Goal: Task Accomplishment & Management: Complete application form

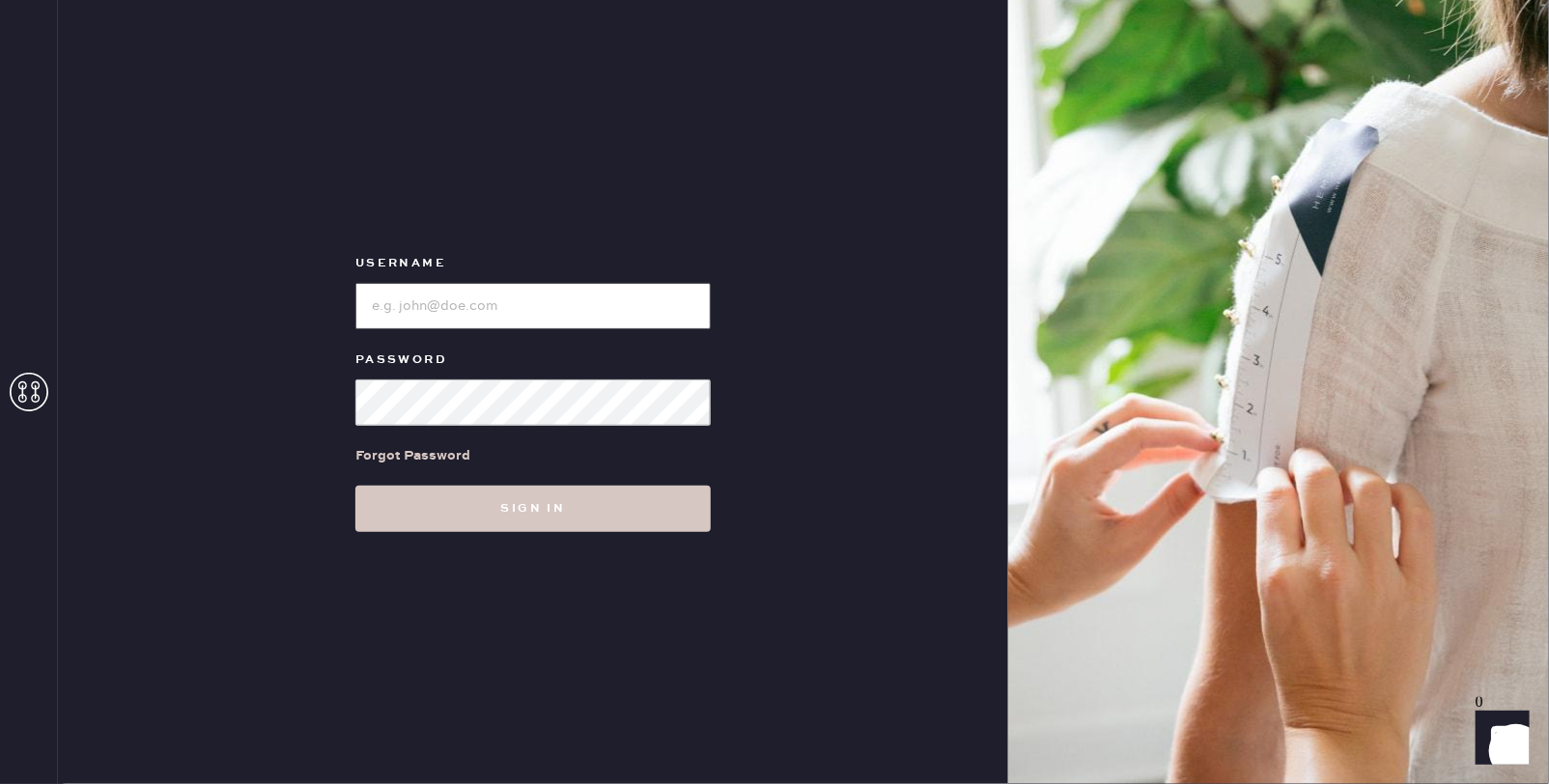
type input "reformationbeverlyhills"
click at [444, 477] on link "Forgot Password" at bounding box center [413, 455] width 115 height 60
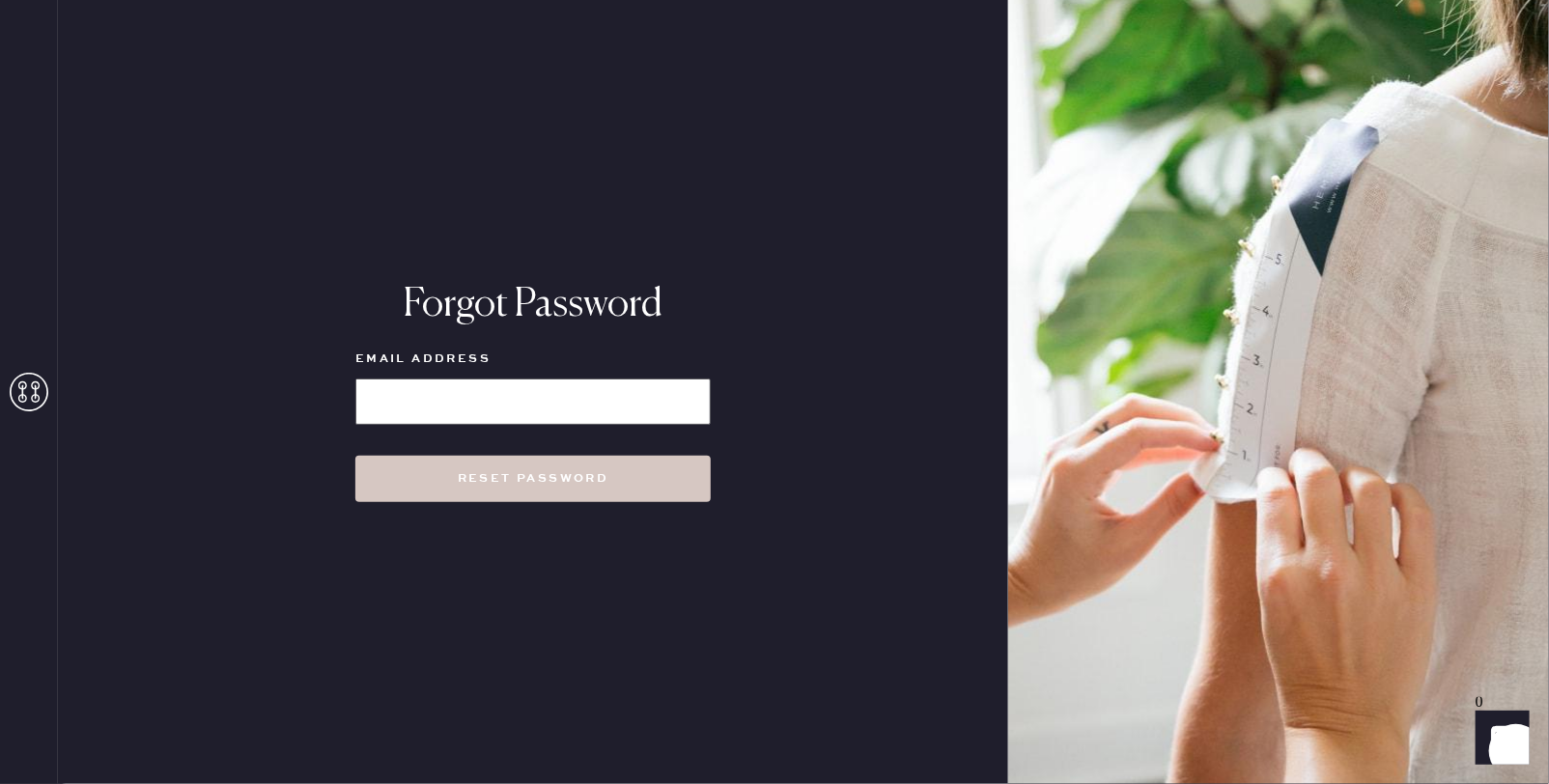
type input "reformationbeverlyhills"
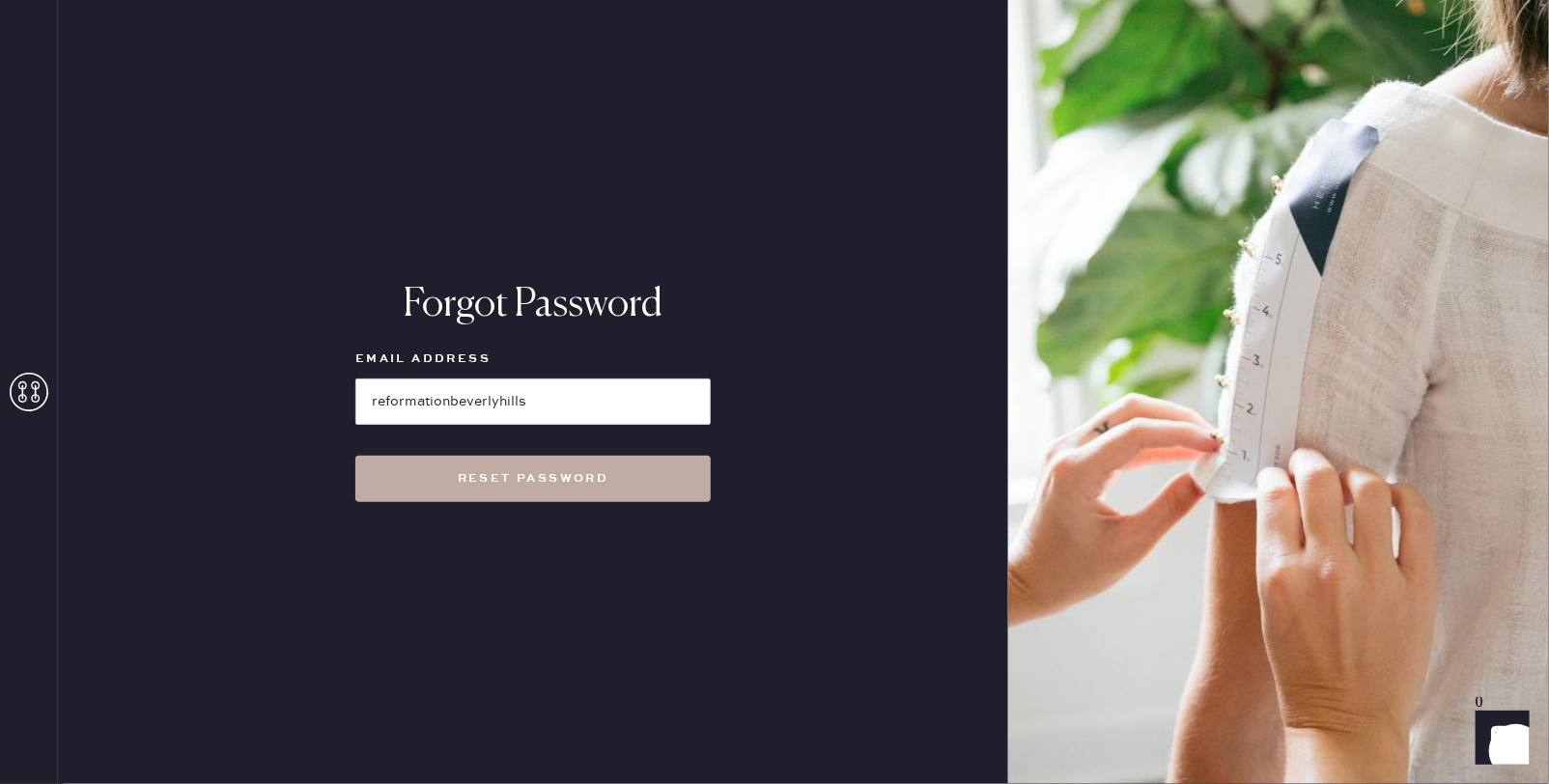
click at [433, 484] on button "Reset Password" at bounding box center [534, 478] width 356 height 46
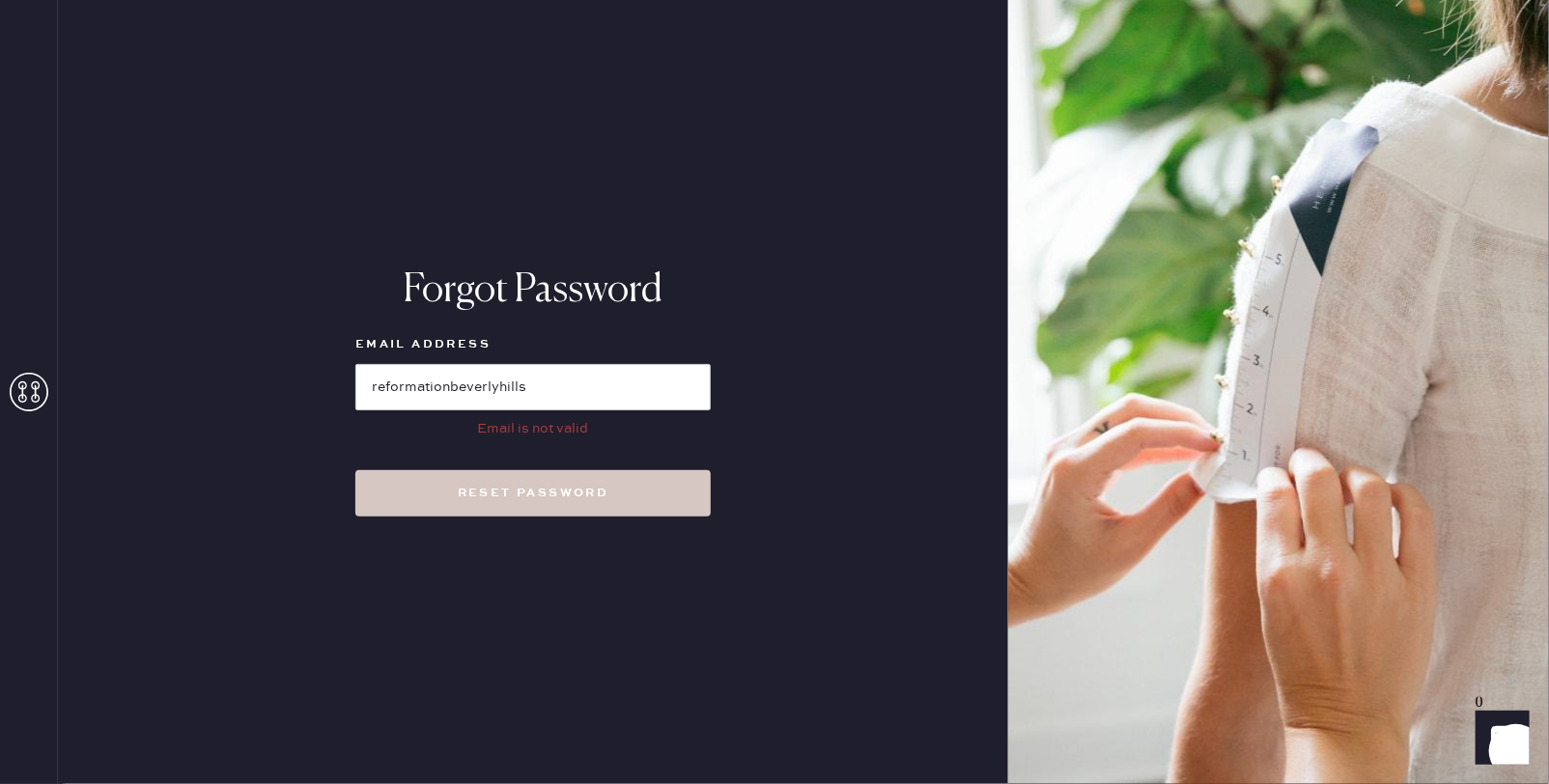
click at [24, 397] on icon at bounding box center [29, 392] width 39 height 39
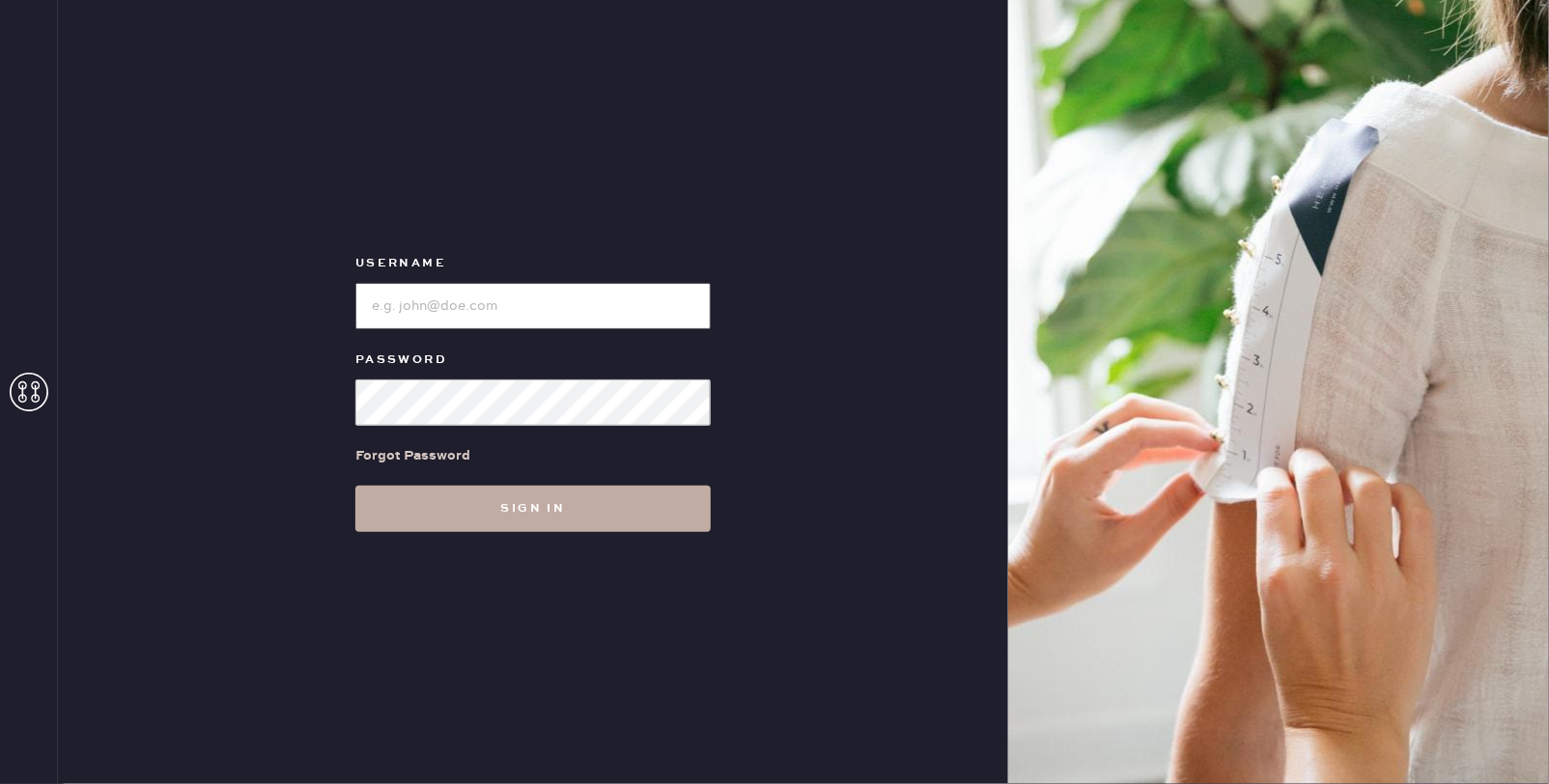
type input "reformationbeverlyhills"
click at [447, 514] on button "Sign in" at bounding box center [534, 508] width 356 height 46
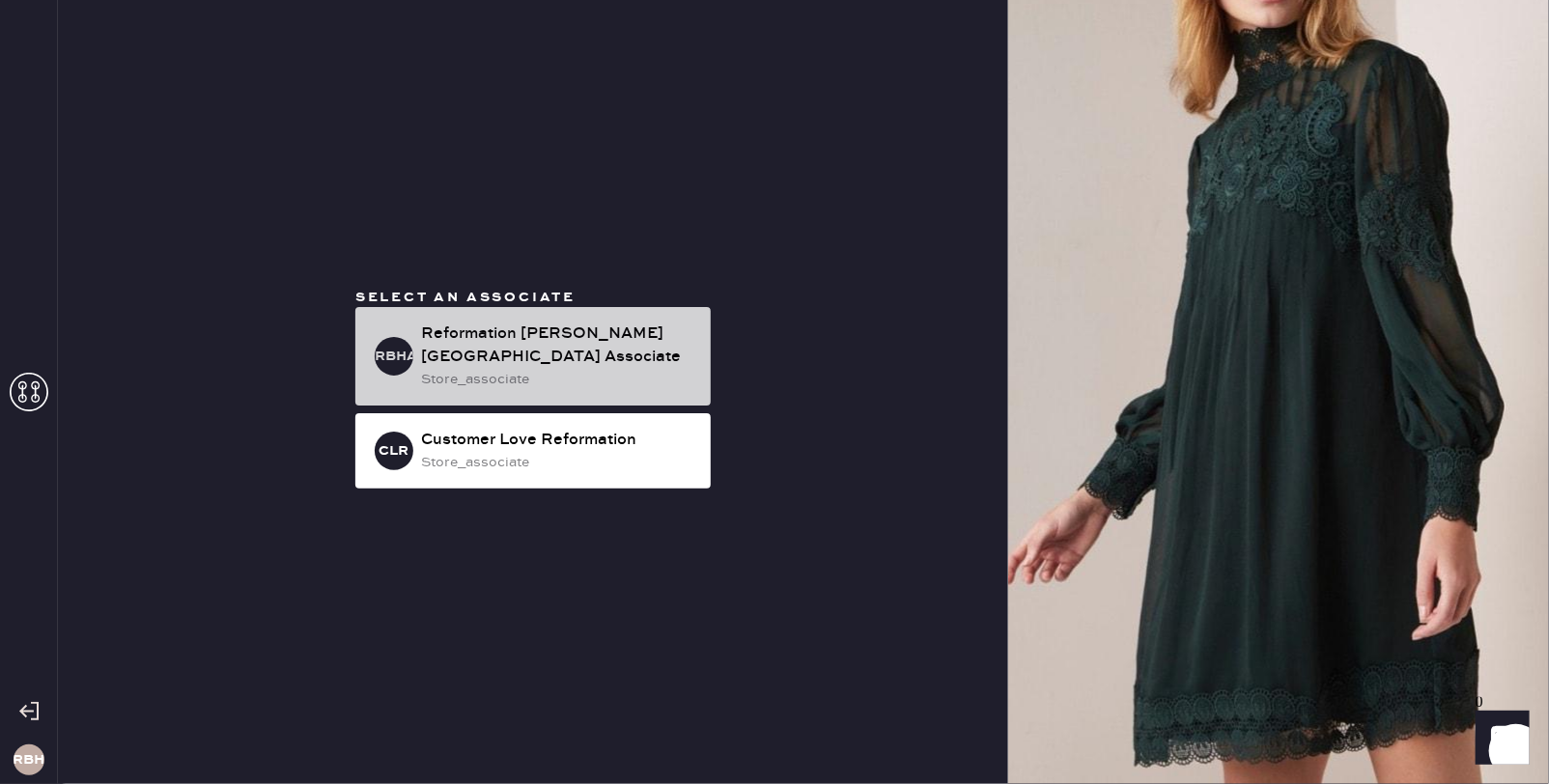
click at [430, 349] on div "Reformation [PERSON_NAME][GEOGRAPHIC_DATA] Associate" at bounding box center [558, 346] width 274 height 46
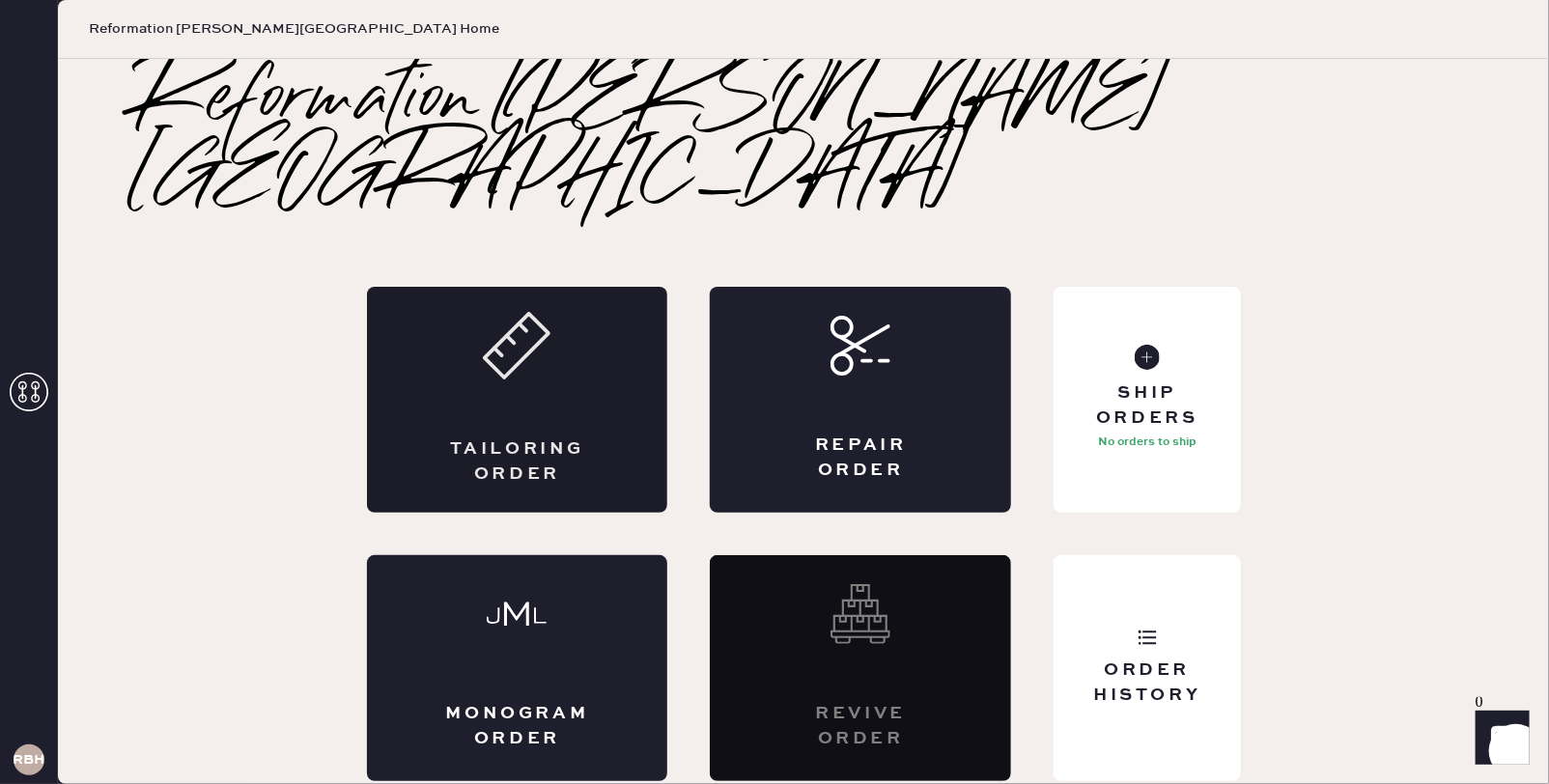
click at [593, 287] on div "Tailoring Order" at bounding box center [518, 399] width 302 height 226
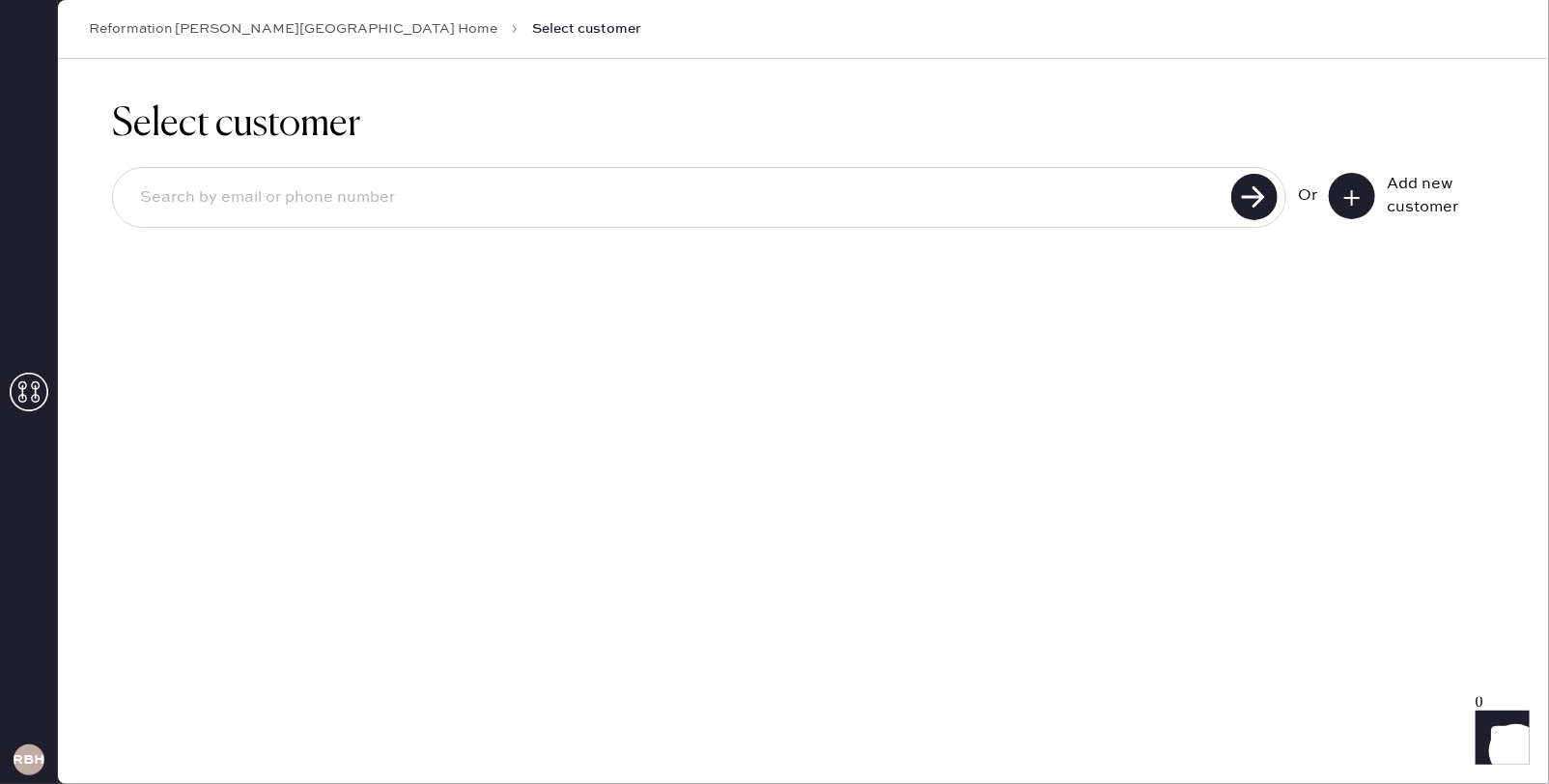
click at [1091, 206] on input at bounding box center [676, 198] width 1101 height 44
click at [928, 201] on input at bounding box center [676, 198] width 1101 height 44
click at [1342, 195] on icon at bounding box center [1351, 197] width 19 height 19
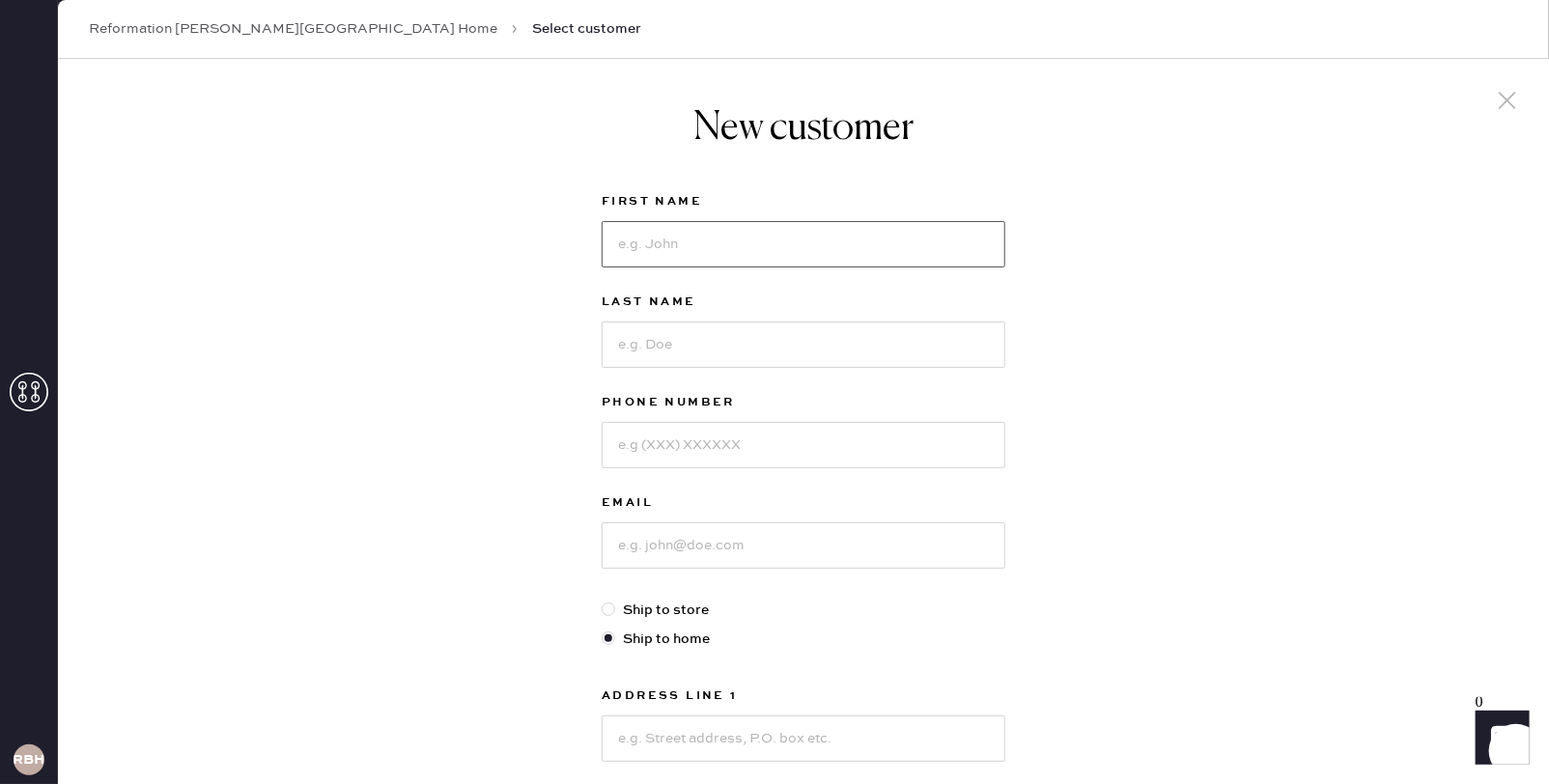
click at [656, 250] on input at bounding box center [803, 244] width 404 height 46
click at [655, 323] on input at bounding box center [803, 345] width 404 height 46
click at [683, 232] on input "Chole" at bounding box center [803, 244] width 404 height 46
type input "[PERSON_NAME]"
click at [625, 344] on input at bounding box center [803, 345] width 404 height 46
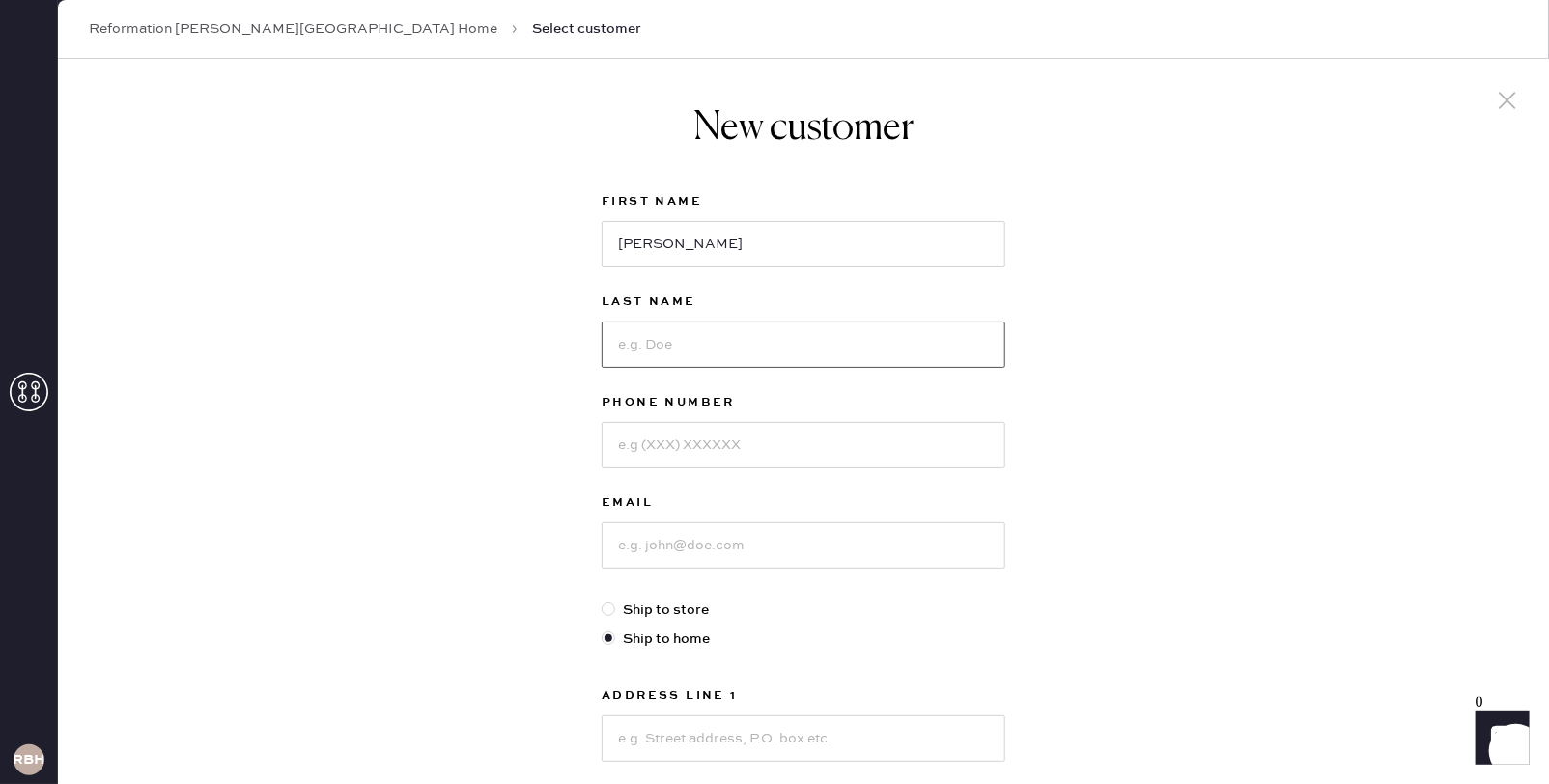
type input "P"
type input "Fahimian"
click at [974, 437] on input at bounding box center [803, 444] width 404 height 46
type input "9493005131"
click at [1316, 463] on div "New customer First Name [PERSON_NAME] Last Name [PERSON_NAME] Phone Number [PHO…" at bounding box center [803, 657] width 1491 height 1196
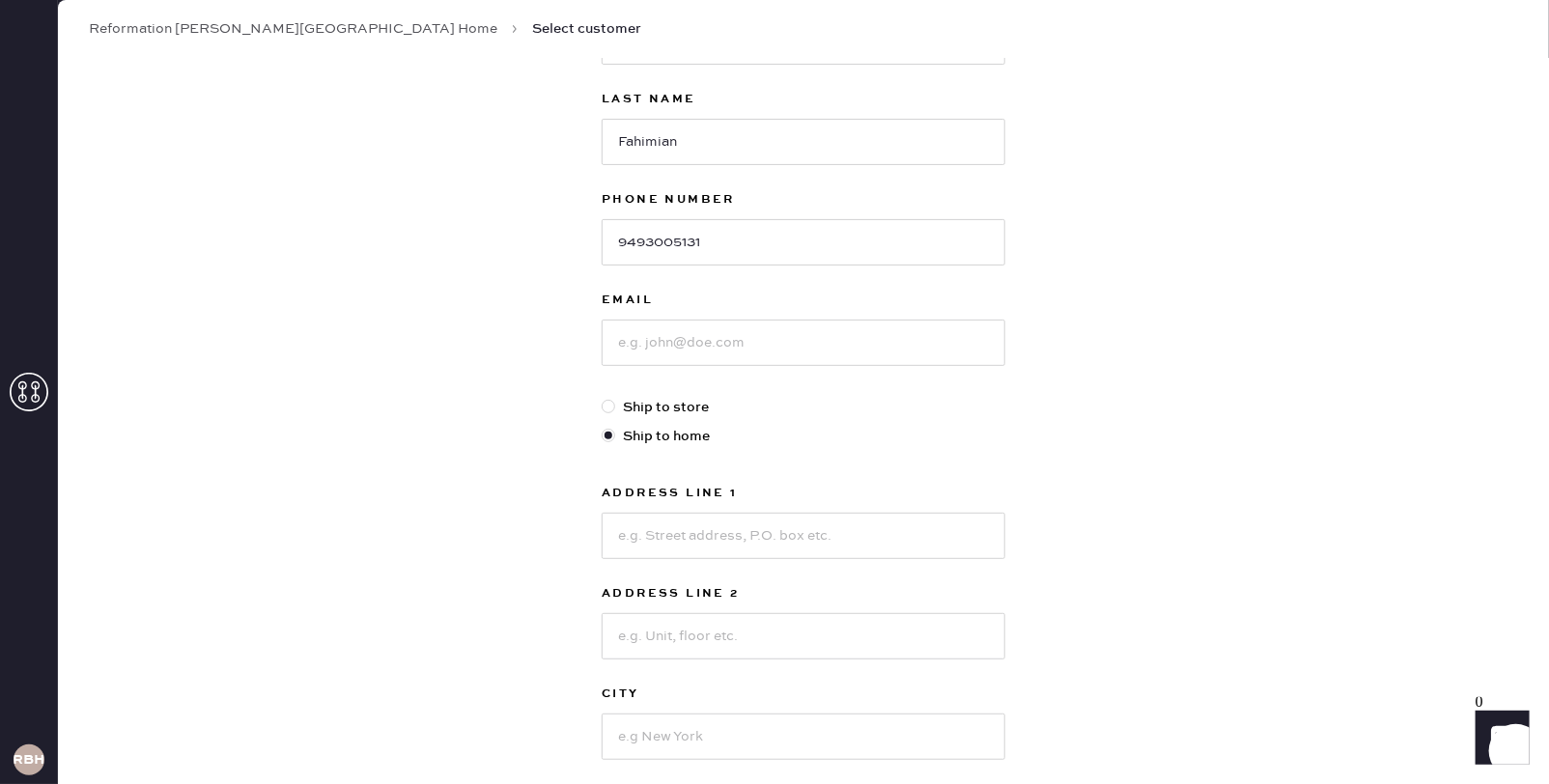
scroll to position [233, 0]
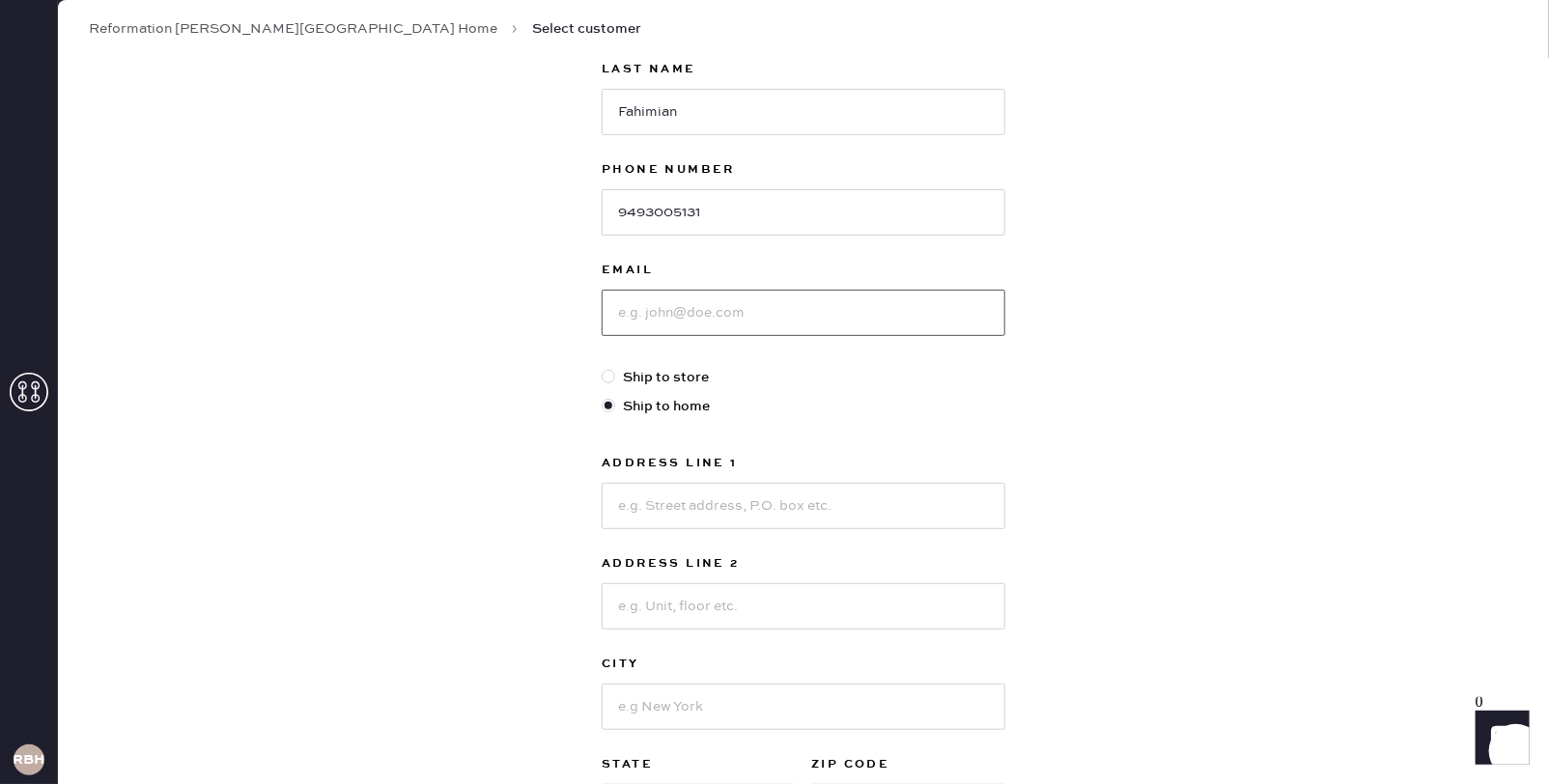
click at [784, 317] on input at bounding box center [803, 313] width 404 height 46
click at [922, 290] on input at bounding box center [803, 313] width 404 height 46
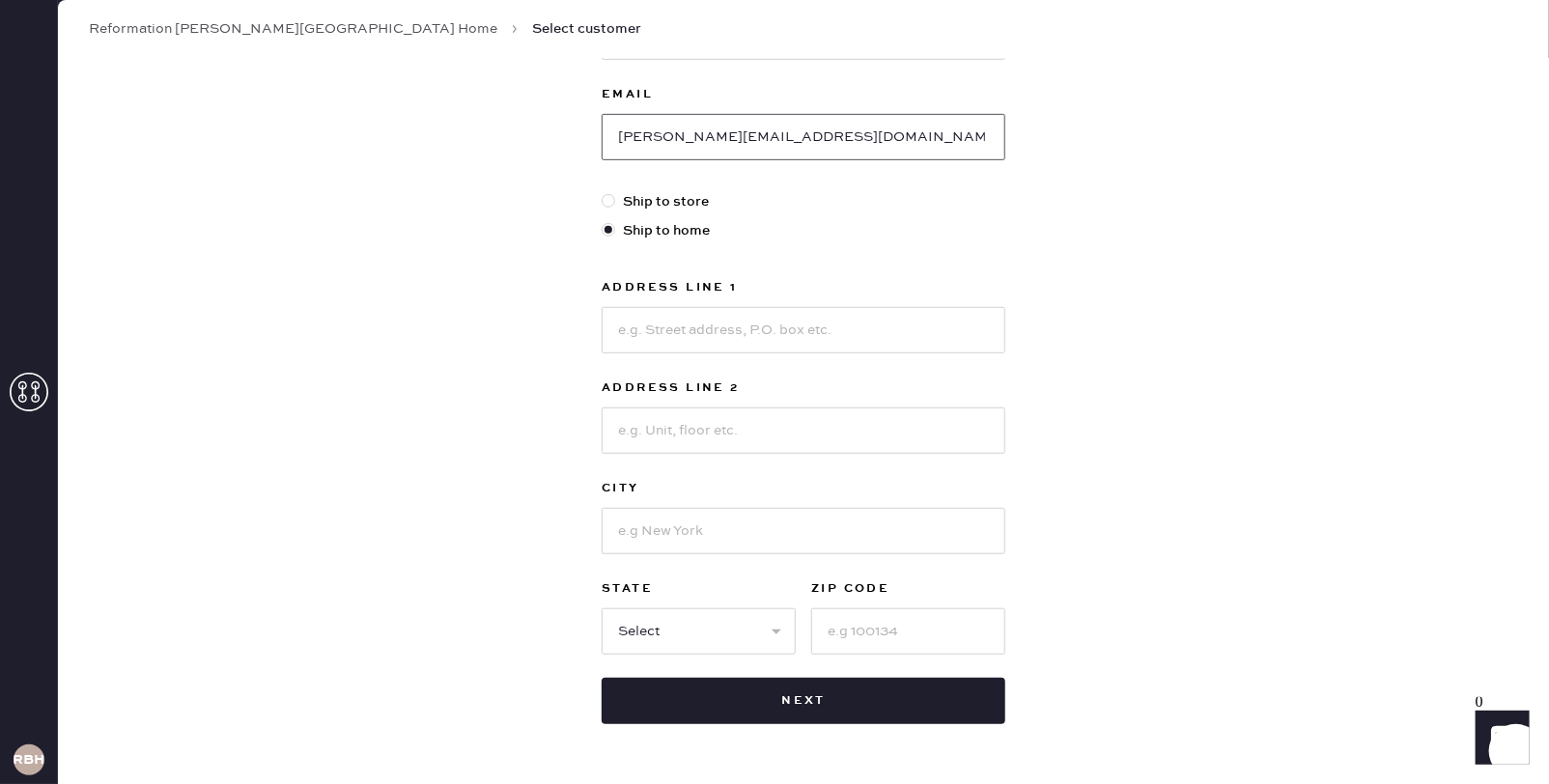
scroll to position [450, 0]
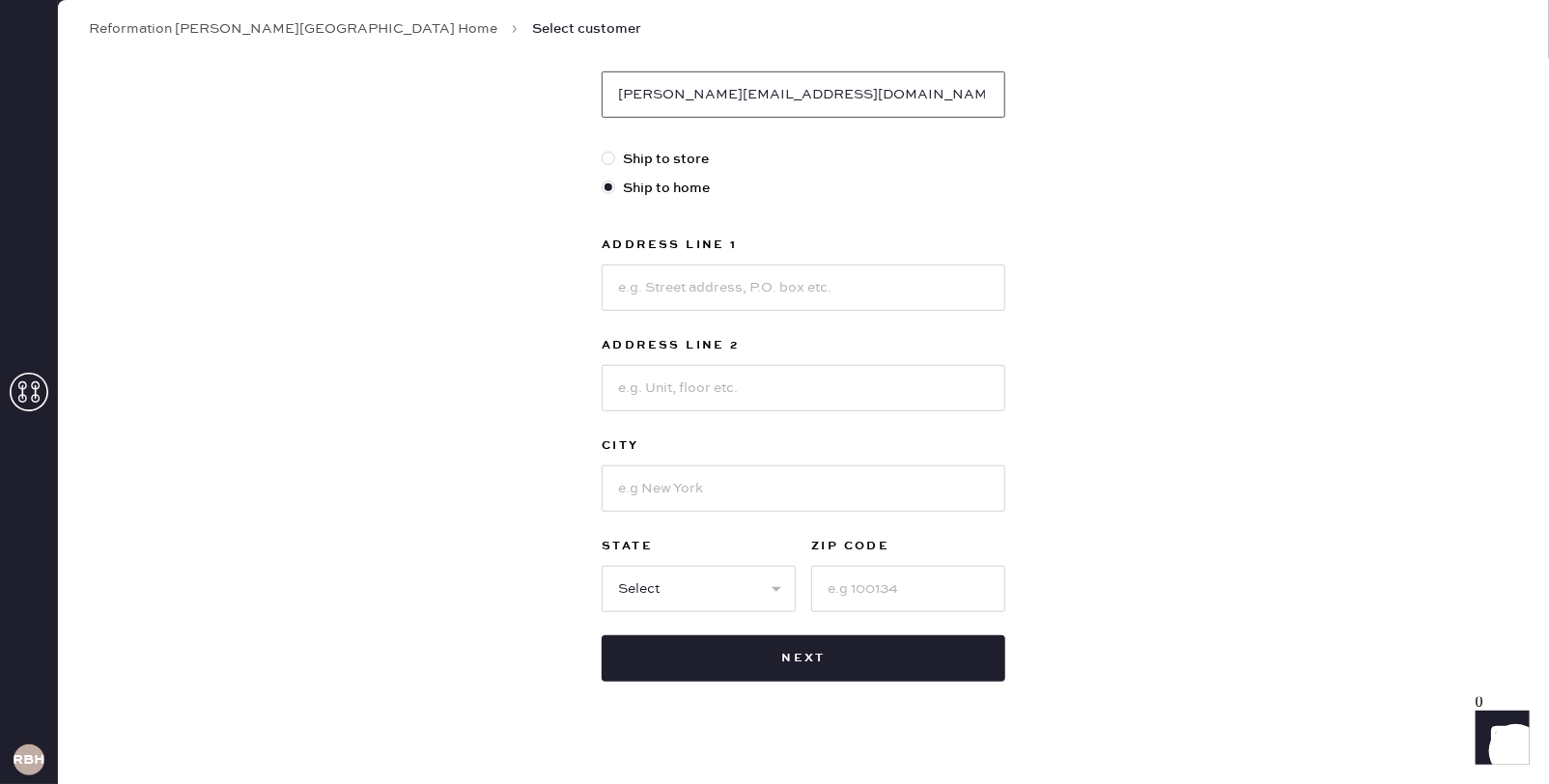
type input "[PERSON_NAME][EMAIL_ADDRESS][DOMAIN_NAME]"
click at [823, 278] on input at bounding box center [803, 288] width 404 height 46
type input "[GEOGRAPHIC_DATA]"
click at [790, 372] on input at bounding box center [803, 388] width 404 height 46
type input "Unit 201"
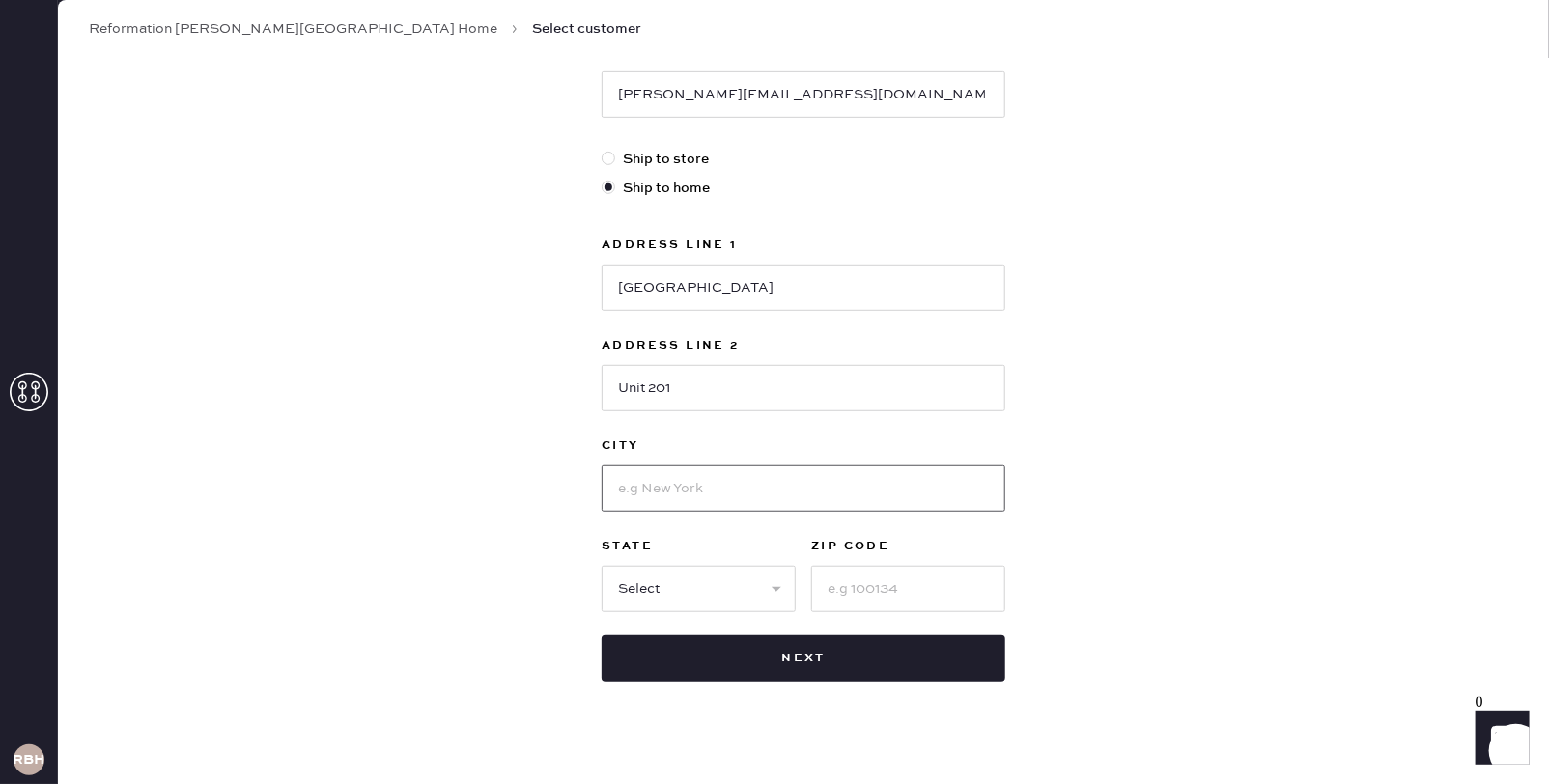
click at [755, 470] on input at bounding box center [803, 488] width 404 height 46
type input "anta"
click at [882, 581] on input at bounding box center [908, 588] width 194 height 46
type input "90403"
click at [803, 448] on label "City" at bounding box center [803, 445] width 404 height 23
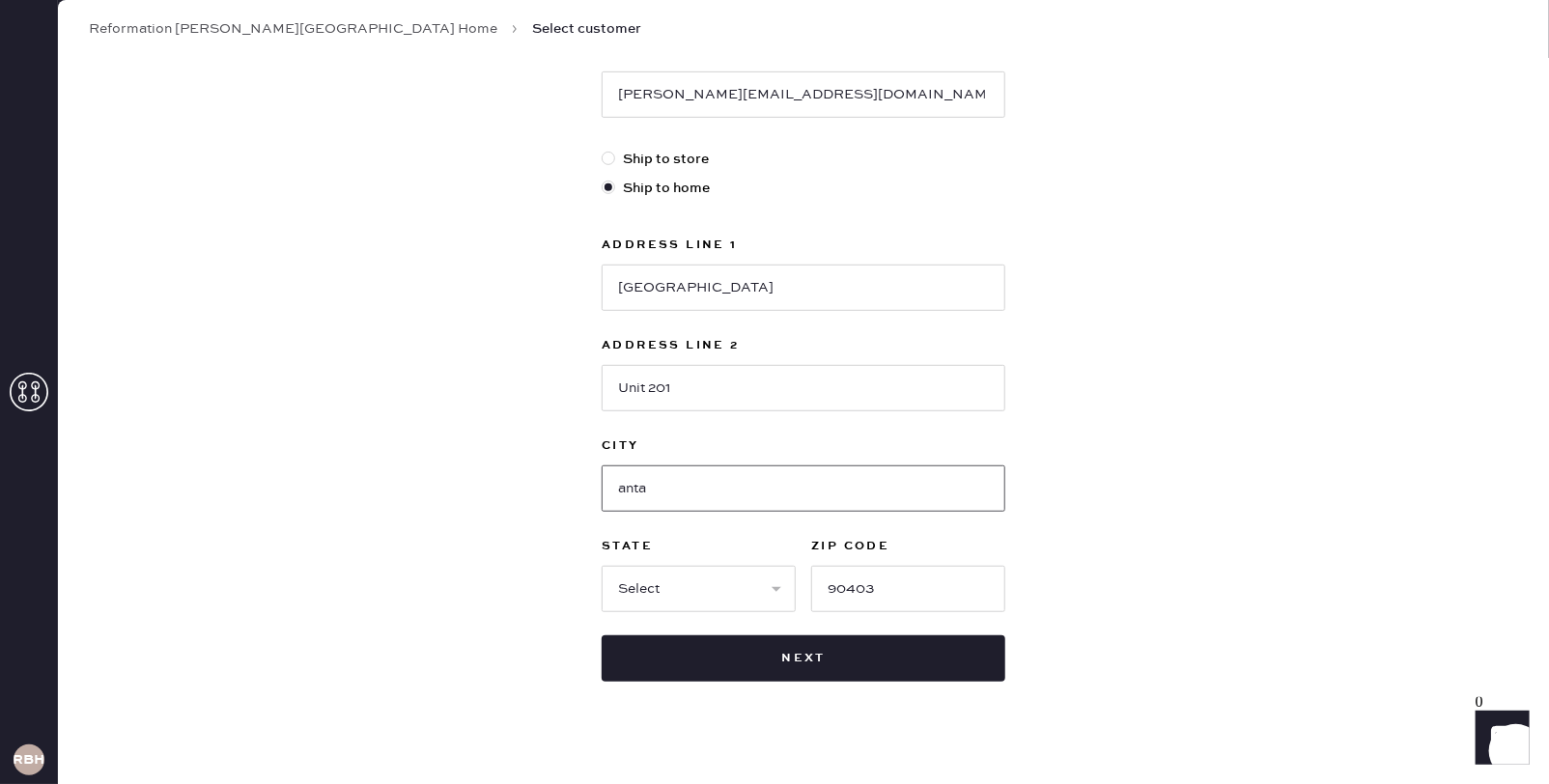
click at [800, 476] on input "anta" at bounding box center [803, 488] width 404 height 46
type input "[GEOGRAPHIC_DATA][PERSON_NAME]"
click at [741, 581] on select "Select AK AL AR AZ CA CO CT [GEOGRAPHIC_DATA] DE FL [GEOGRAPHIC_DATA] HI [GEOGR…" at bounding box center [699, 588] width 194 height 46
select select "CA"
click at [1277, 416] on div "New customer First Name [PERSON_NAME] Last Name [PERSON_NAME] Phone Number [PHO…" at bounding box center [803, 207] width 1491 height 1196
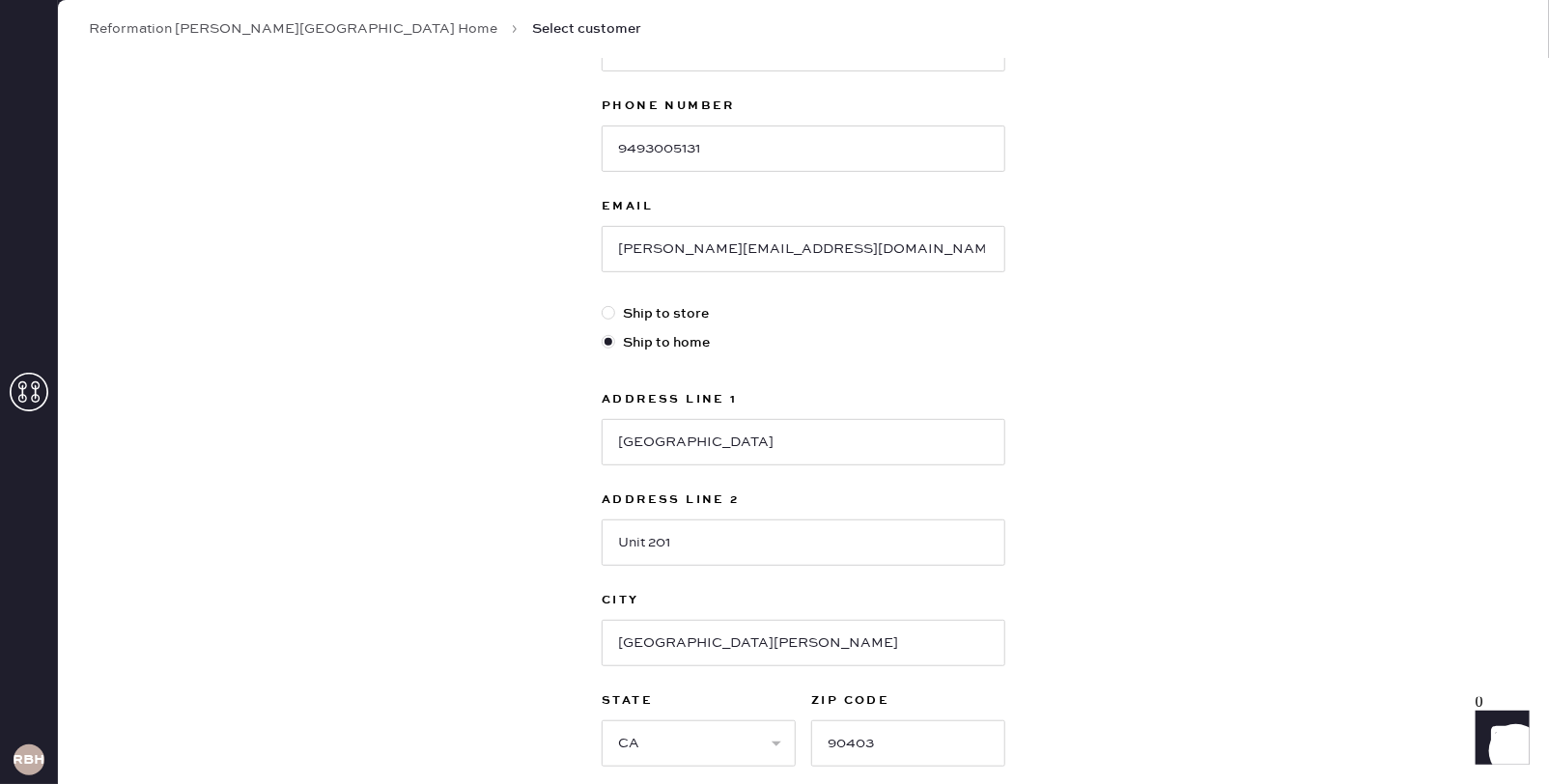
scroll to position [464, 0]
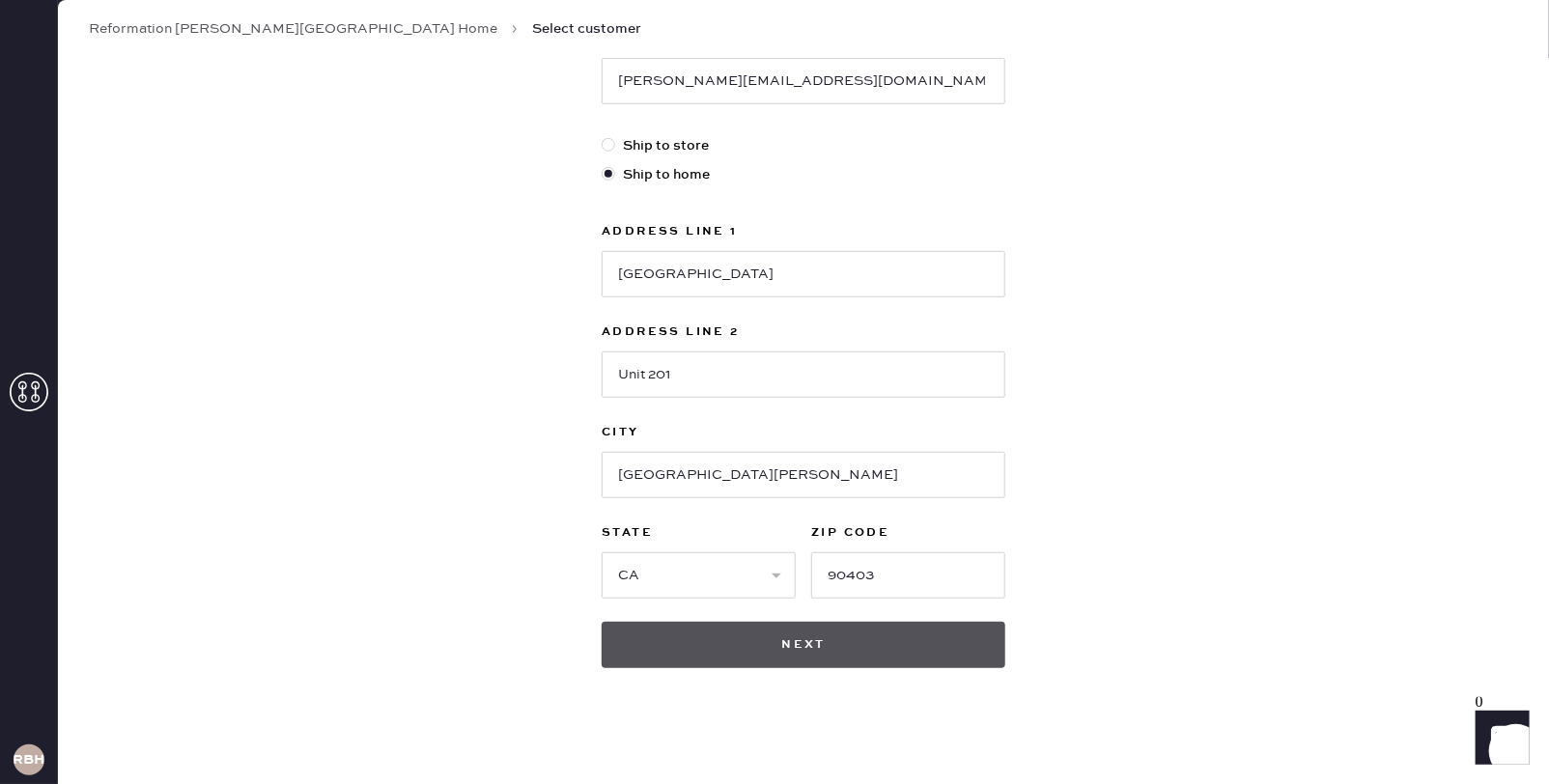
click at [789, 643] on button "Next" at bounding box center [803, 644] width 404 height 46
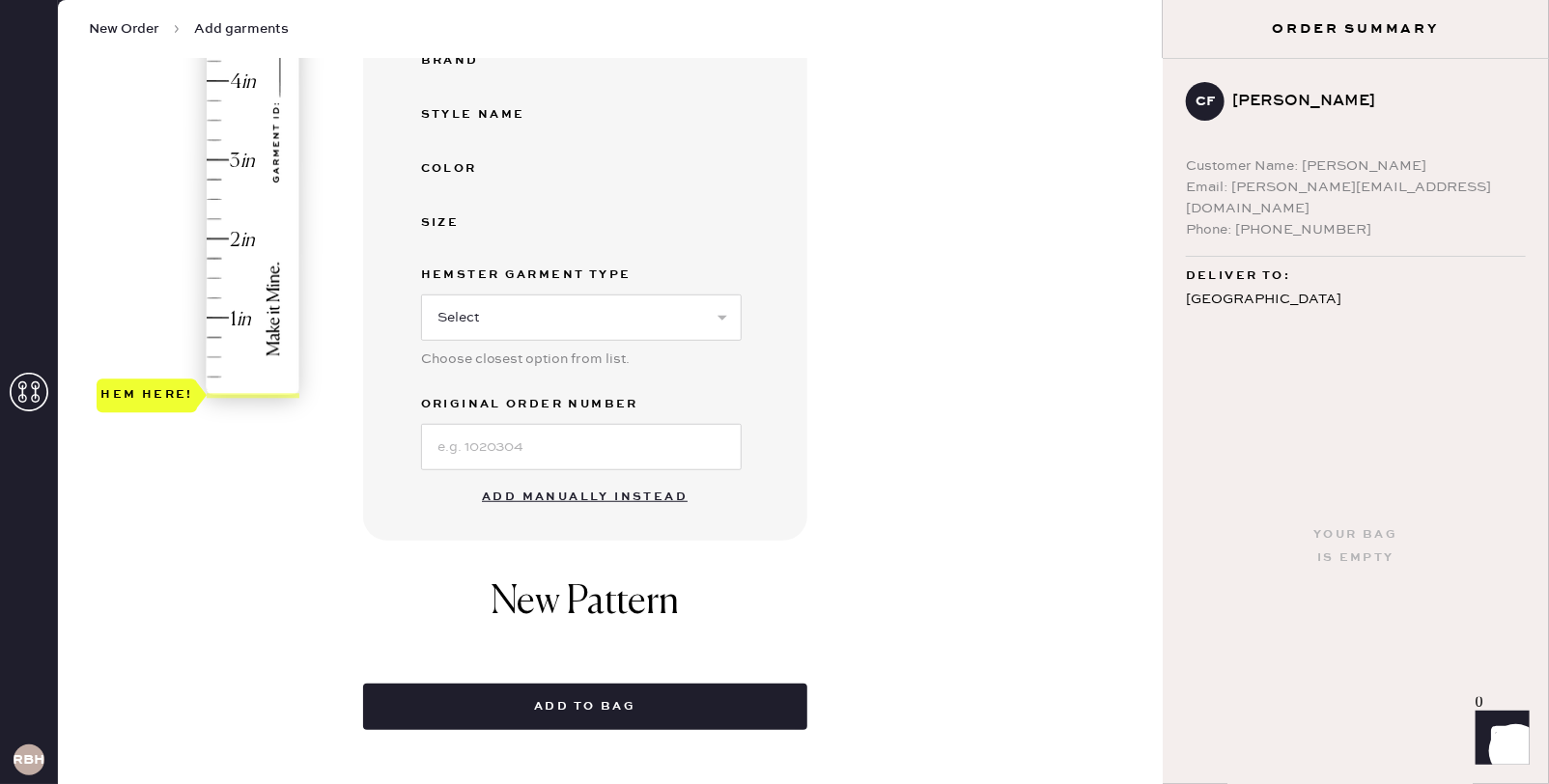
scroll to position [447, 0]
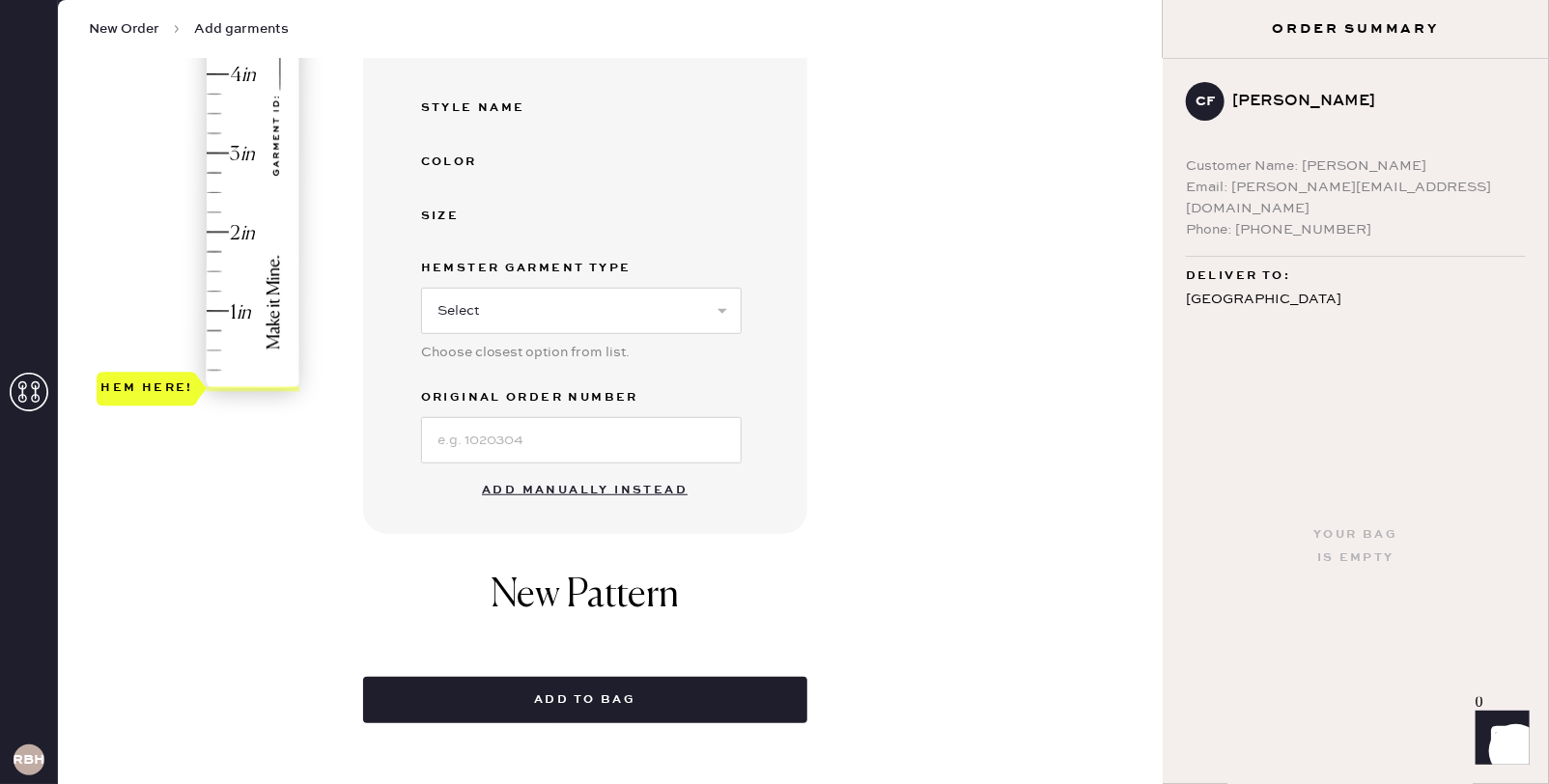
click at [564, 488] on button "Add manually instead" at bounding box center [585, 490] width 229 height 39
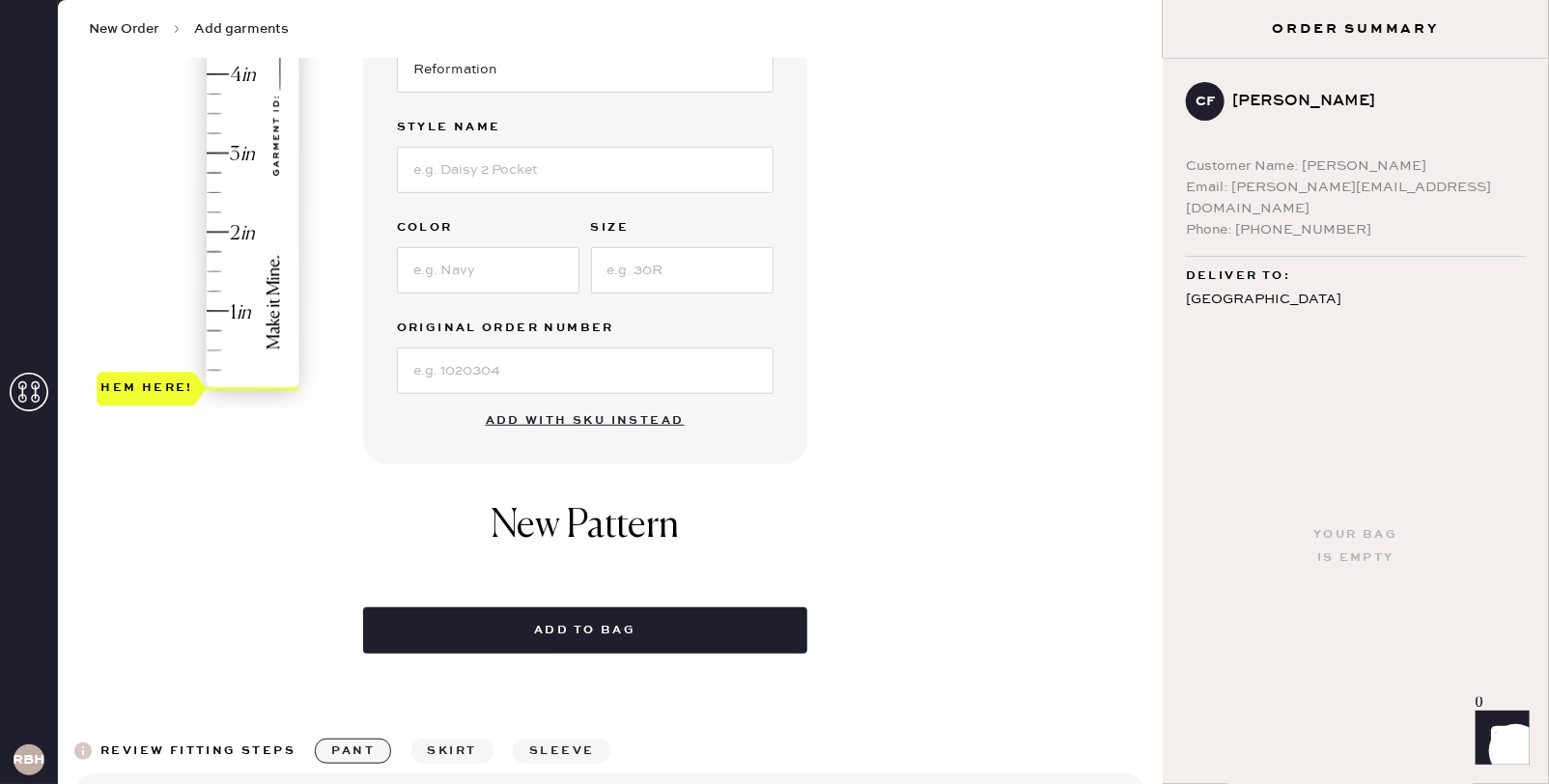
scroll to position [0, 0]
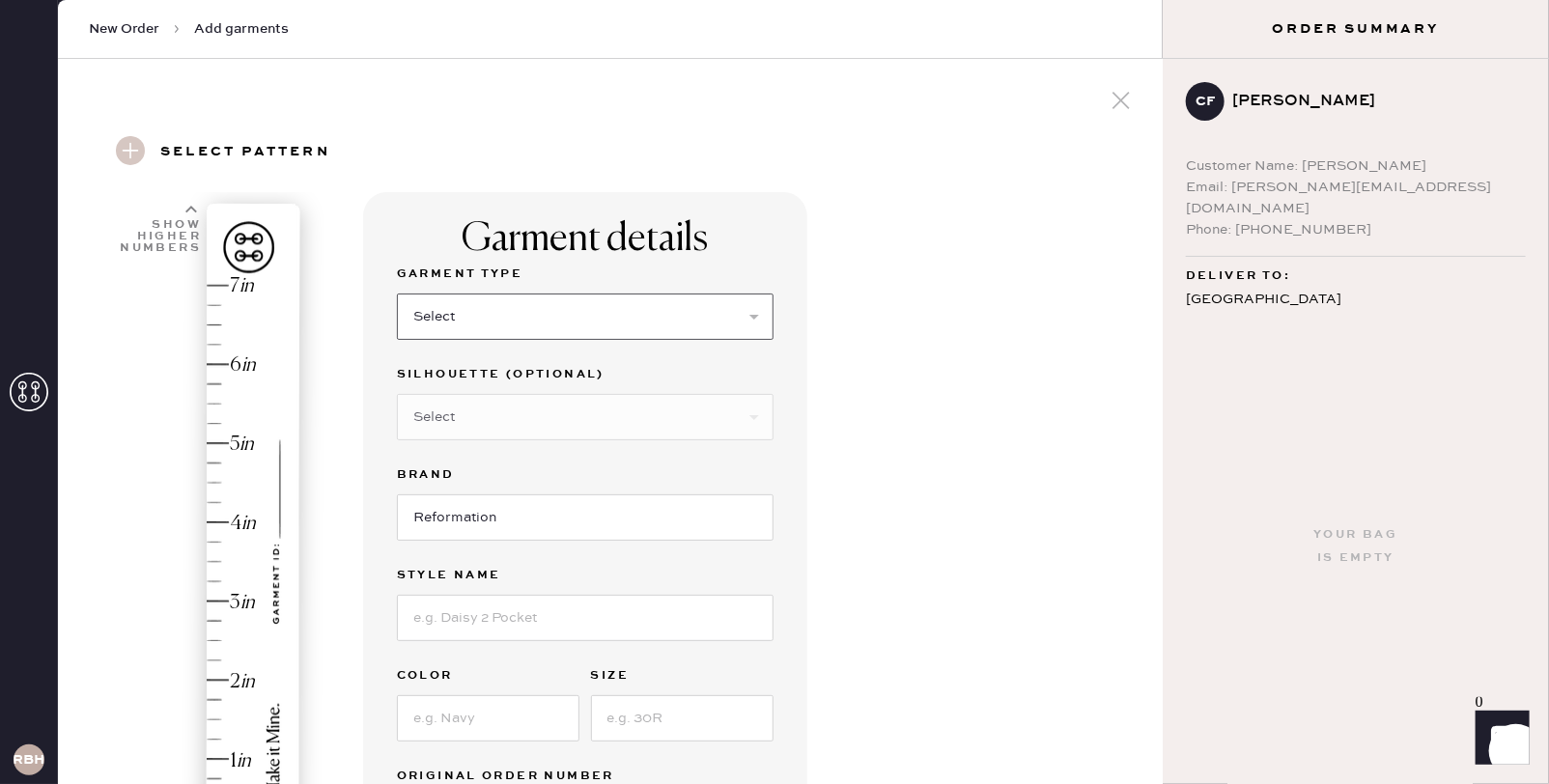
click at [564, 319] on select "Select Basic Skirt Jeans Leggings Pants Shorts Basic Sleeved Dress Basic Sleeve…" at bounding box center [585, 317] width 377 height 46
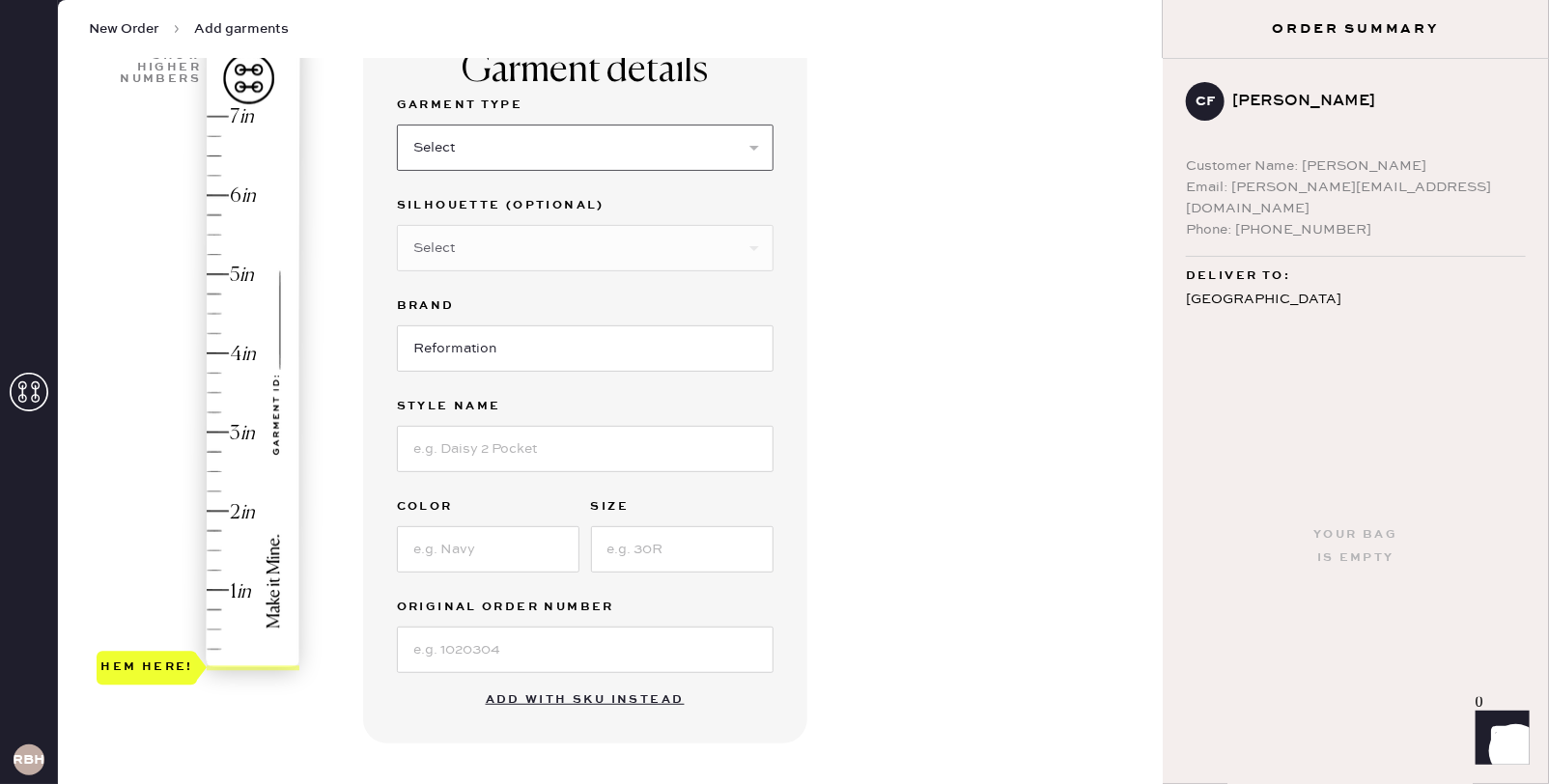
scroll to position [188, 0]
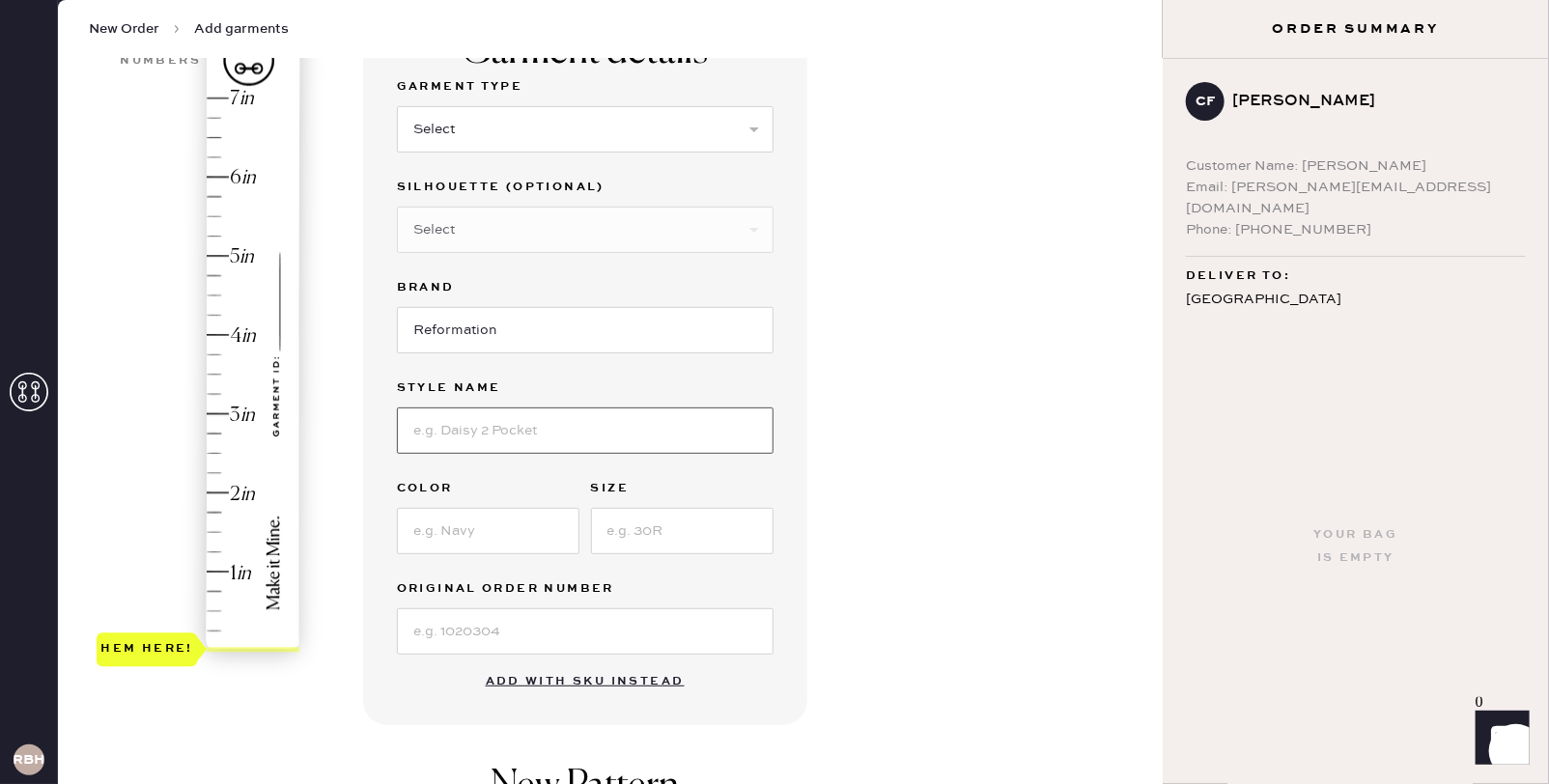
click at [645, 422] on input at bounding box center [585, 430] width 377 height 46
click at [675, 392] on label "Style name" at bounding box center [585, 388] width 377 height 23
click at [803, 452] on div "Garment details Garment Type Select Basic Skirt Jeans Leggings Pants Shorts Bas…" at bounding box center [585, 365] width 445 height 720
click at [497, 417] on input at bounding box center [585, 430] width 377 height 46
type input "Ornelia Two piece"
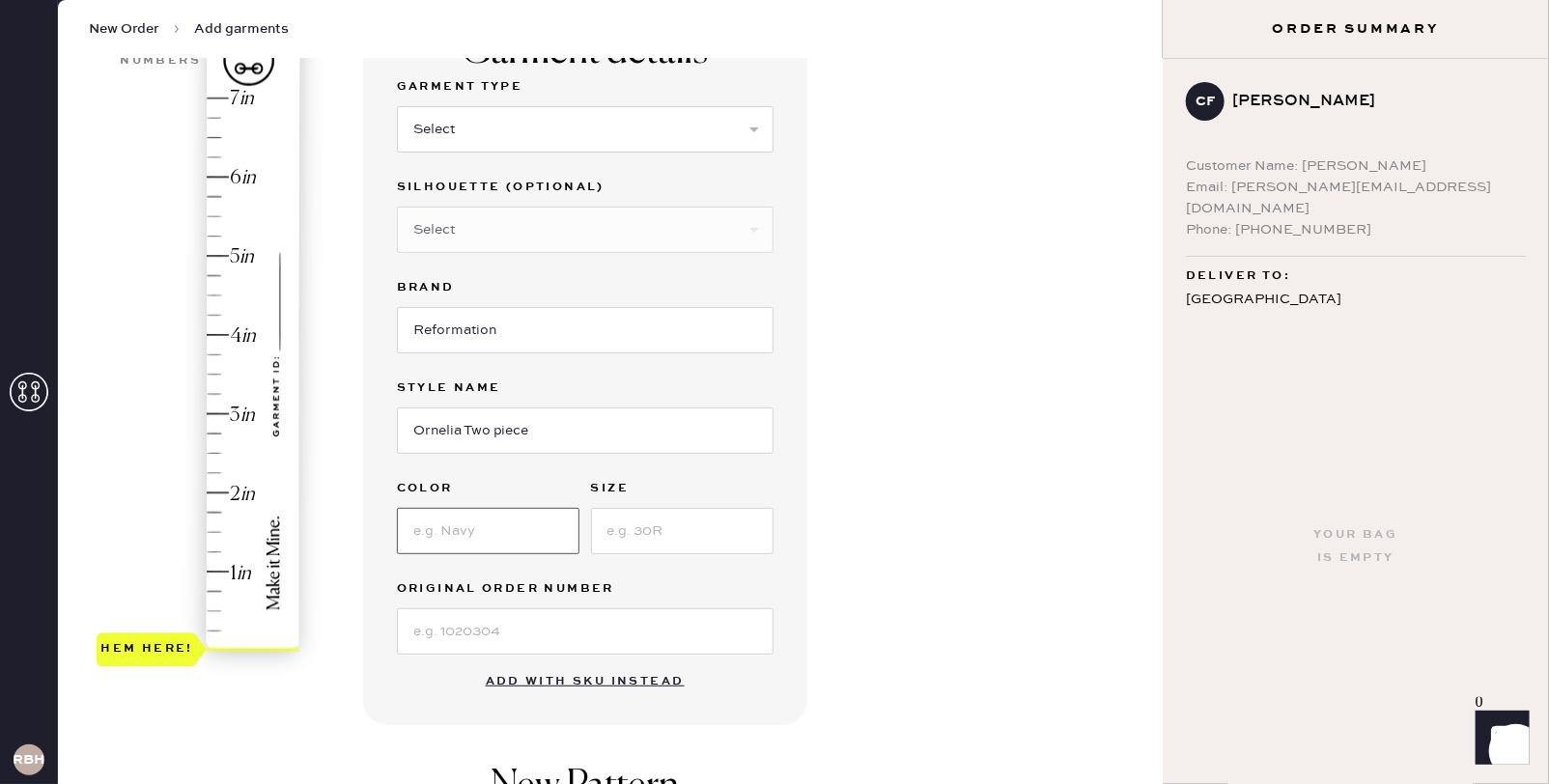
click at [493, 531] on input at bounding box center [488, 530] width 183 height 46
type input "Black"
click at [682, 526] on input at bounding box center [683, 530] width 183 height 46
click at [530, 431] on input "Ornelia Two piece" at bounding box center [585, 430] width 377 height 46
type input "Ornelia"
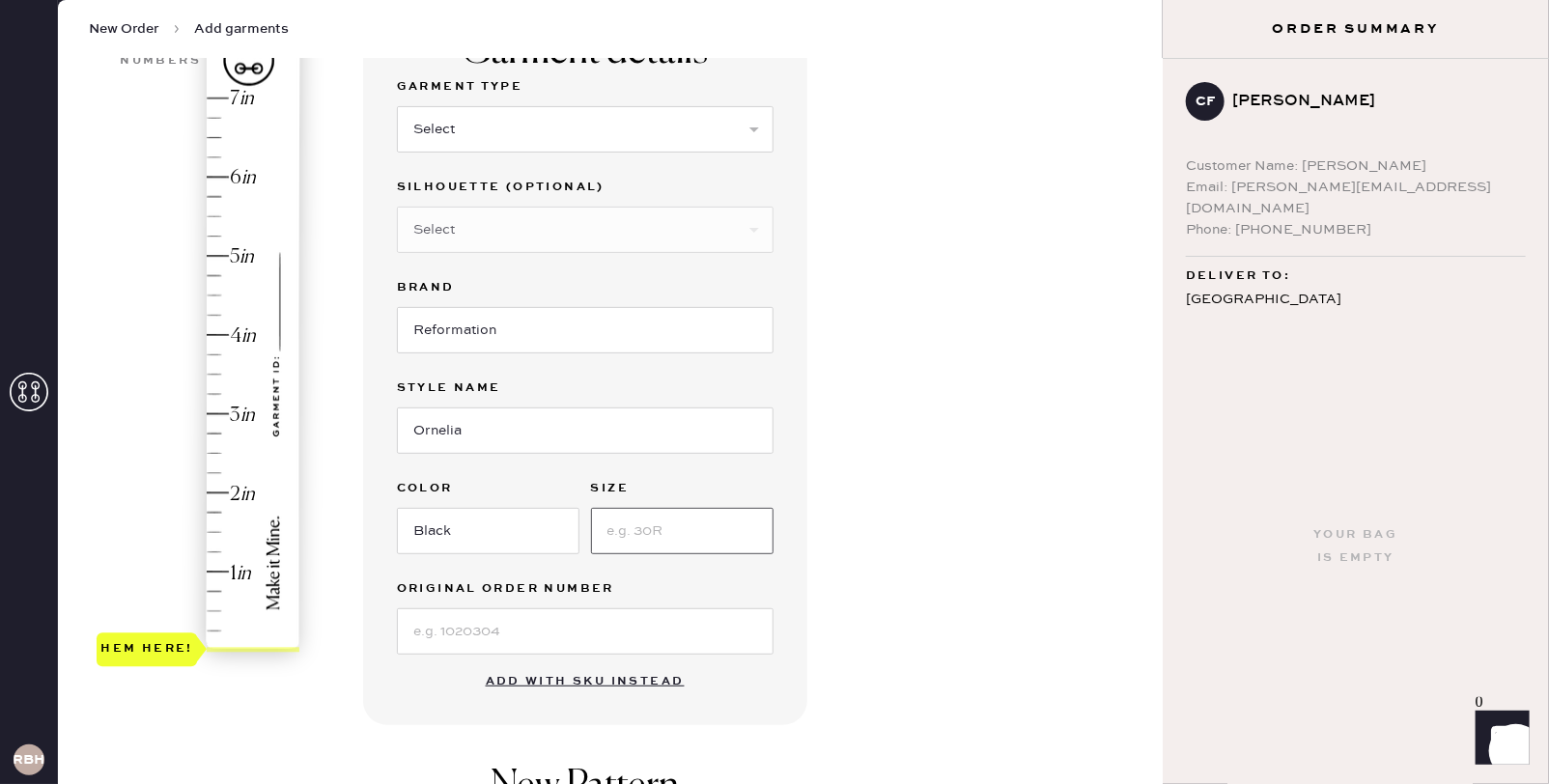
click at [681, 541] on input at bounding box center [683, 530] width 183 height 46
type input "s"
click at [880, 428] on div "Garment details Garment Type Select Basic Skirt Jeans Leggings Pants Shorts Bas…" at bounding box center [756, 459] width 785 height 909
click at [576, 616] on input at bounding box center [585, 631] width 377 height 46
type input "S00510447"
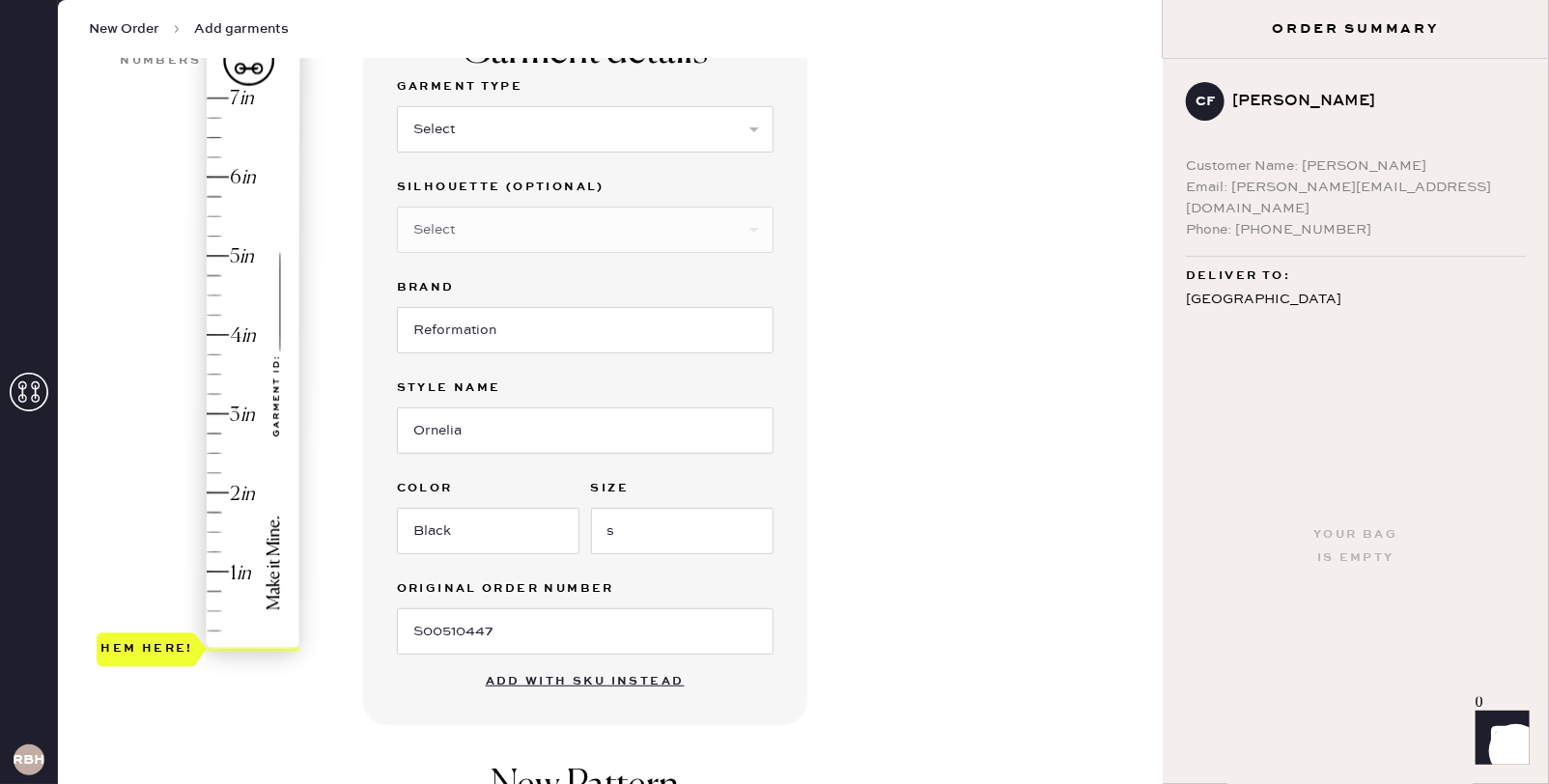
click at [902, 503] on div "Garment details Garment Type Select Basic Skirt Jeans Leggings Pants Shorts Bas…" at bounding box center [756, 459] width 785 height 909
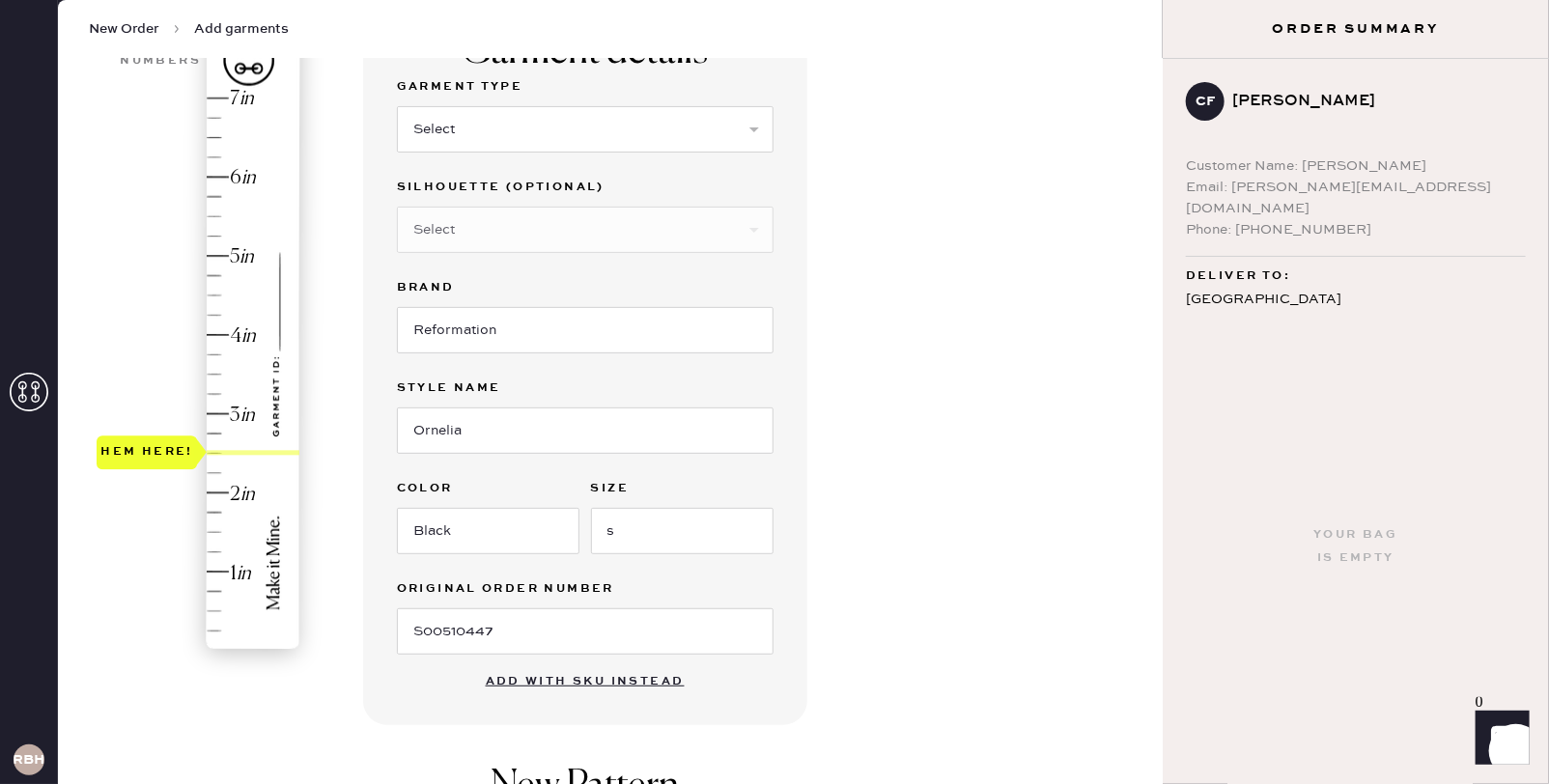
click at [217, 453] on div "Hem here!" at bounding box center [200, 375] width 206 height 569
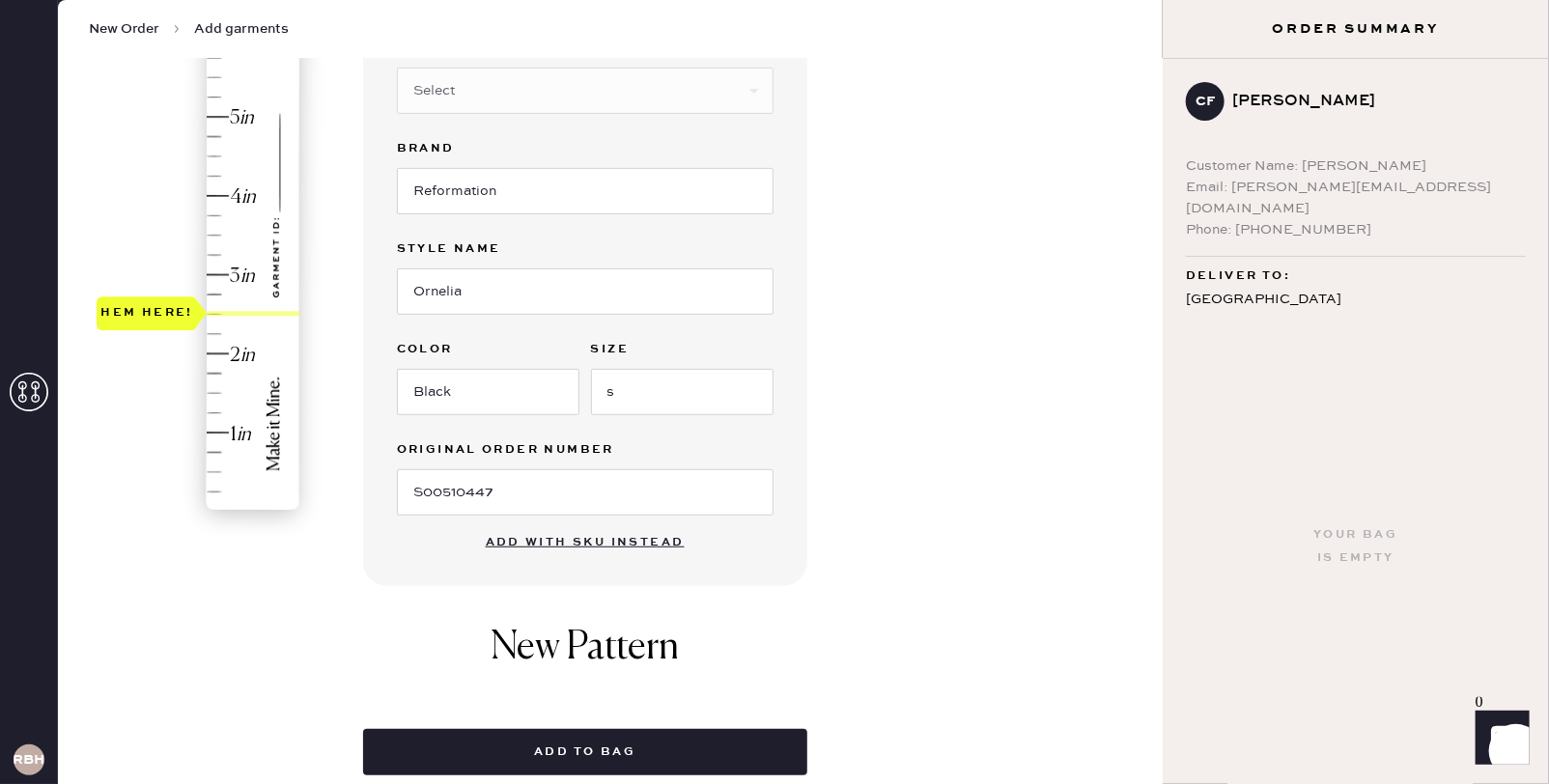
scroll to position [573, 0]
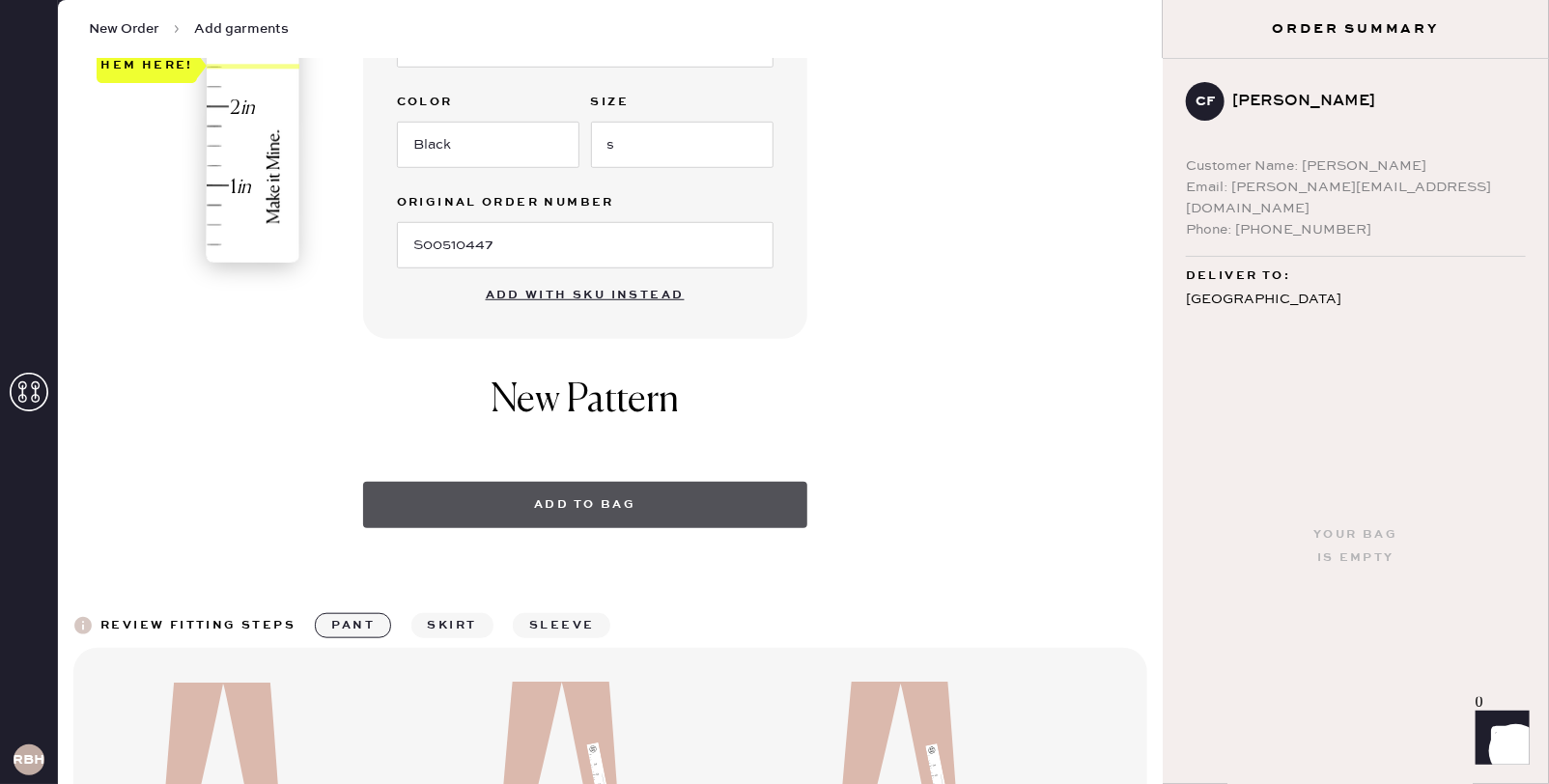
click at [617, 509] on button "Add to bag" at bounding box center [585, 504] width 445 height 46
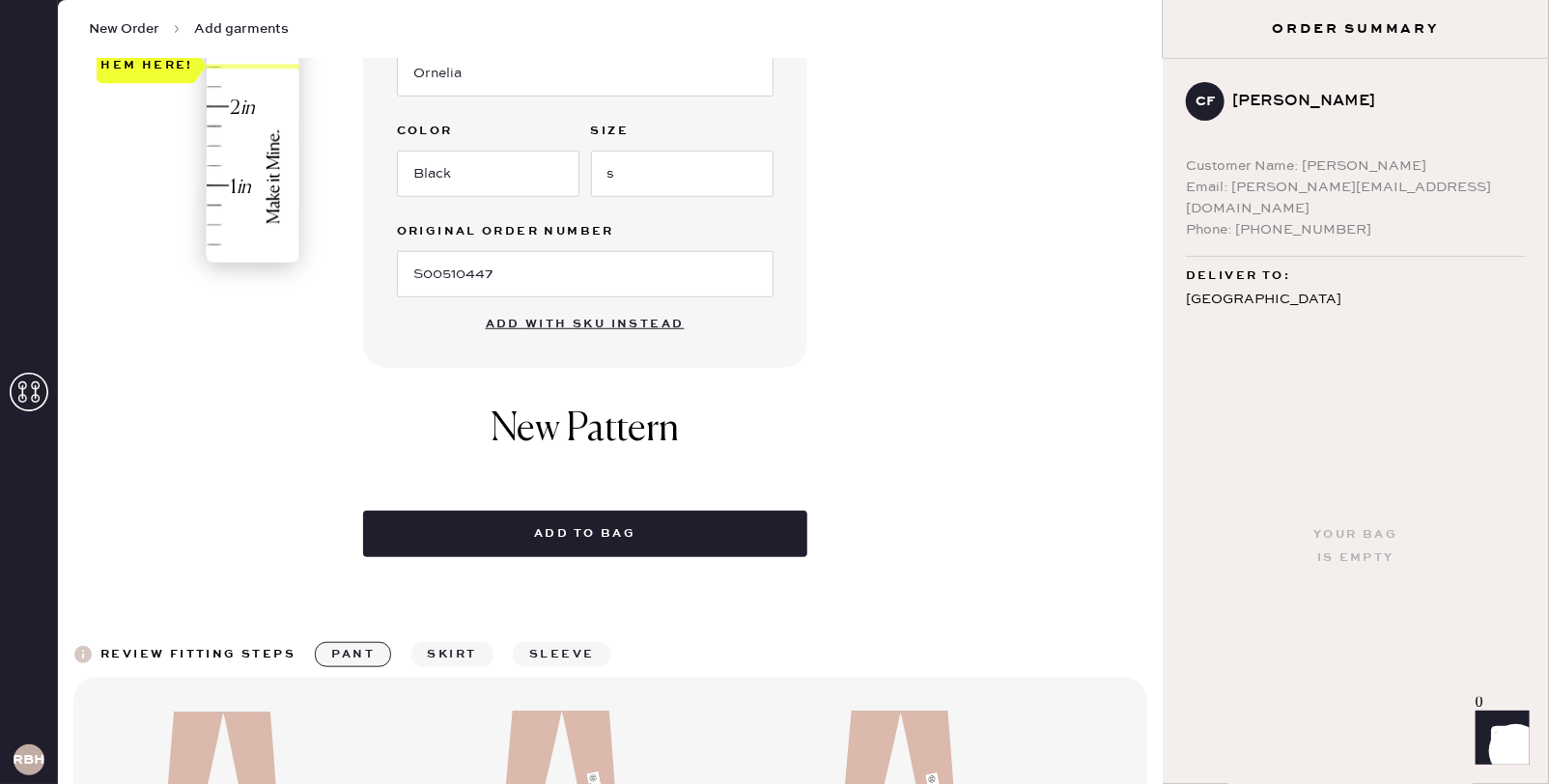
scroll to position [0, 0]
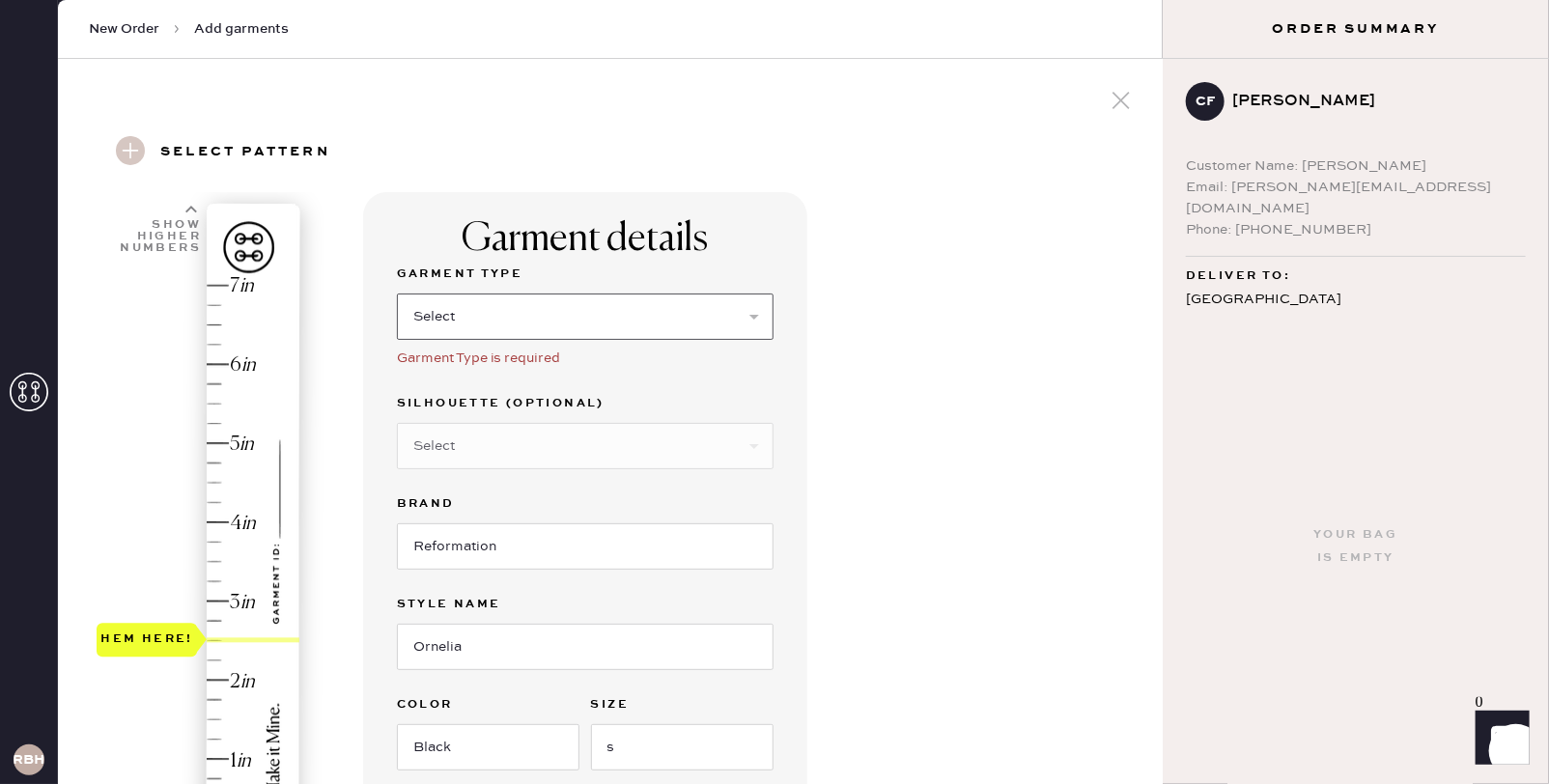
click at [646, 309] on select "Select Basic Skirt Jeans Leggings Pants Shorts Basic Sleeved Dress Basic Sleeve…" at bounding box center [585, 317] width 377 height 46
select select "4"
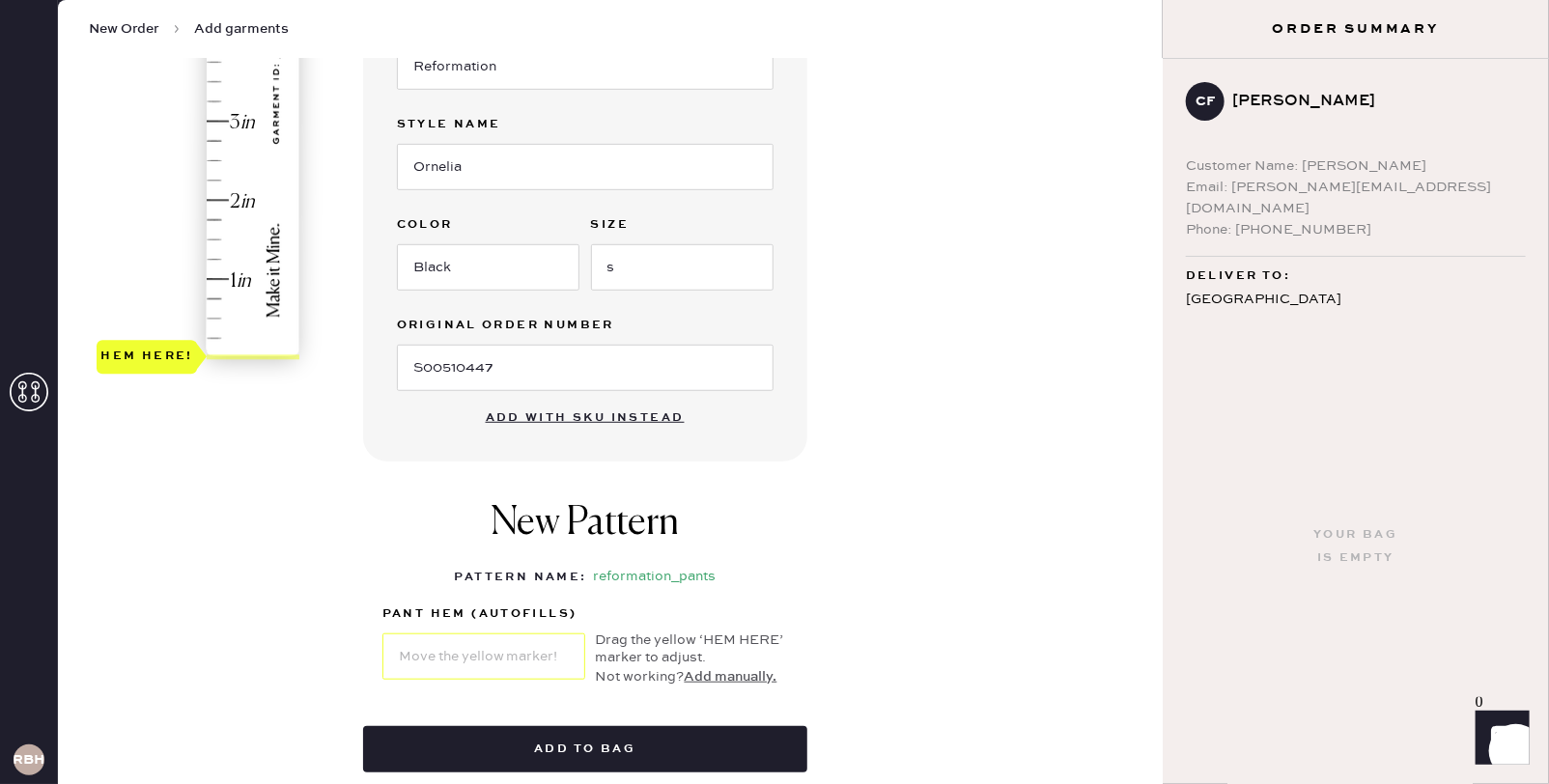
scroll to position [475, 0]
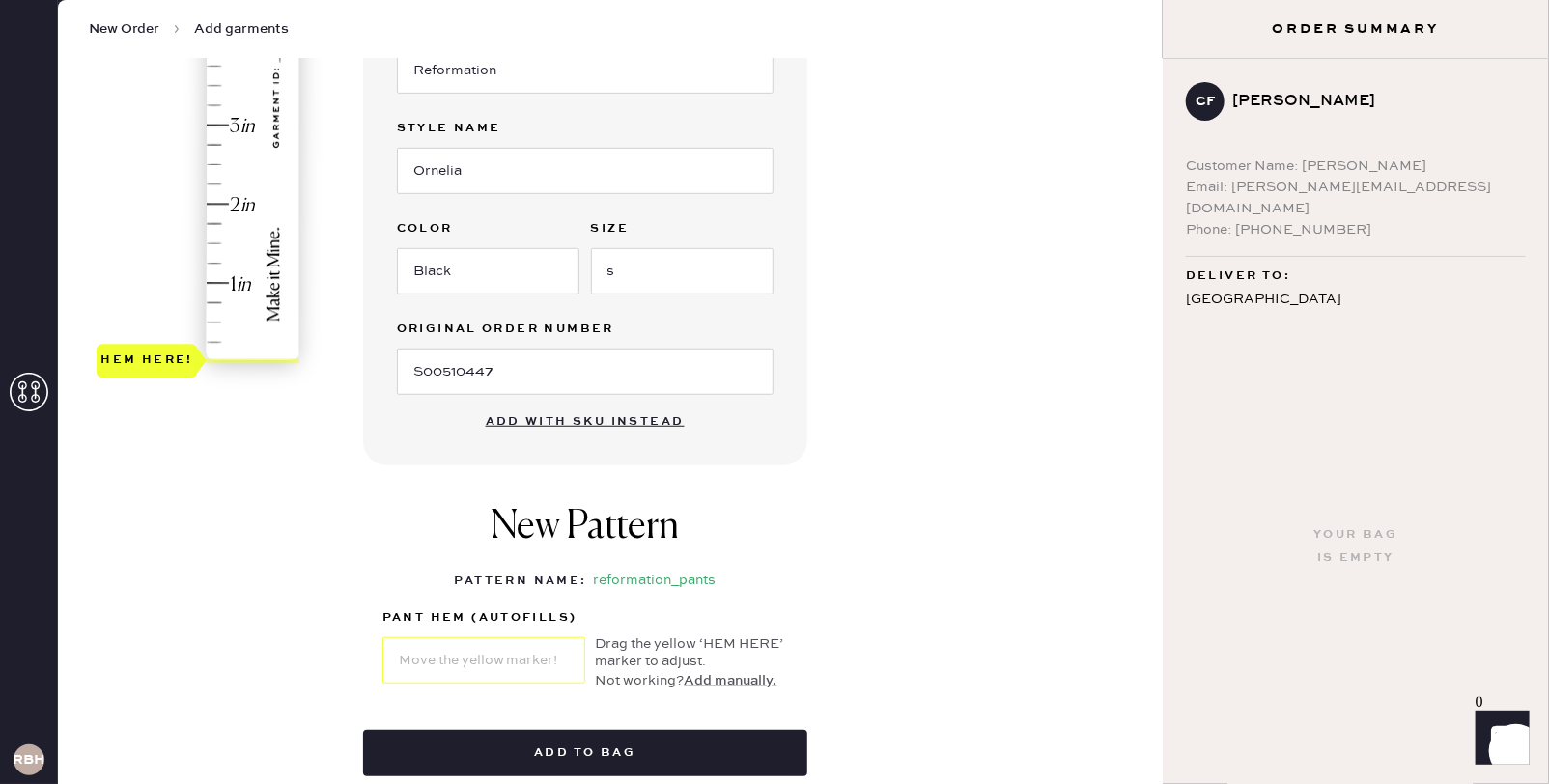
type input "2.5"
click at [213, 159] on div "Hem here!" at bounding box center [200, 86] width 206 height 569
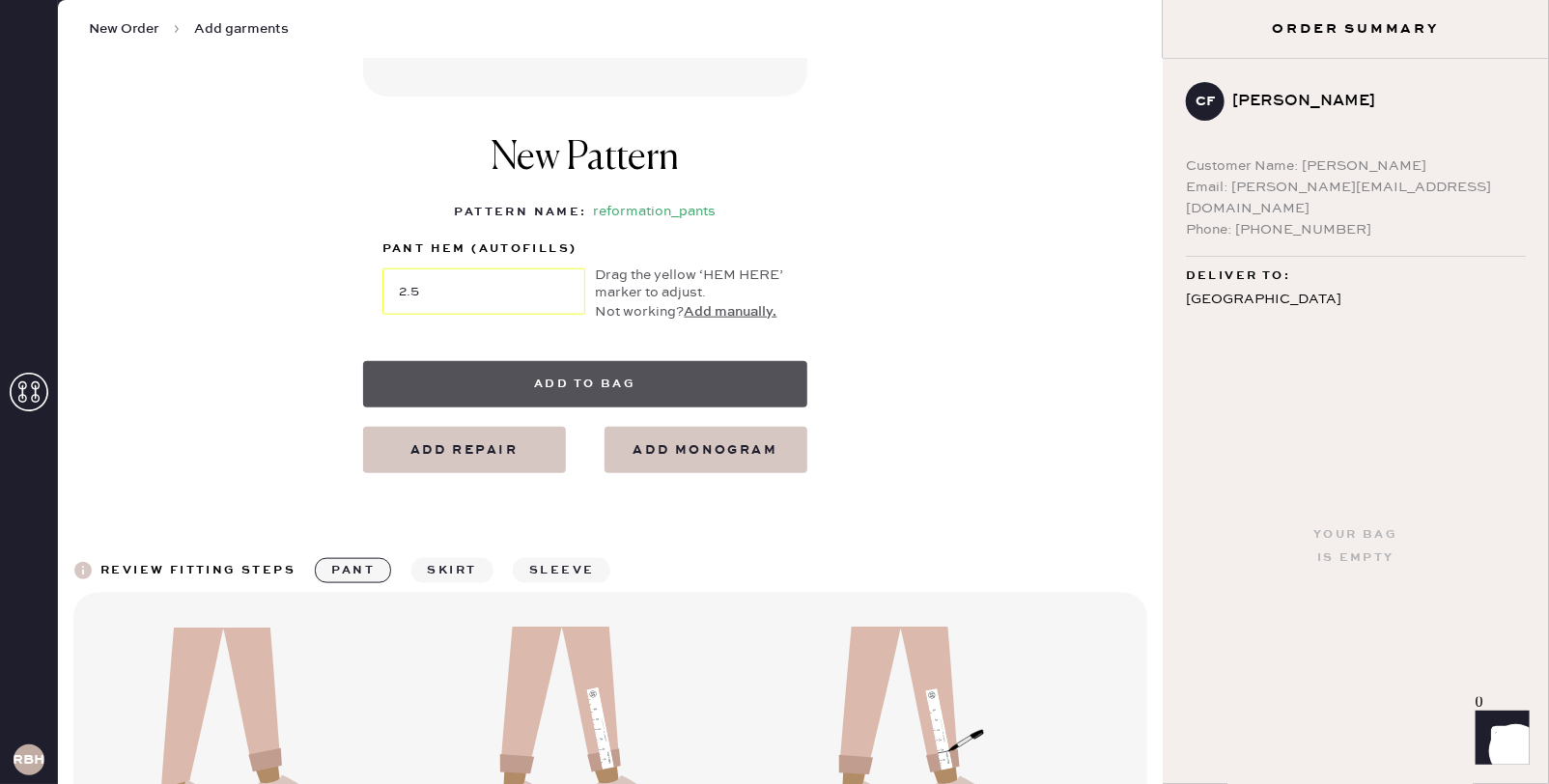
click at [609, 376] on button "Add to bag" at bounding box center [585, 384] width 445 height 46
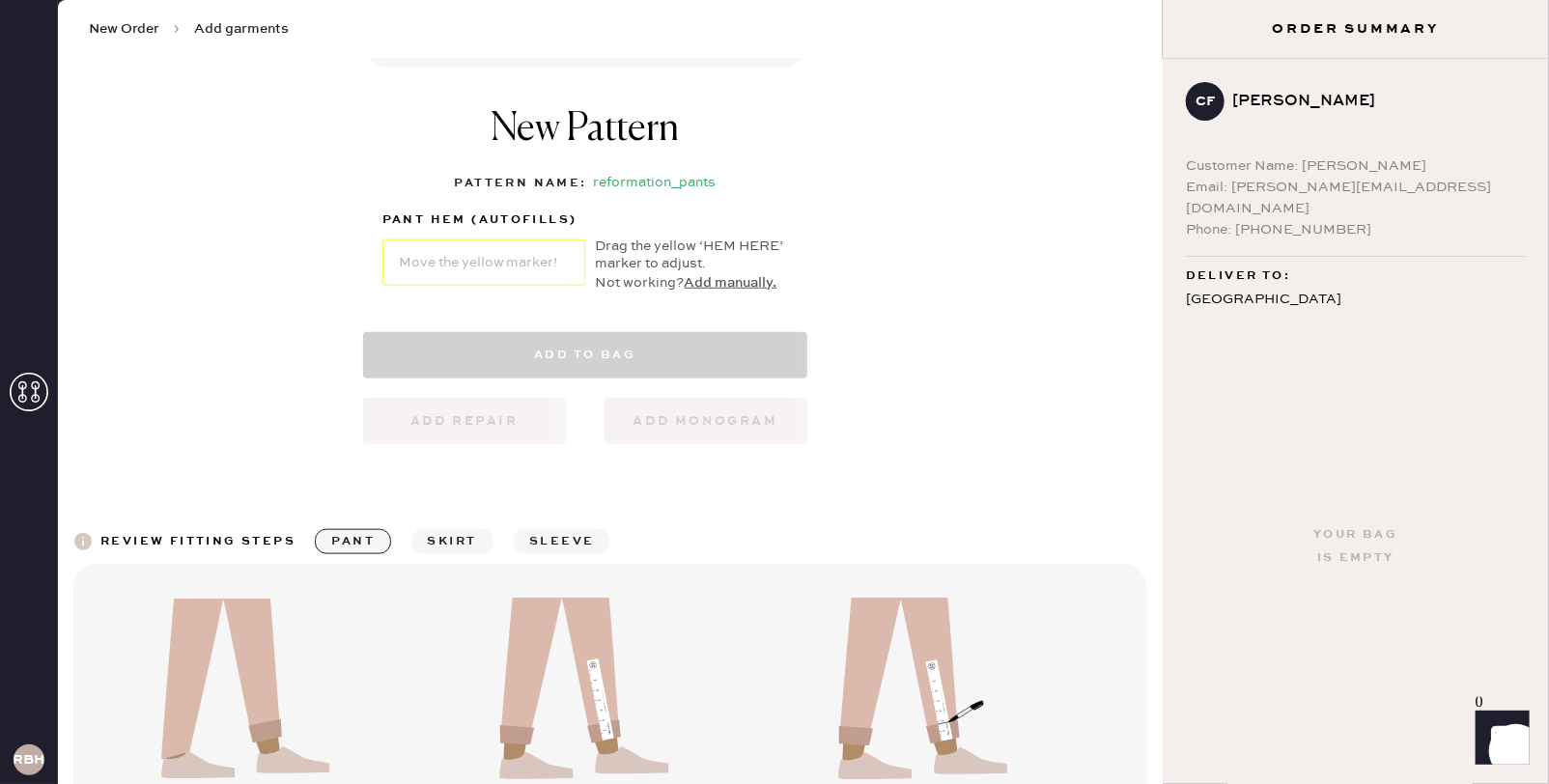
select select "4"
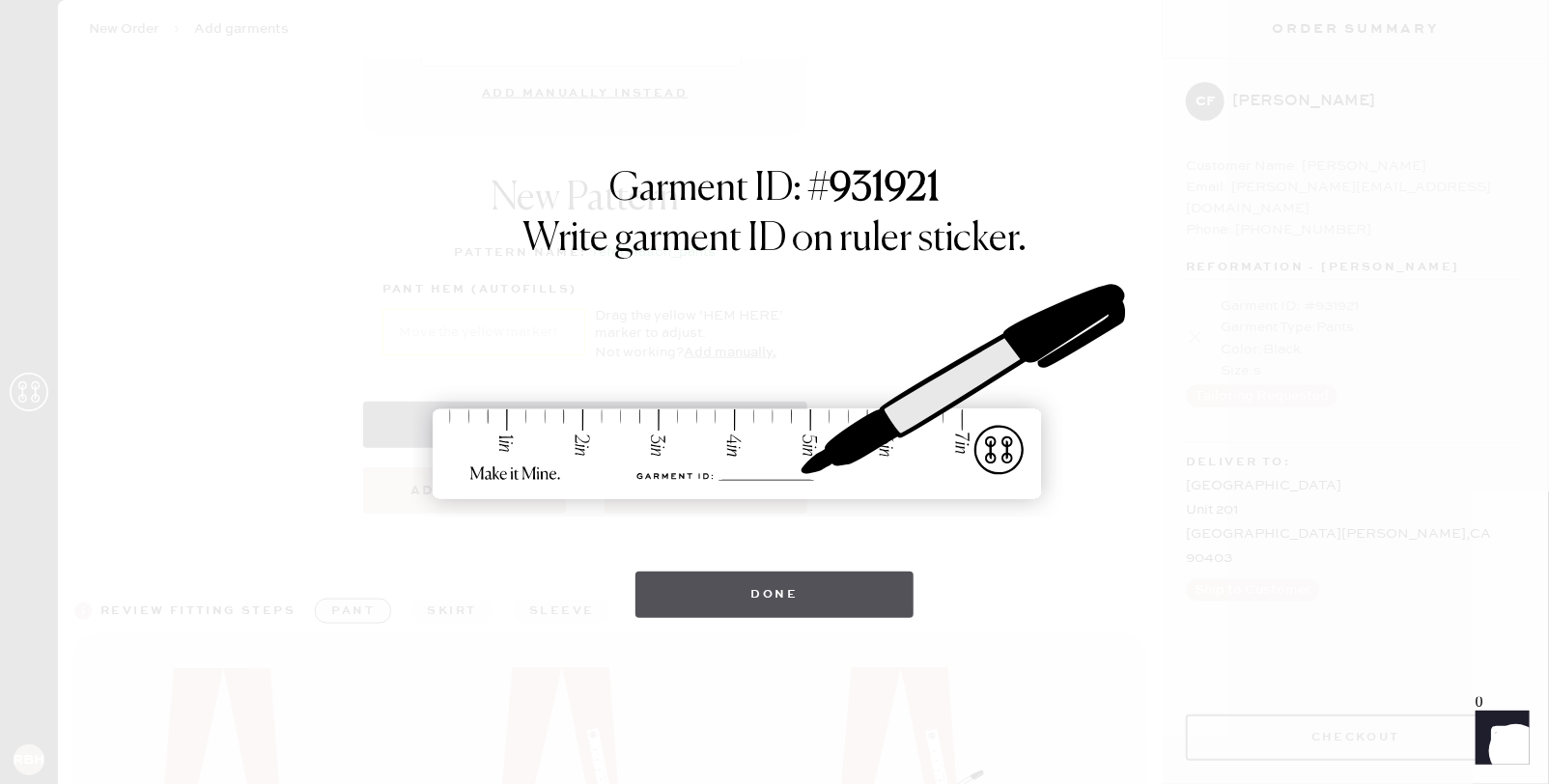
click at [888, 588] on button "Done" at bounding box center [774, 594] width 279 height 46
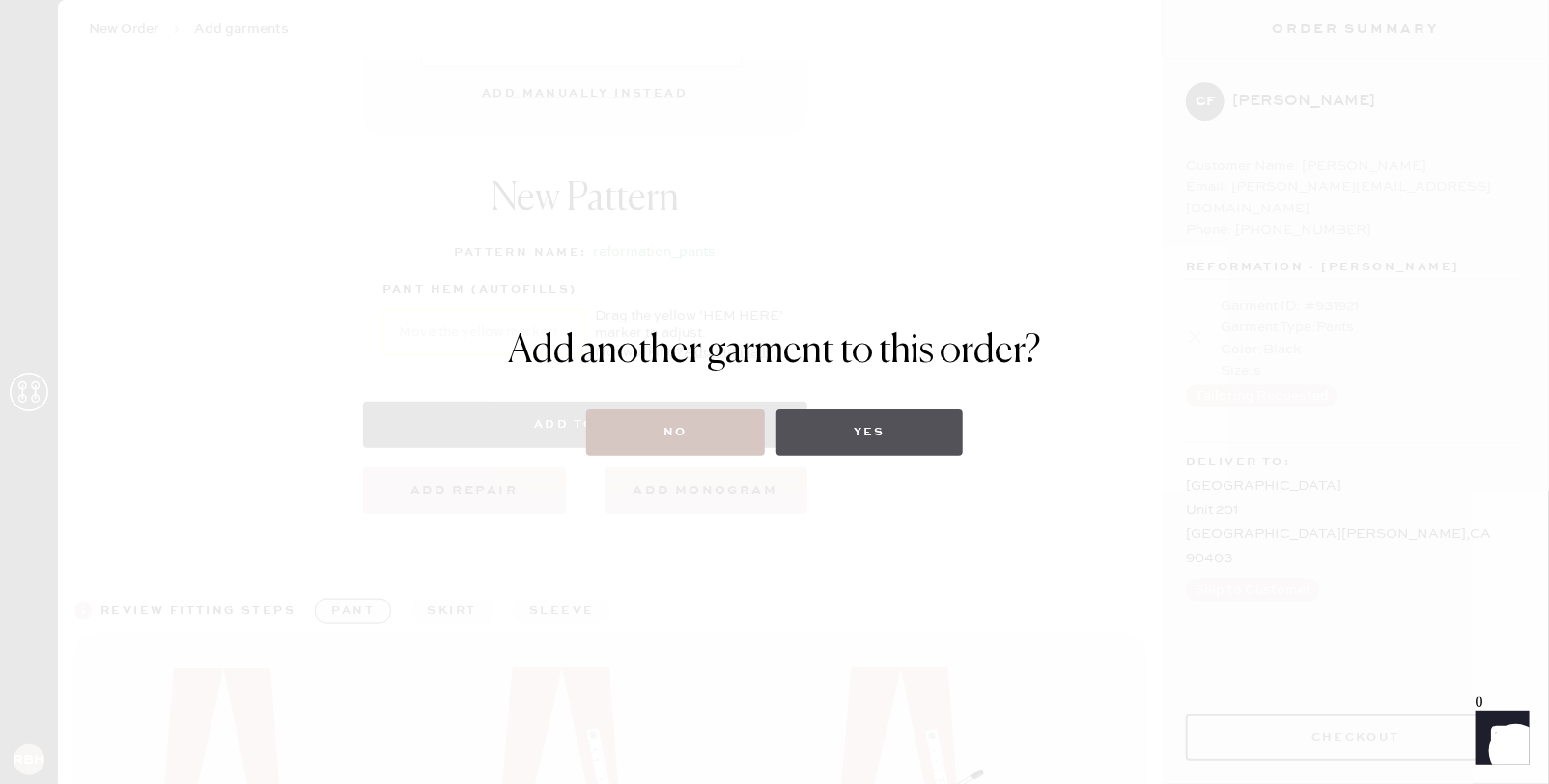
click at [842, 443] on button "Yes" at bounding box center [869, 432] width 187 height 46
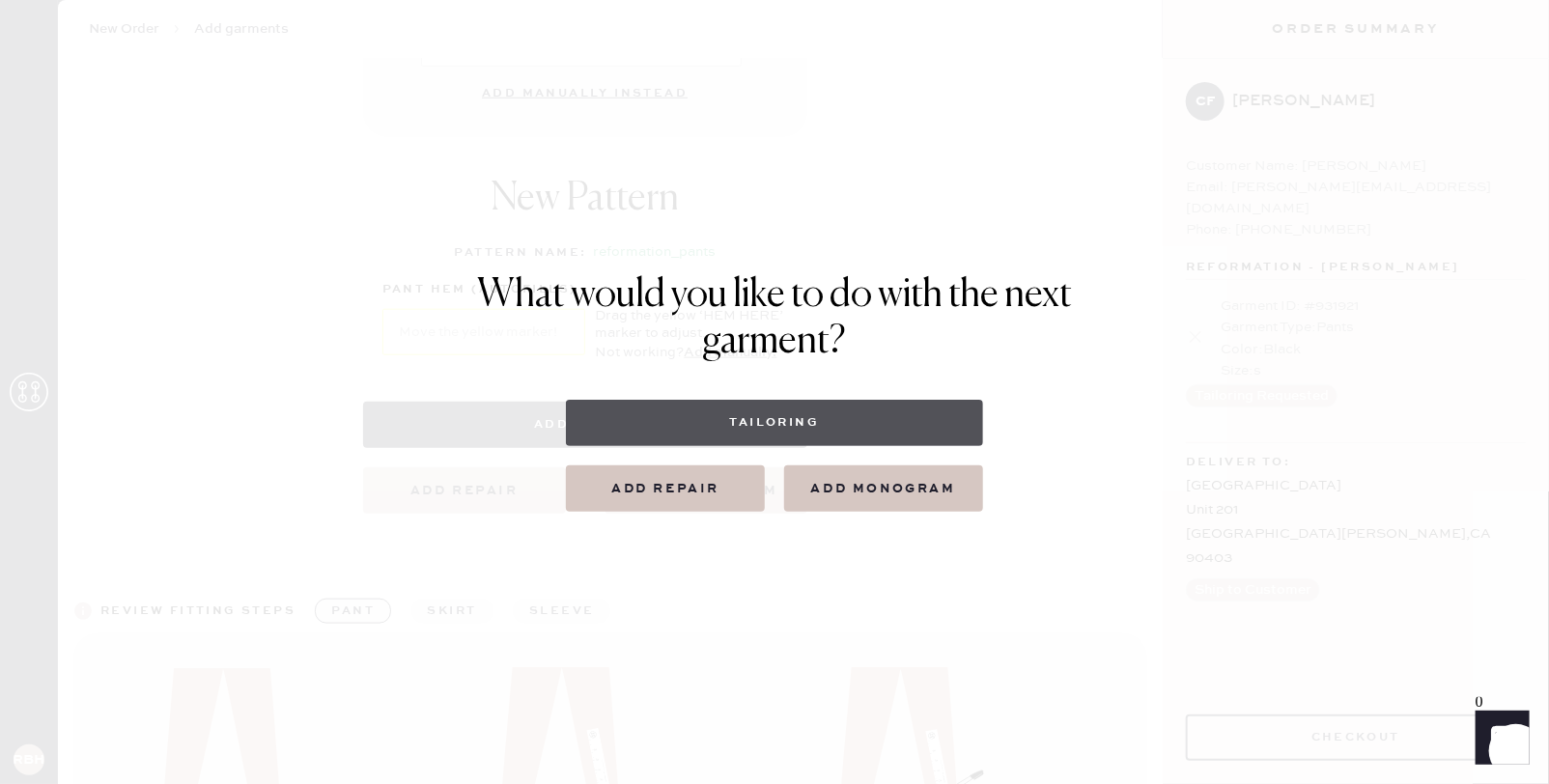
click at [834, 408] on button "Tailoring" at bounding box center [774, 422] width 417 height 46
select select
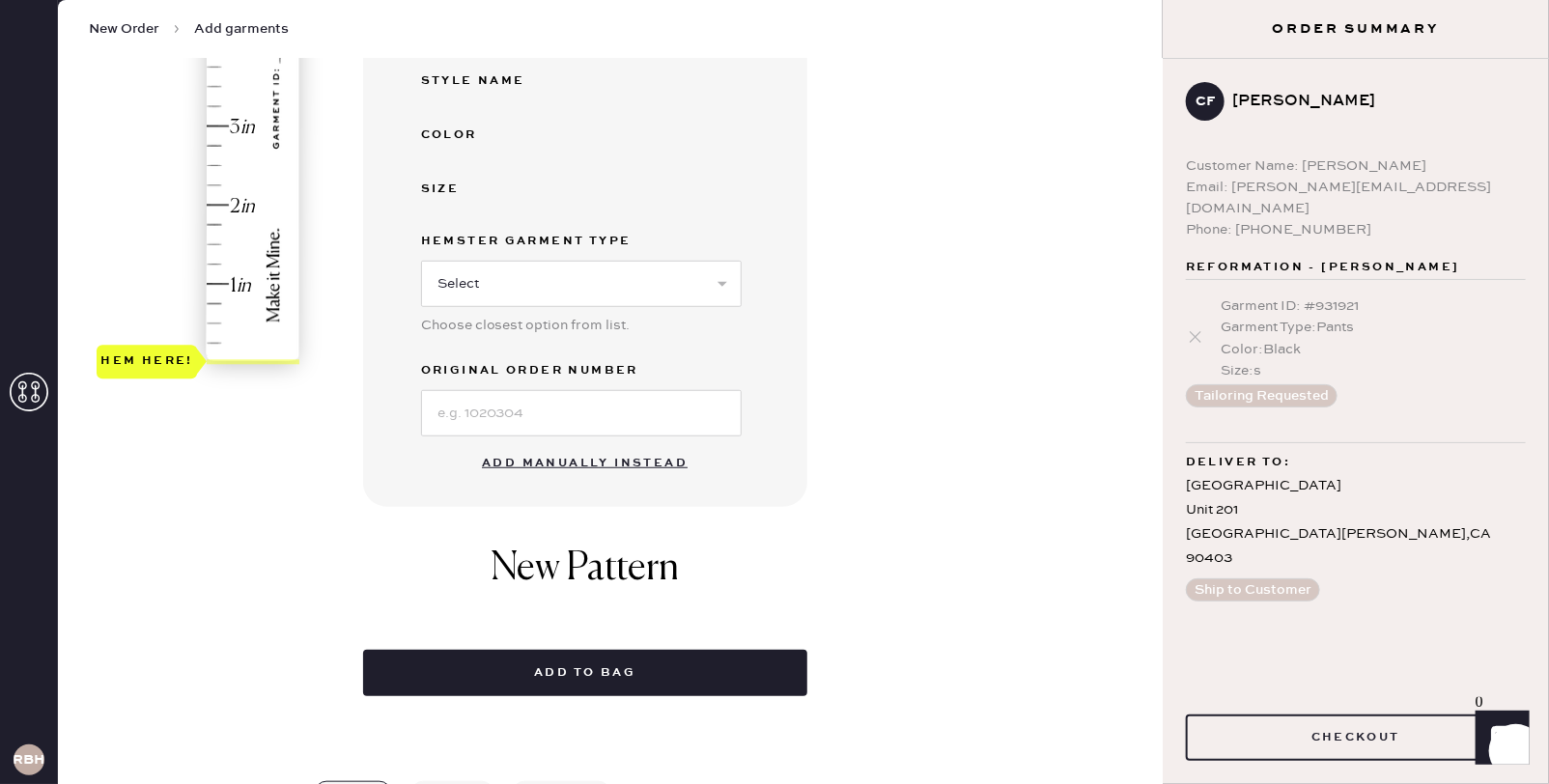
scroll to position [479, 0]
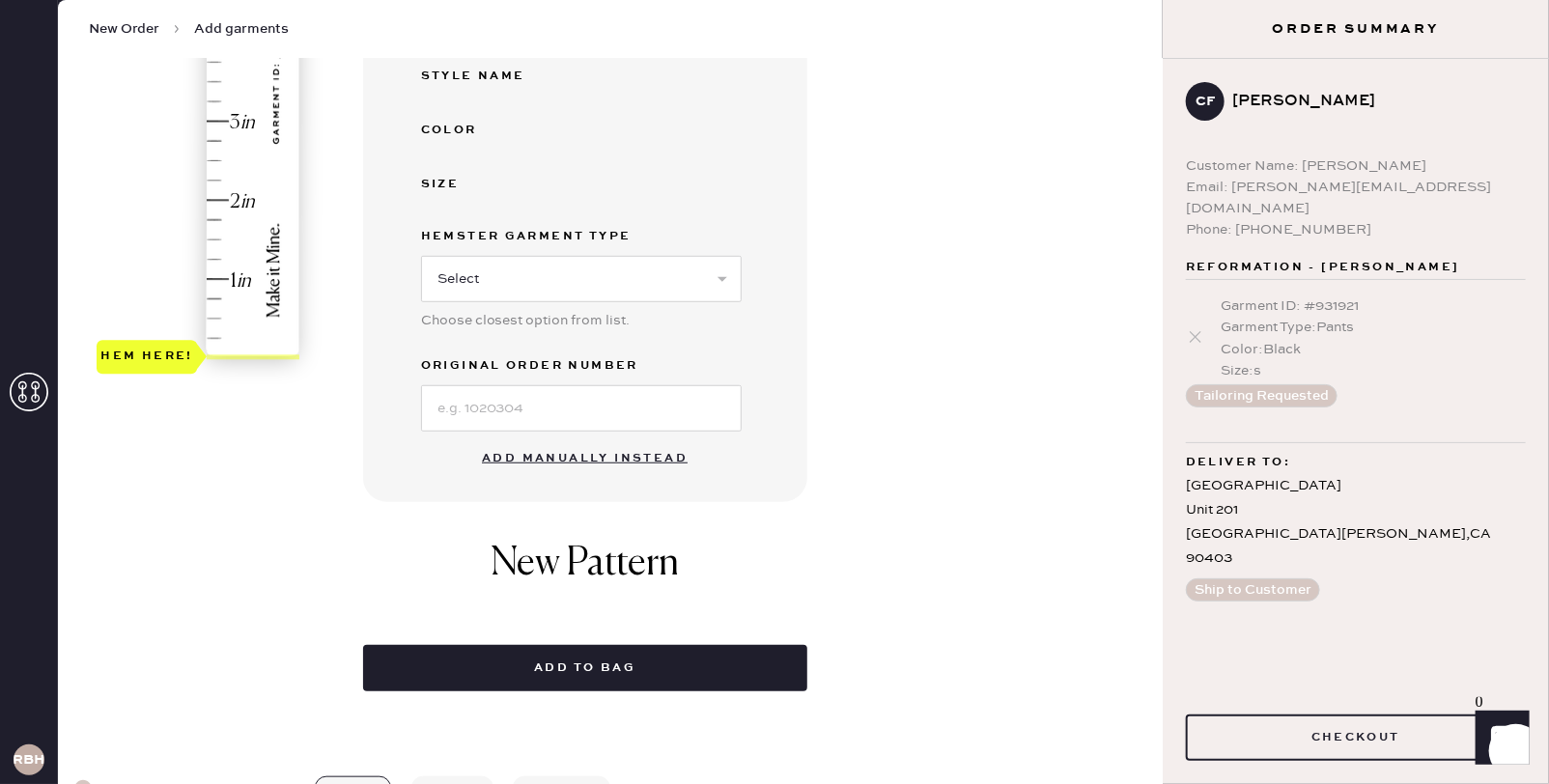
click at [565, 449] on button "Add manually instead" at bounding box center [585, 458] width 229 height 39
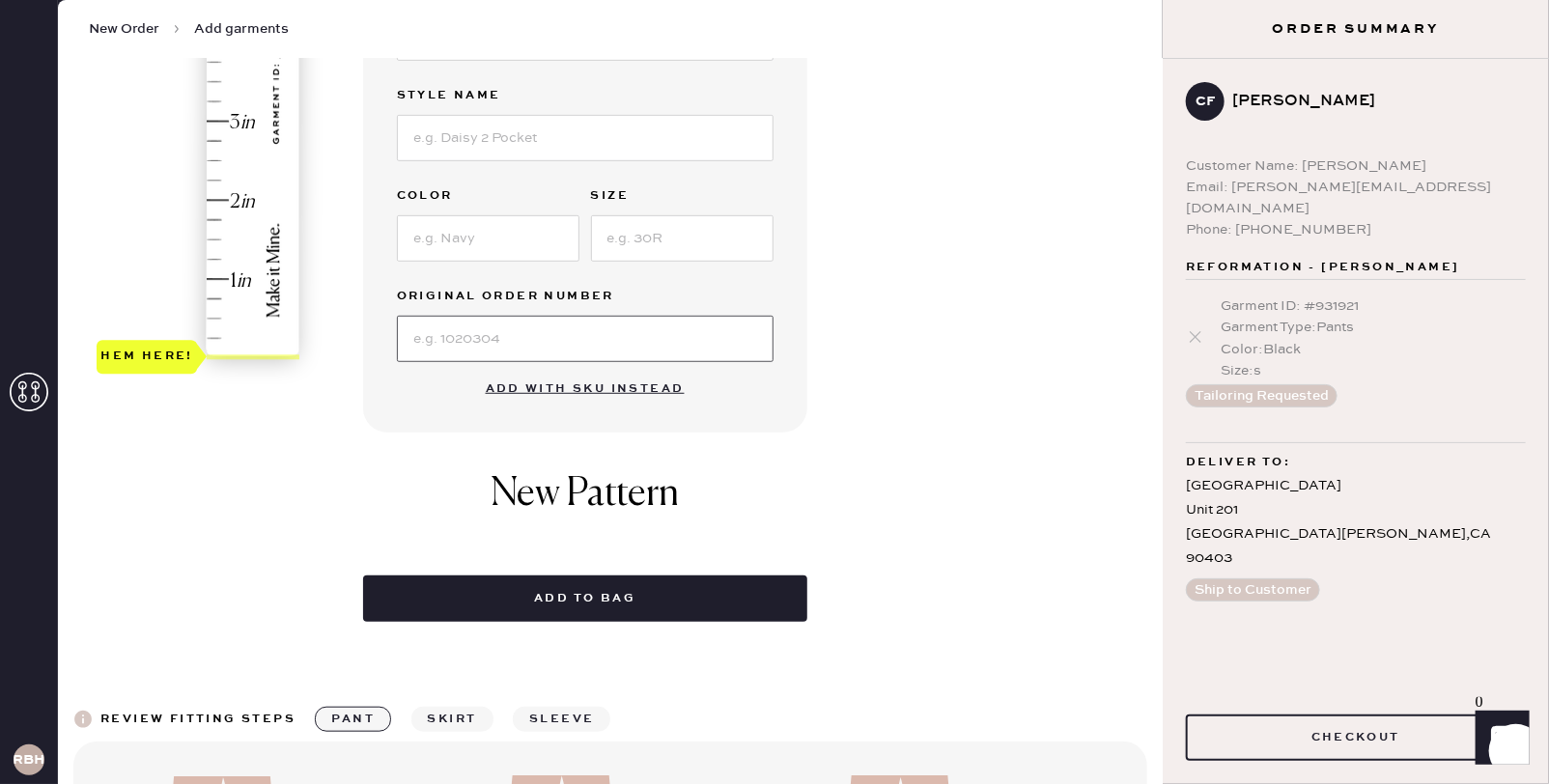
click at [534, 332] on input at bounding box center [585, 339] width 377 height 46
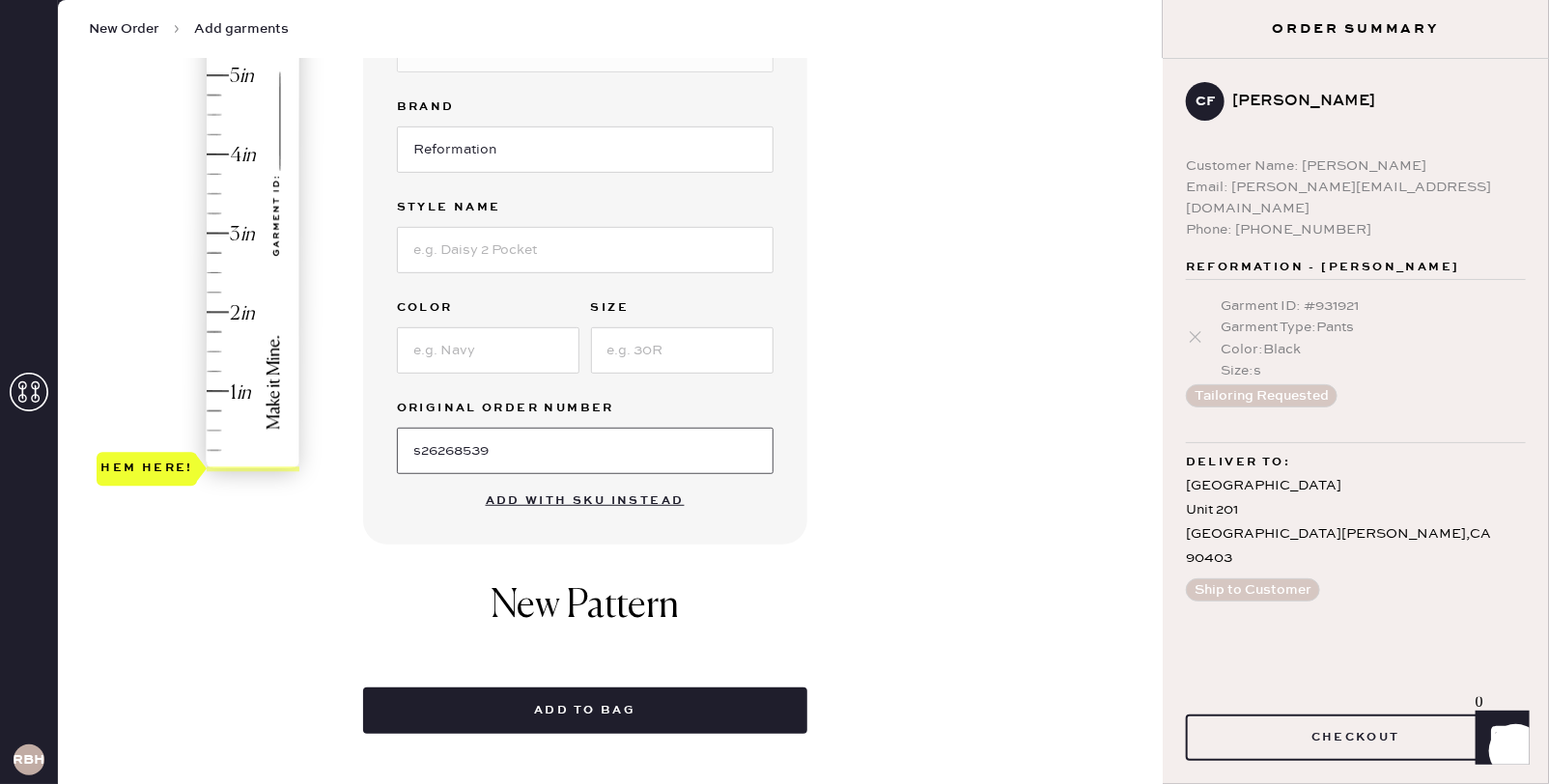
scroll to position [367, 0]
type input "s26268539"
click at [528, 345] on input at bounding box center [488, 352] width 183 height 46
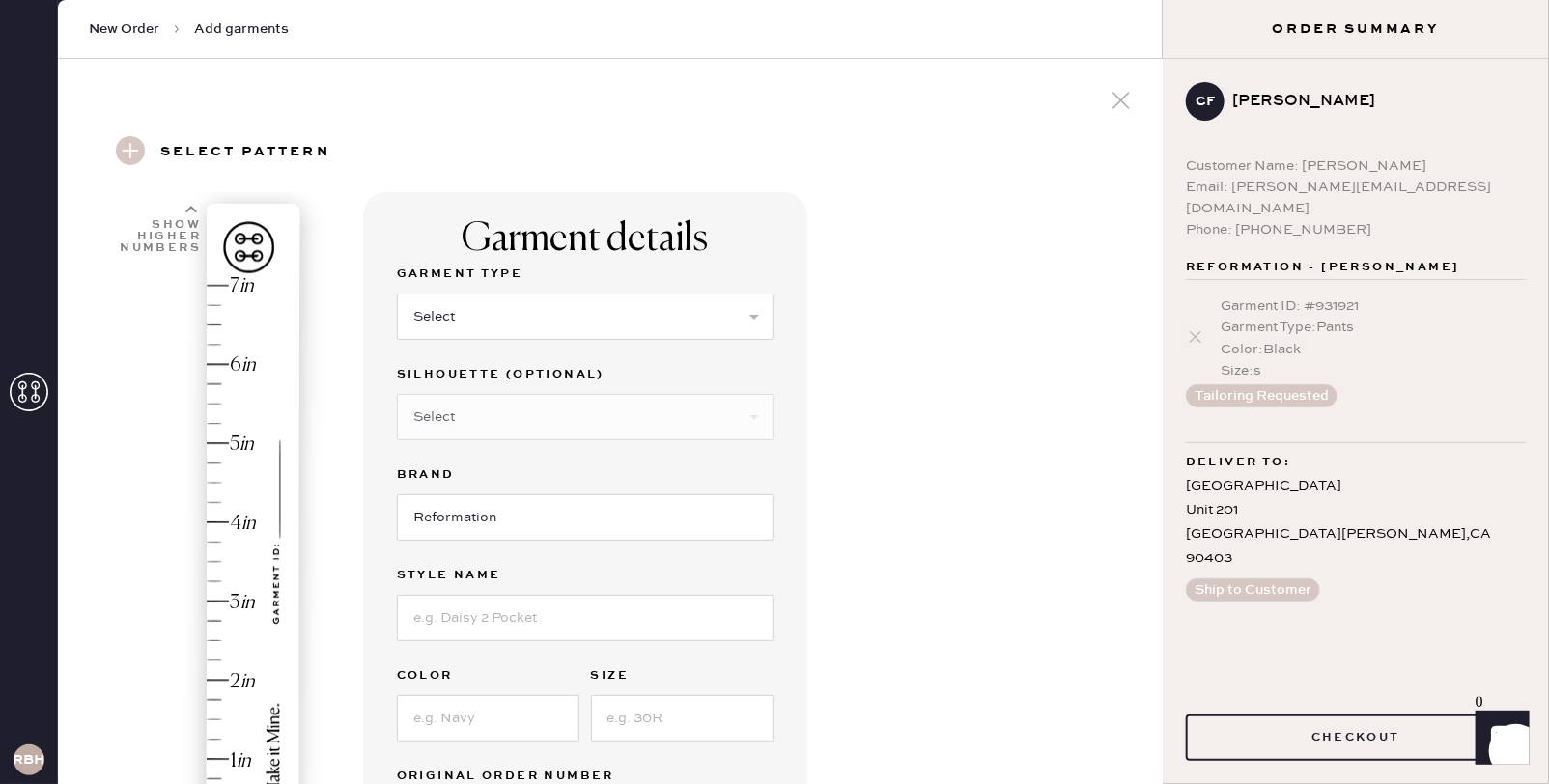
click at [680, 288] on div "Garment Type" at bounding box center [585, 276] width 377 height 27
click at [696, 323] on select "Select Basic Skirt Jeans Leggings Pants Shorts Basic Sleeved Dress Basic Sleeve…" at bounding box center [585, 317] width 377 height 46
select select "4"
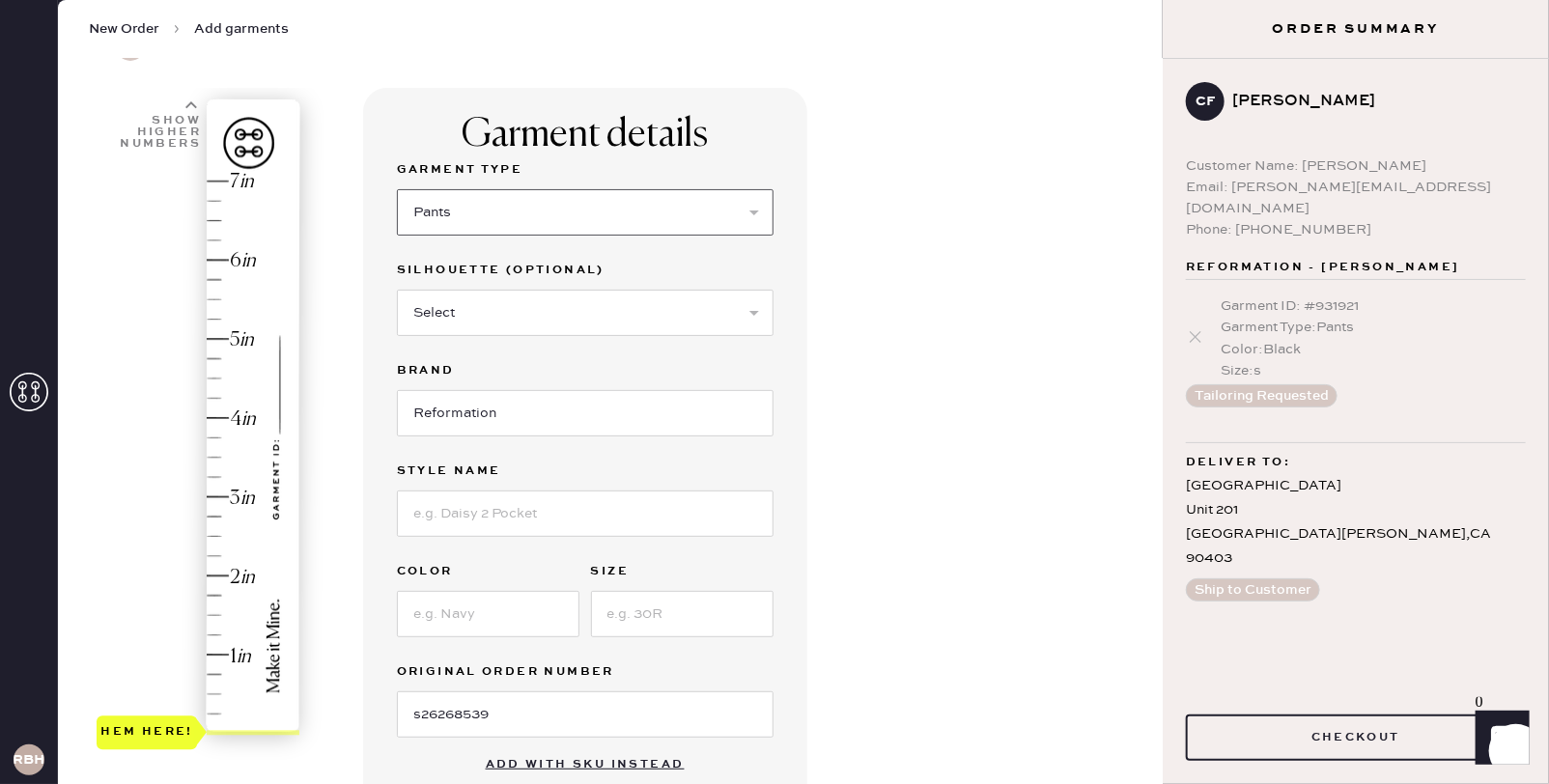
scroll to position [112, 0]
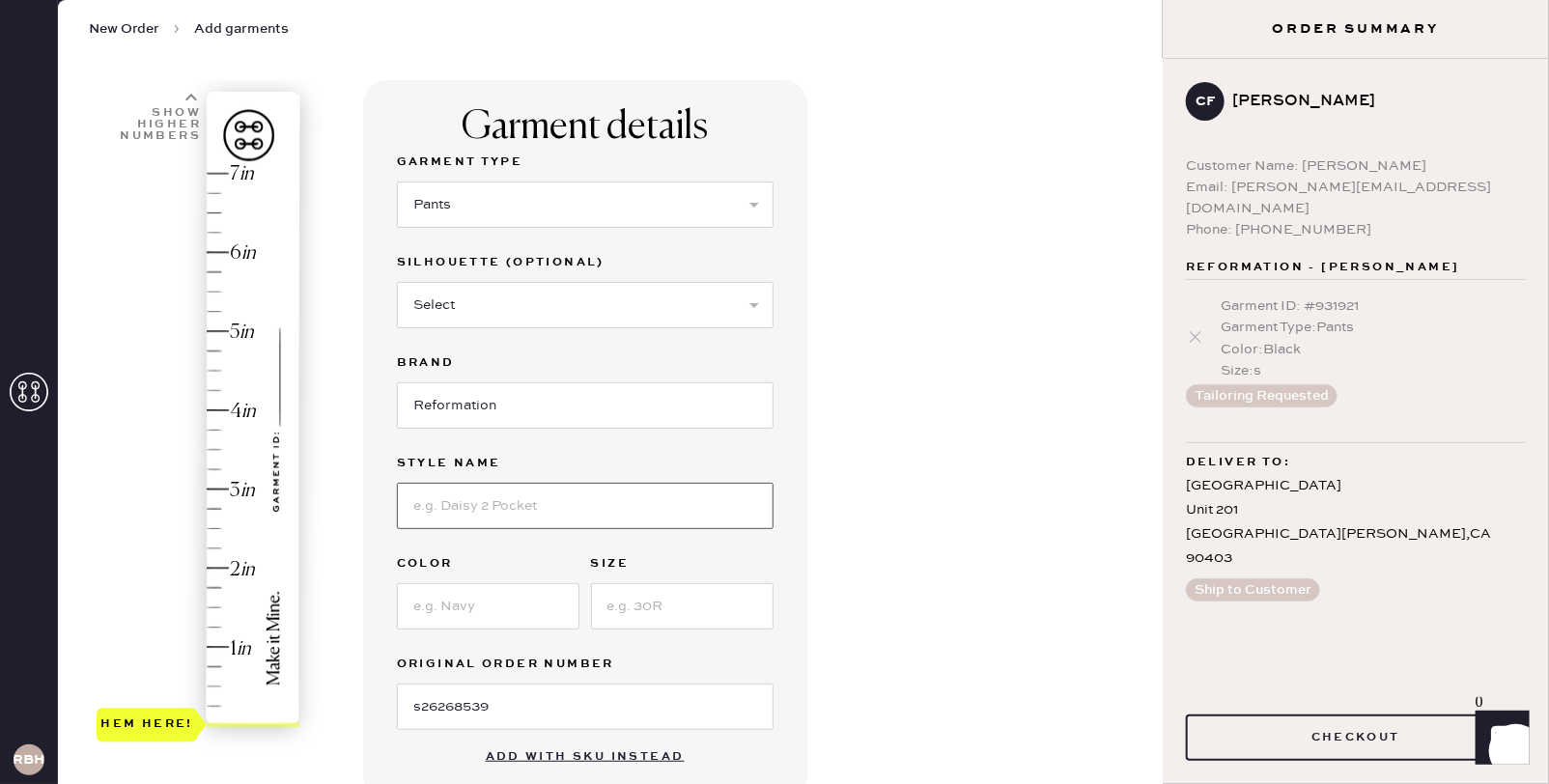
click at [486, 497] on input at bounding box center [585, 505] width 377 height 46
type input "Vida High Rise Pant"
click at [464, 614] on input at bounding box center [488, 606] width 183 height 46
type input "Stone"
click at [672, 609] on input at bounding box center [683, 606] width 183 height 46
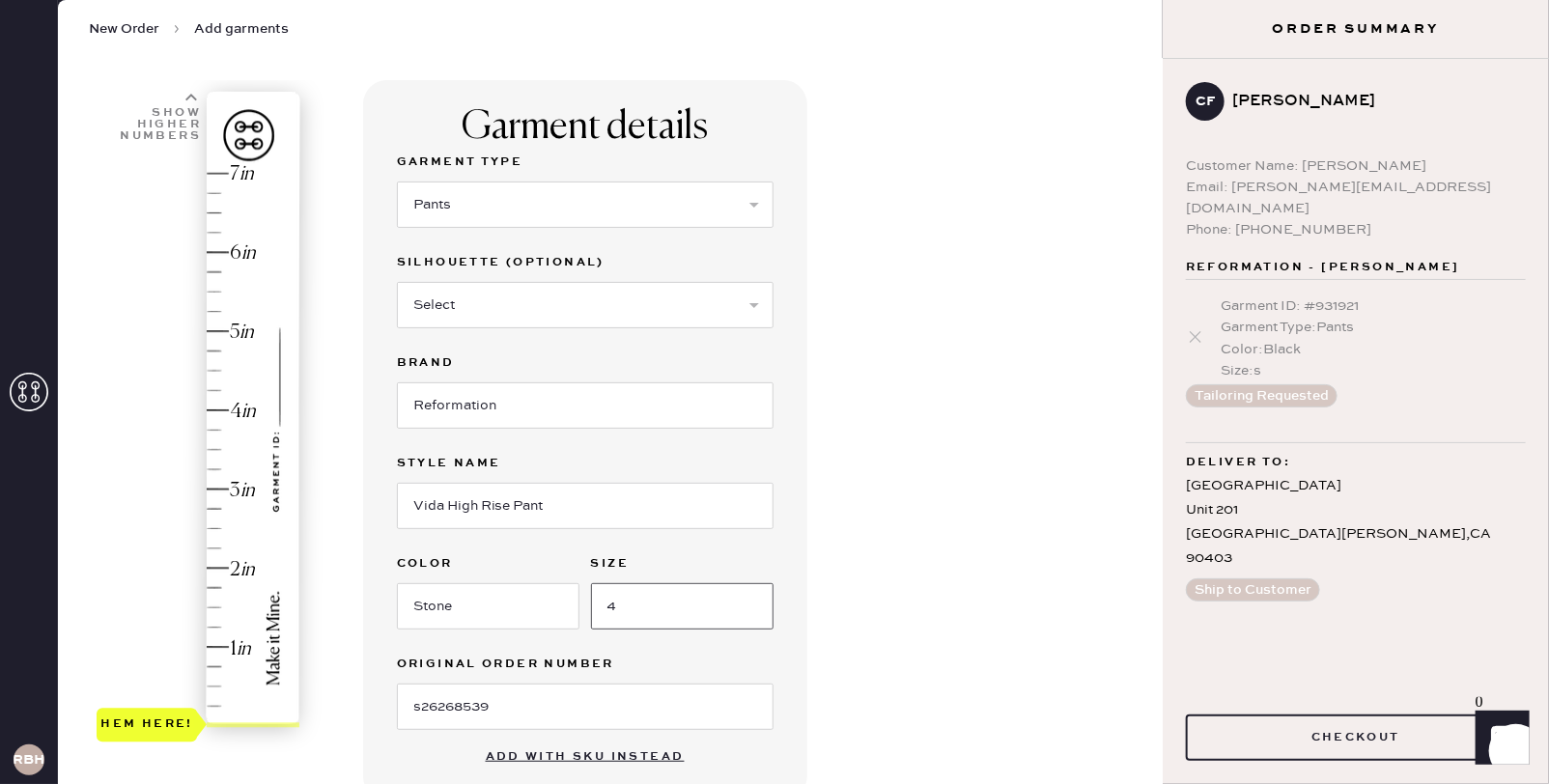
type input "4"
click at [903, 593] on div "Garment details Garment Type Select Basic Skirt Jeans Leggings Pants Shorts Bas…" at bounding box center [756, 628] width 785 height 1097
type input "2.25"
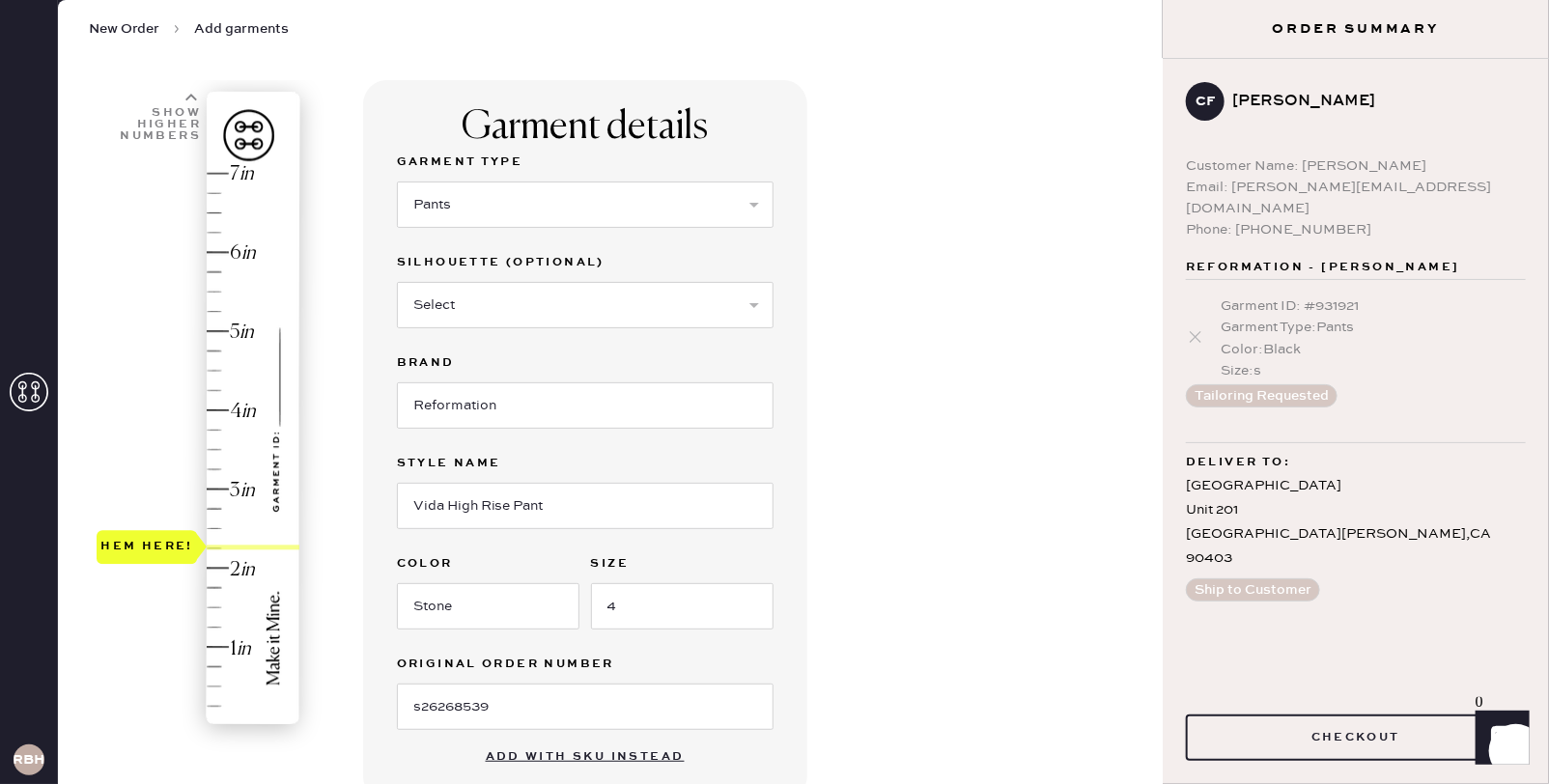
click at [212, 543] on div "Hem here!" at bounding box center [200, 449] width 206 height 569
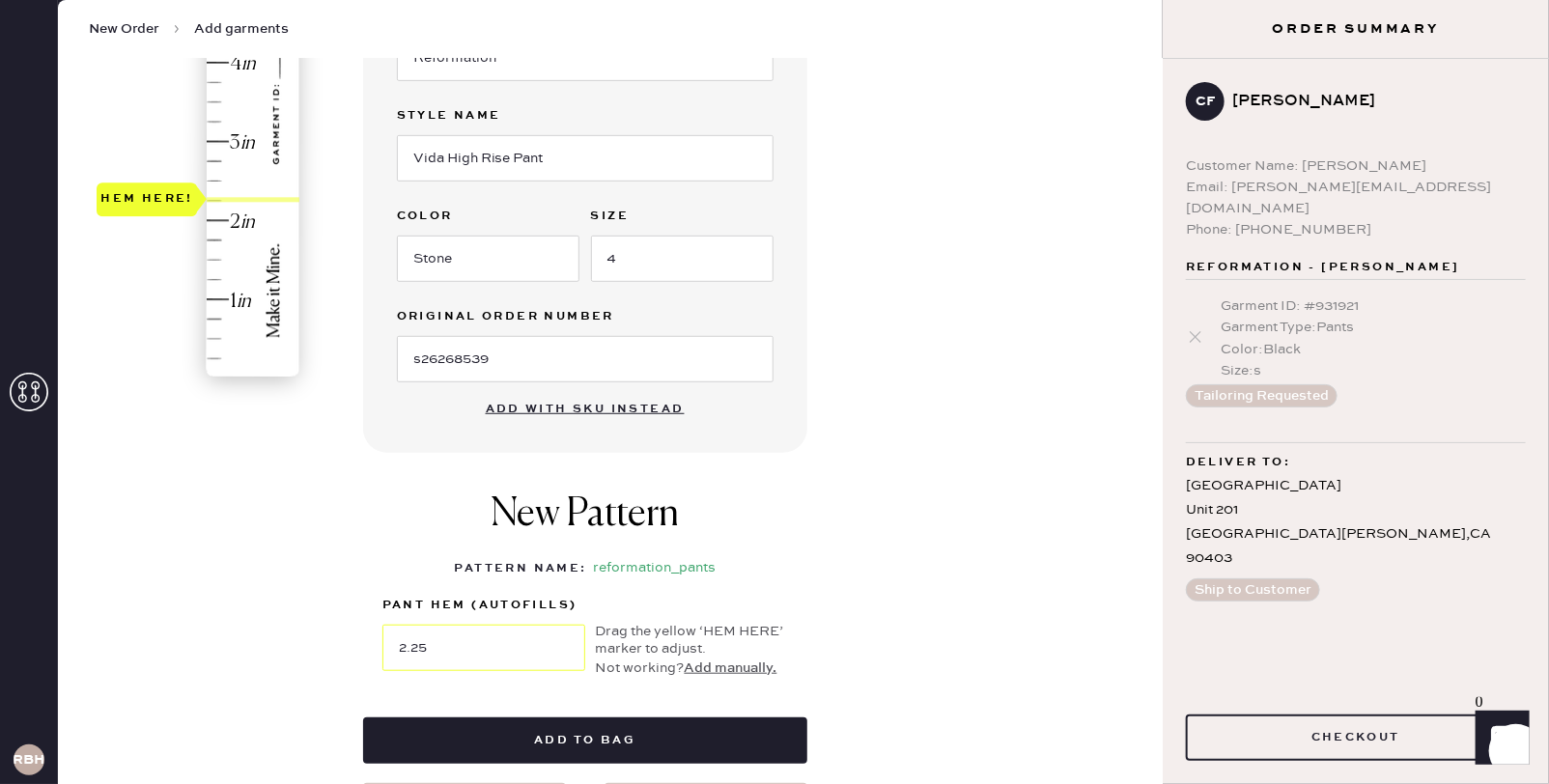
scroll to position [500, 0]
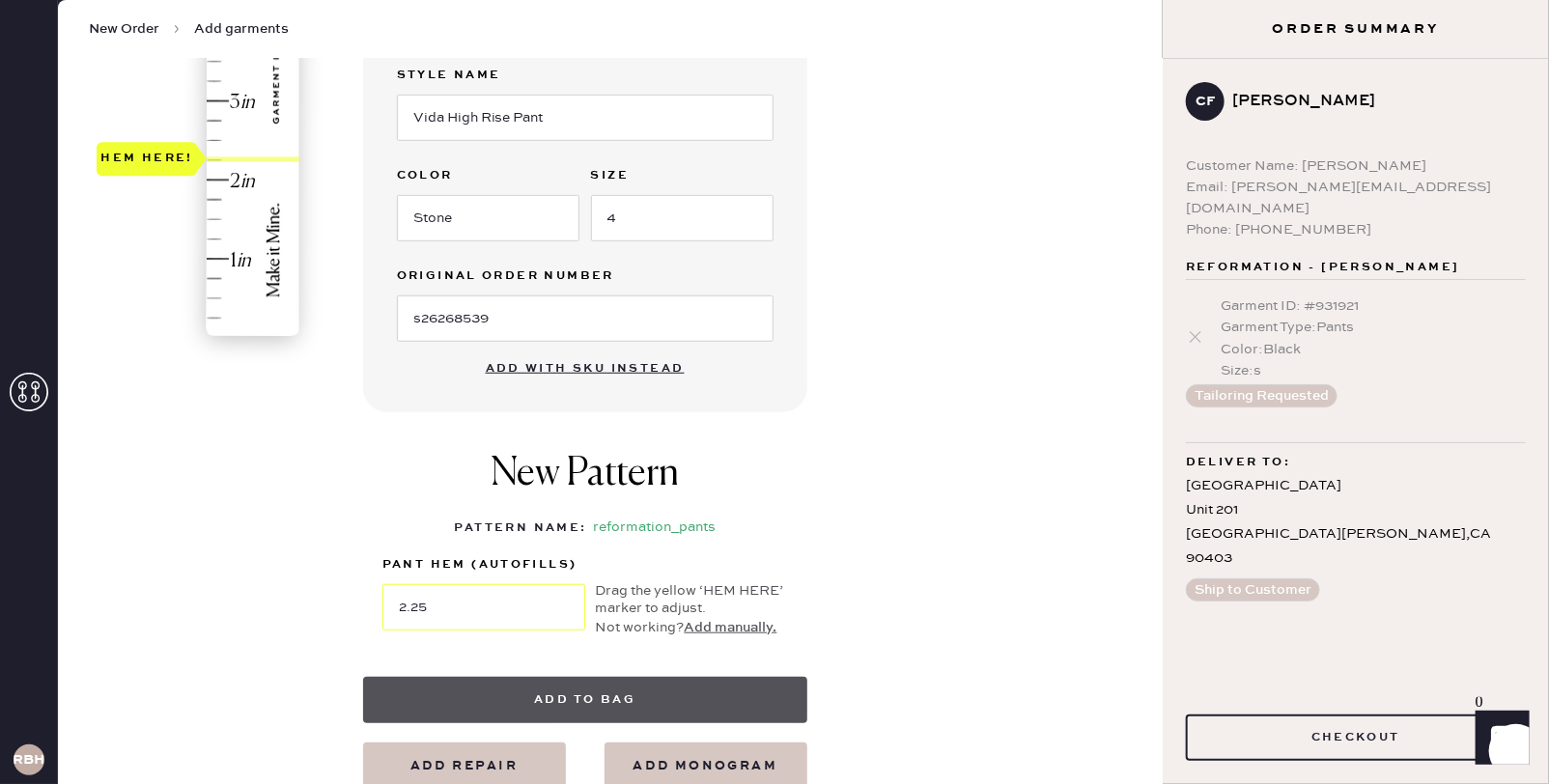
click at [556, 684] on button "Add to bag" at bounding box center [585, 700] width 445 height 46
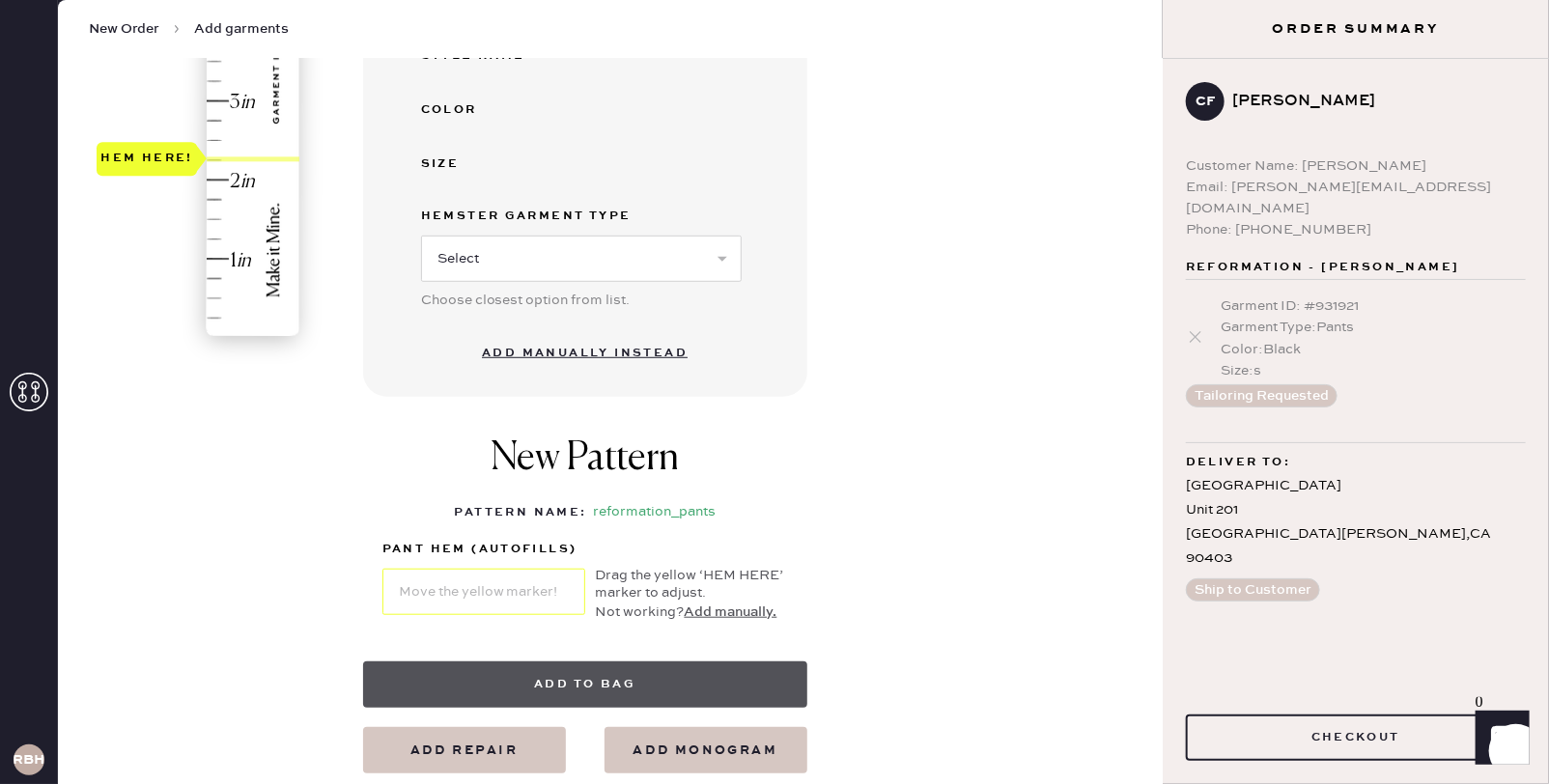
select select "4"
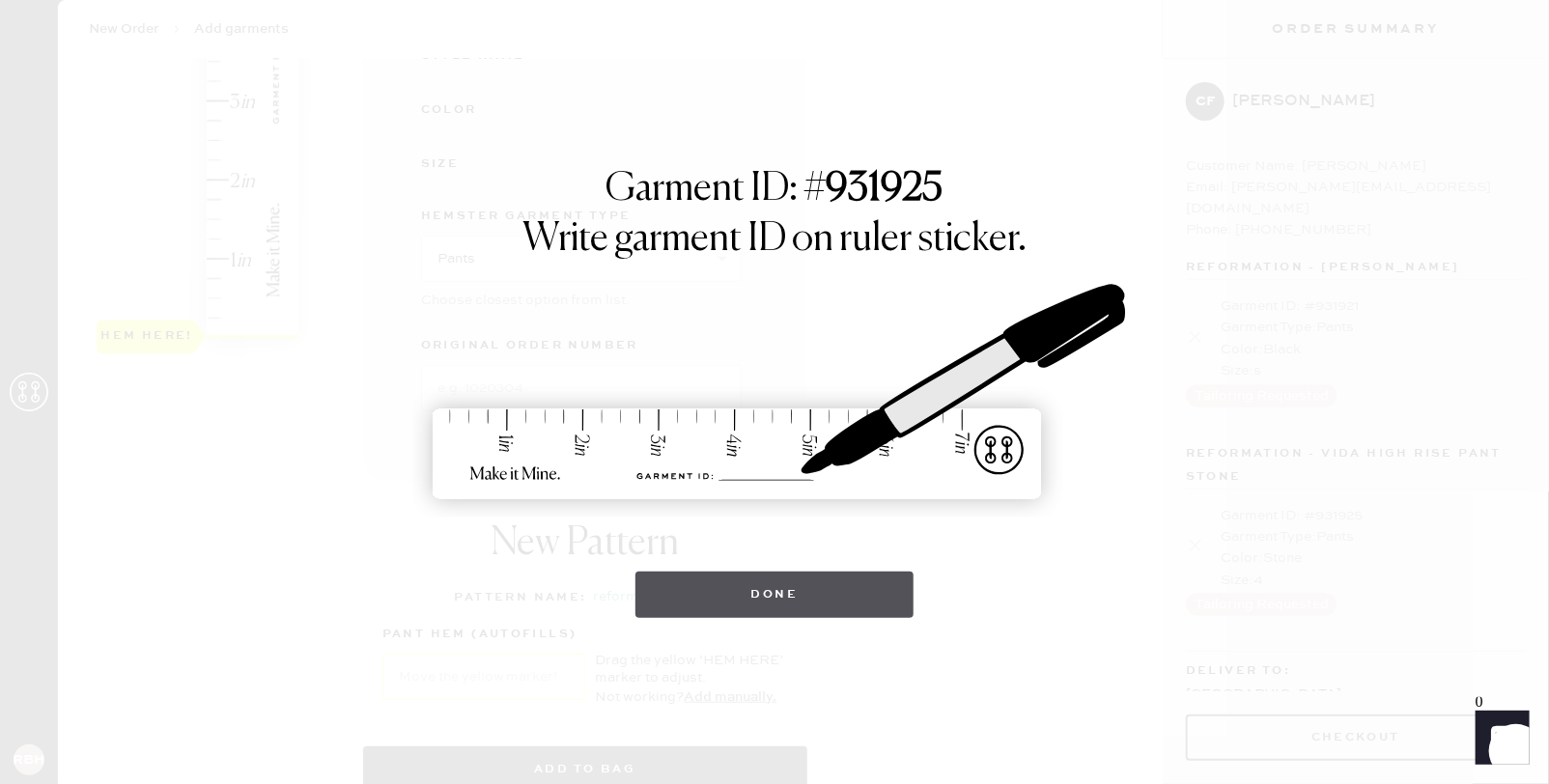
click at [831, 588] on button "Done" at bounding box center [774, 594] width 279 height 46
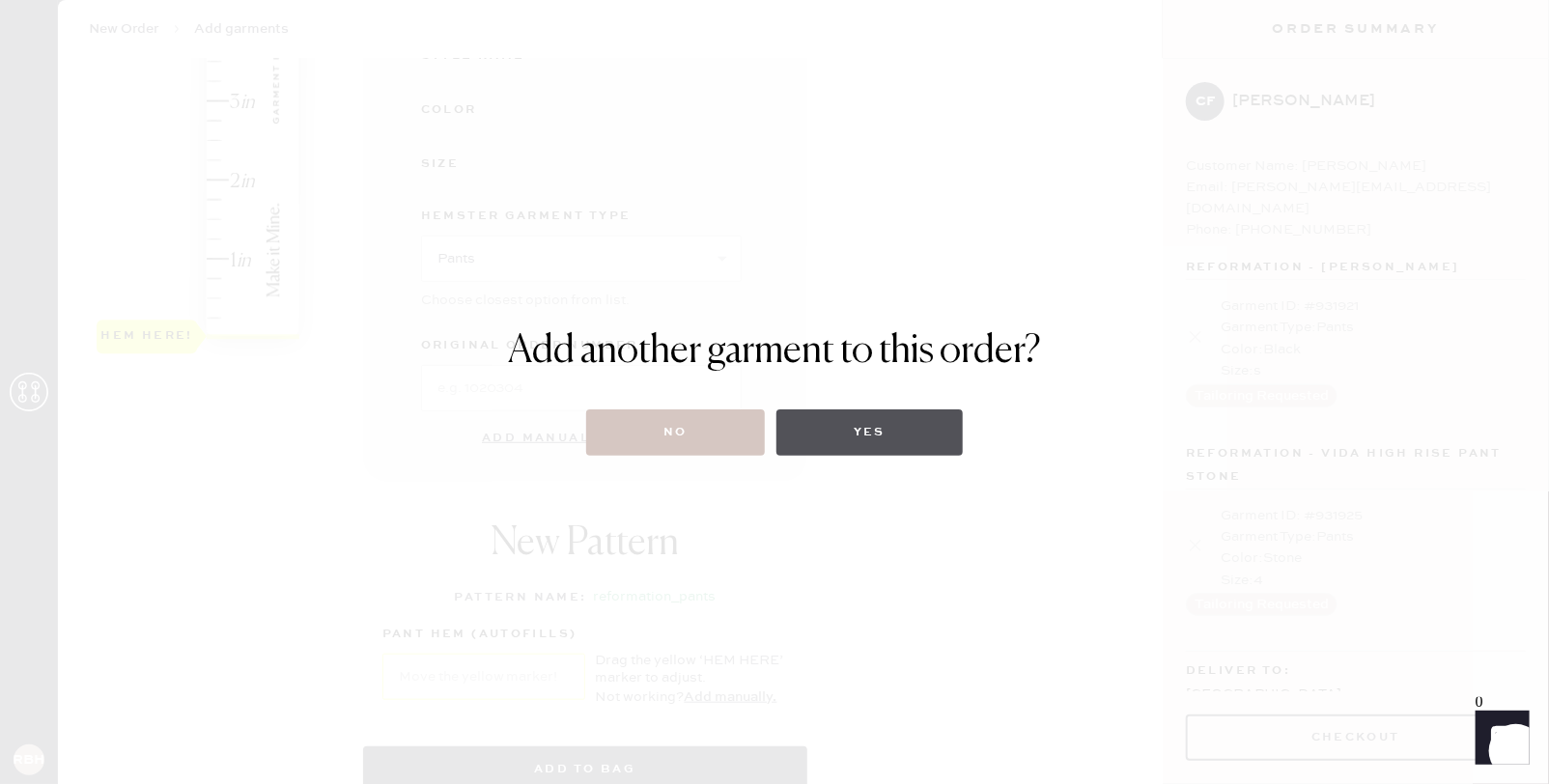
click at [881, 436] on button "Yes" at bounding box center [869, 432] width 187 height 46
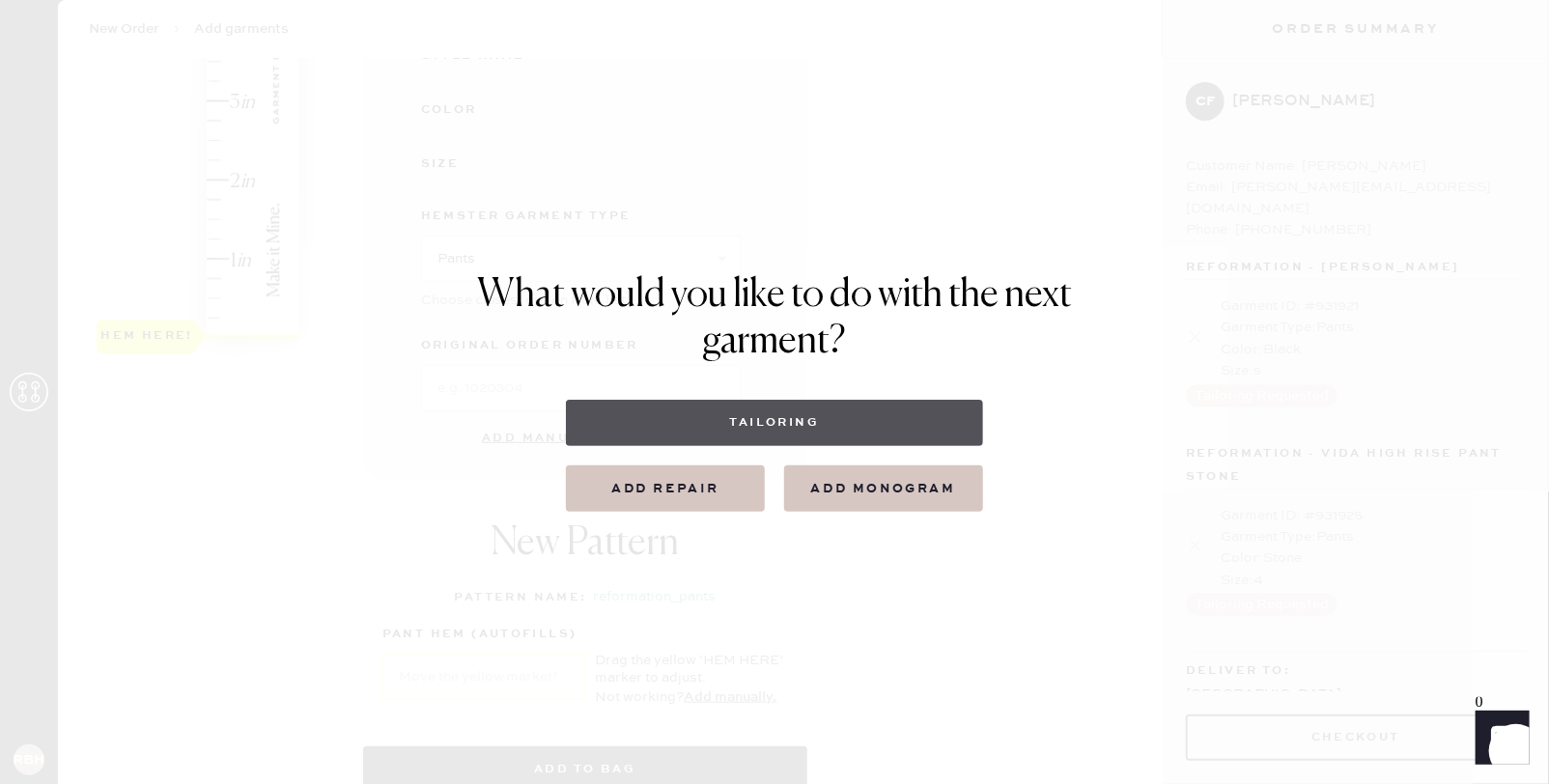
click at [826, 426] on button "Tailoring" at bounding box center [774, 422] width 417 height 46
select select
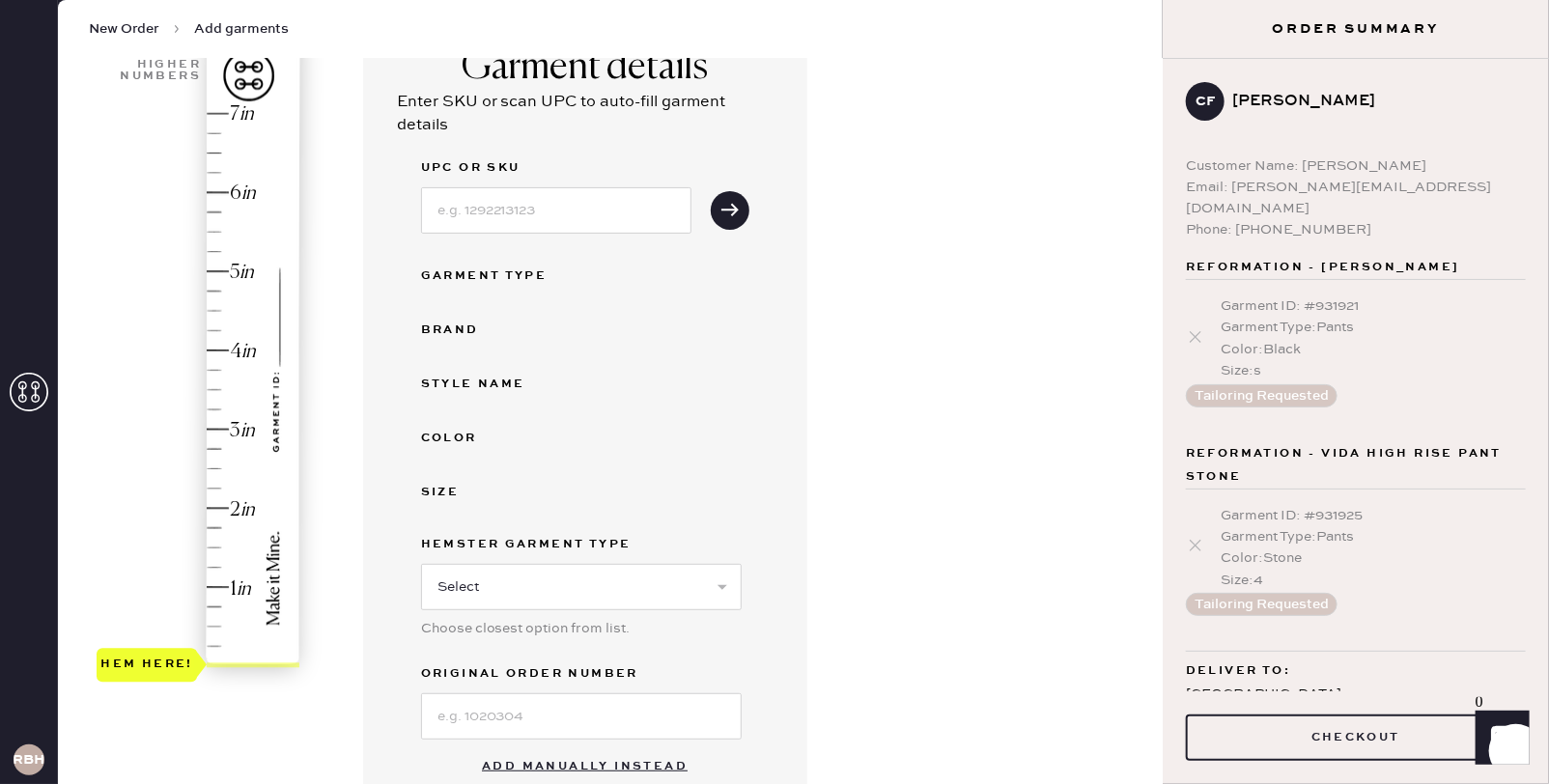
scroll to position [249, 0]
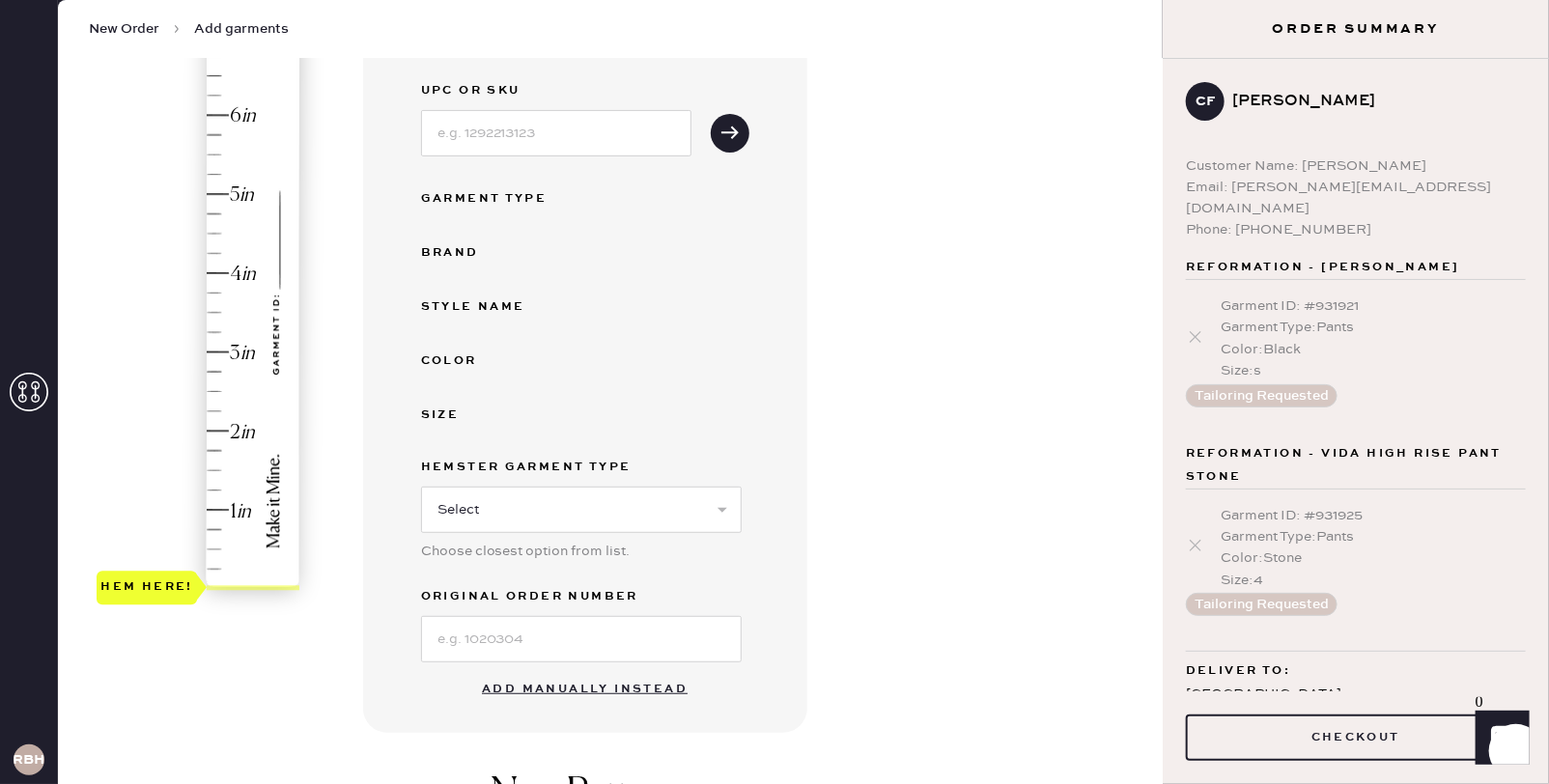
click at [578, 685] on button "Add manually instead" at bounding box center [585, 689] width 229 height 39
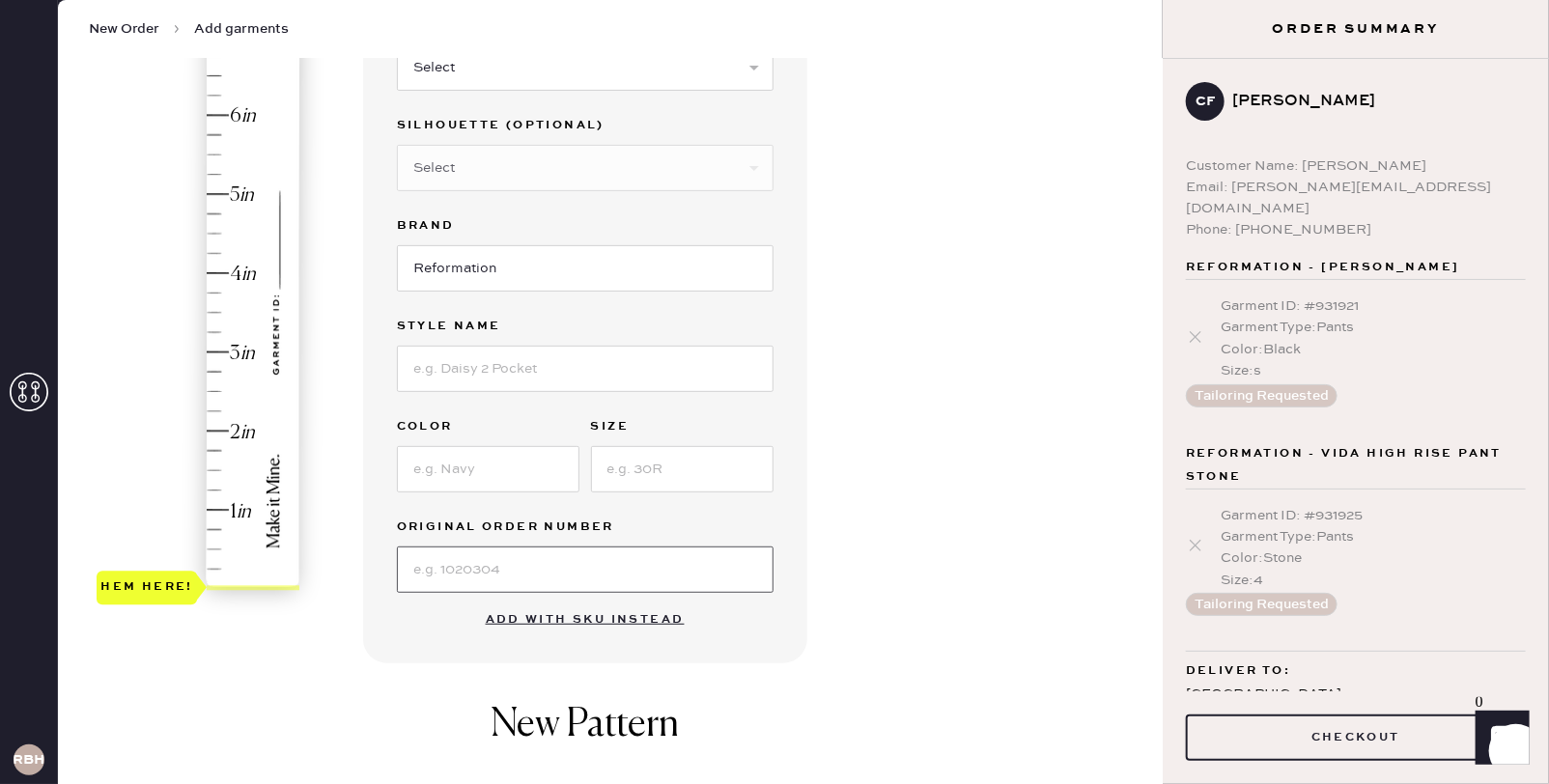
click at [560, 546] on input at bounding box center [585, 569] width 377 height 46
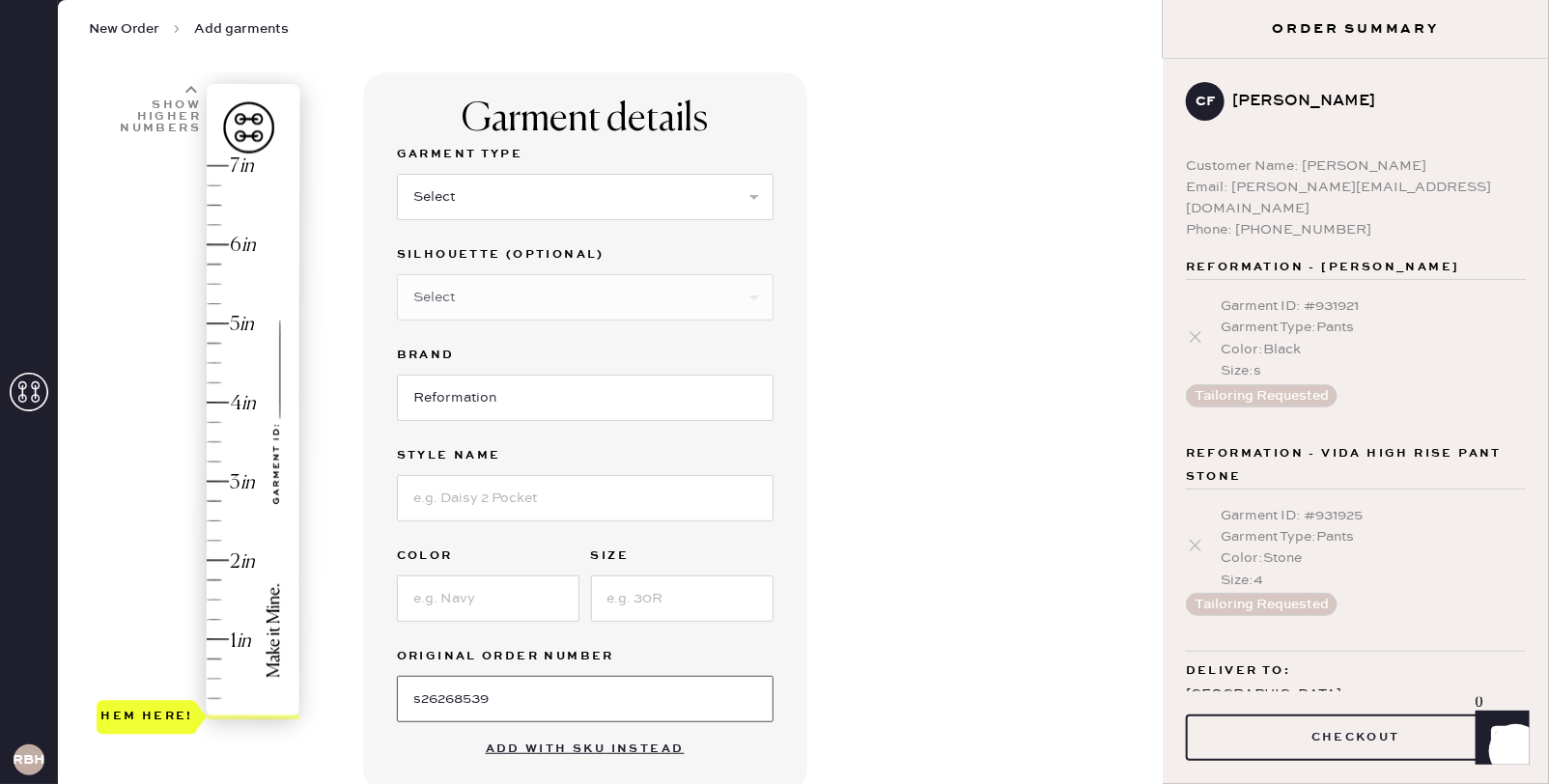
scroll to position [122, 0]
type input "s26268539"
click at [557, 182] on select "Select Basic Skirt Jeans Leggings Pants Shorts Basic Sleeved Dress Basic Sleeve…" at bounding box center [585, 195] width 377 height 46
select select "2"
click at [483, 397] on input "Reformation" at bounding box center [585, 395] width 377 height 46
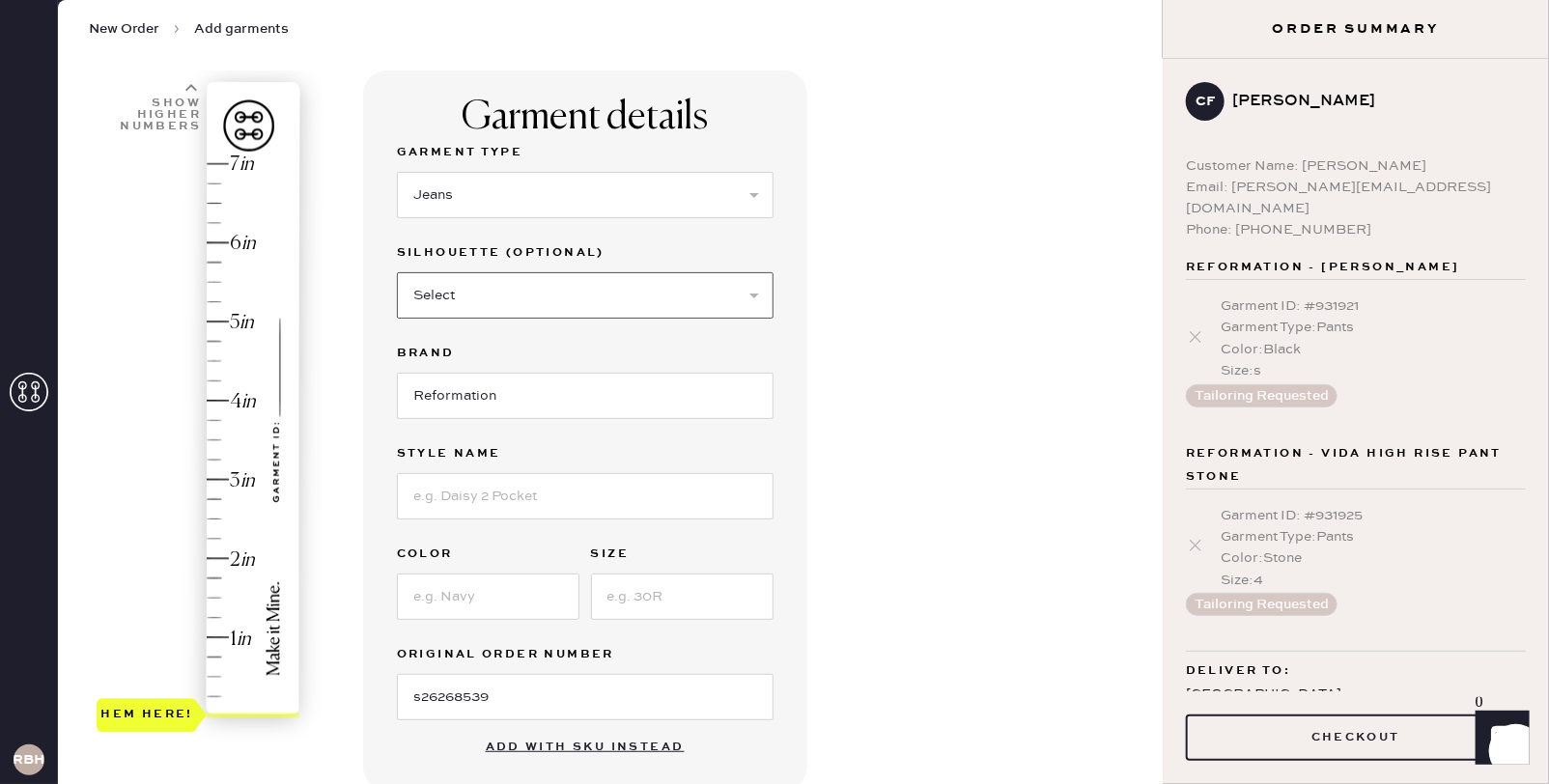
click at [543, 284] on select "Select Shorts Cropped Flare Boot Cut Straight Skinny Other" at bounding box center [585, 296] width 377 height 46
select select "5"
click at [452, 481] on input at bounding box center [585, 496] width 377 height 46
type input "Val 90s mid rise straight jeans"
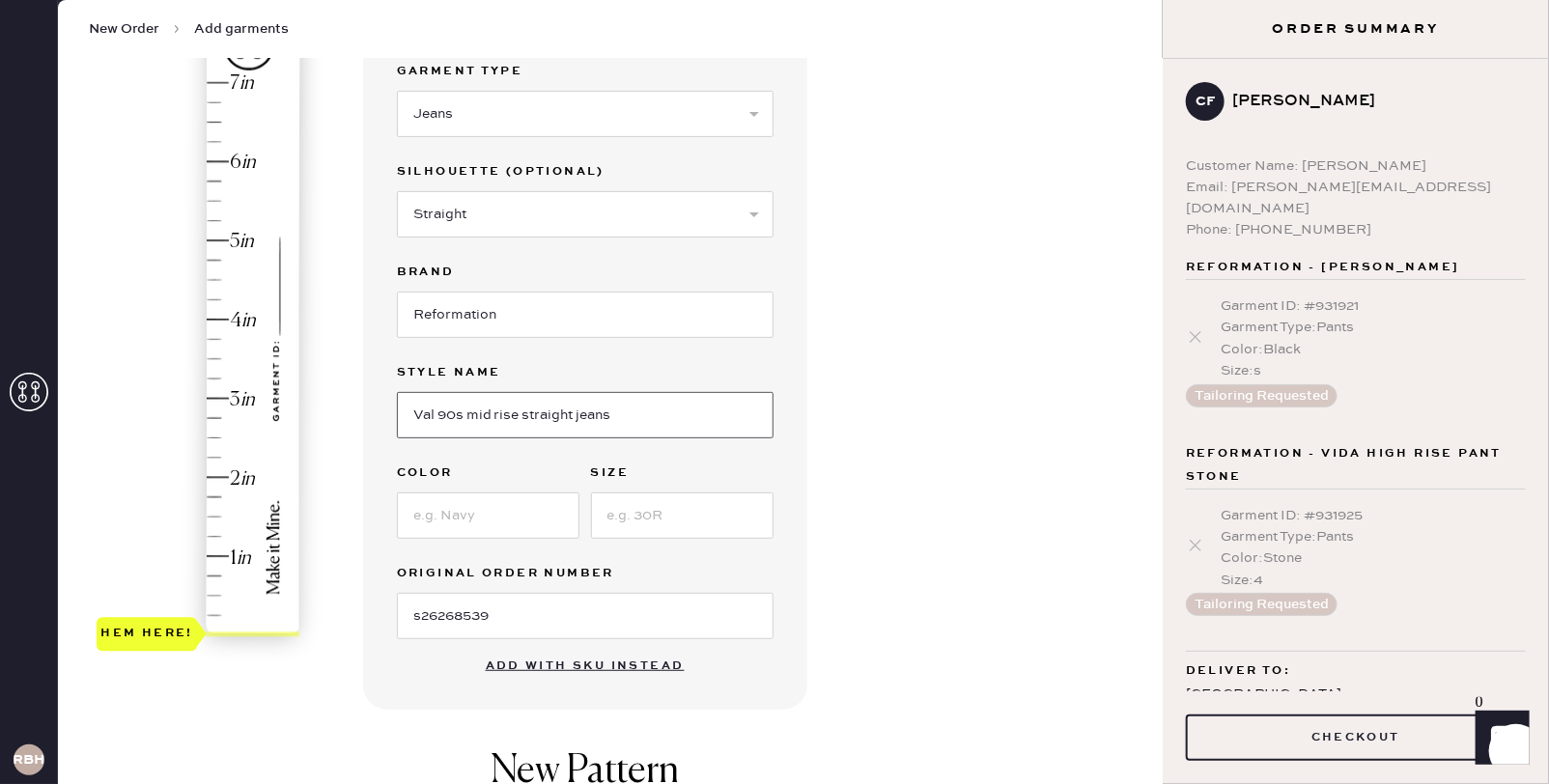
scroll to position [204, 0]
click at [482, 525] on input at bounding box center [488, 514] width 183 height 46
type input "Fior Di Latte"
click at [677, 521] on input at bounding box center [683, 514] width 183 height 46
type input "25"
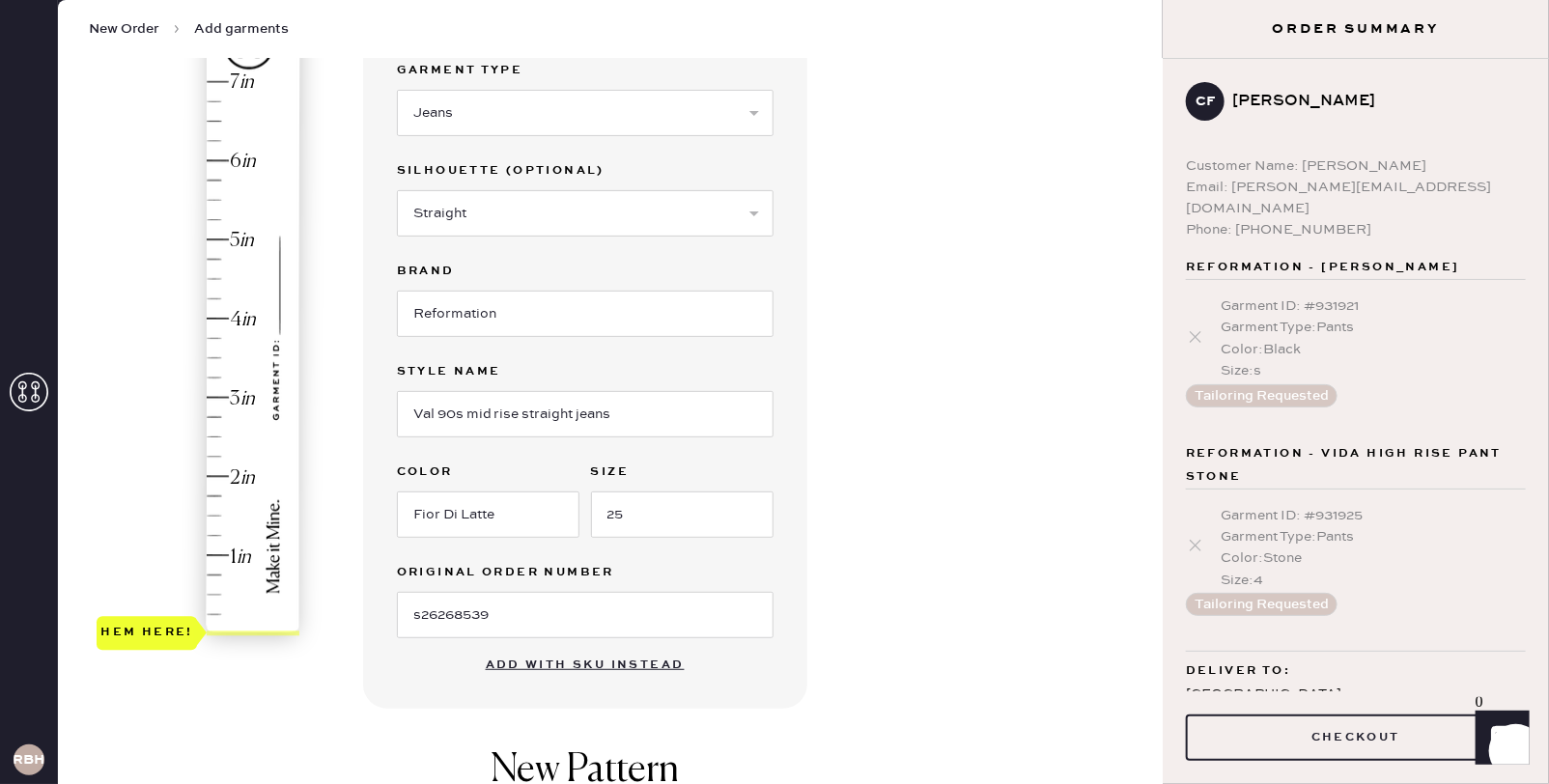
click at [922, 506] on div "Garment details Garment Type Select Basic Skirt Jeans Leggings Pants Shorts Bas…" at bounding box center [756, 536] width 785 height 1097
type input "2.5"
click at [216, 436] on div "Hem here!" at bounding box center [200, 358] width 206 height 569
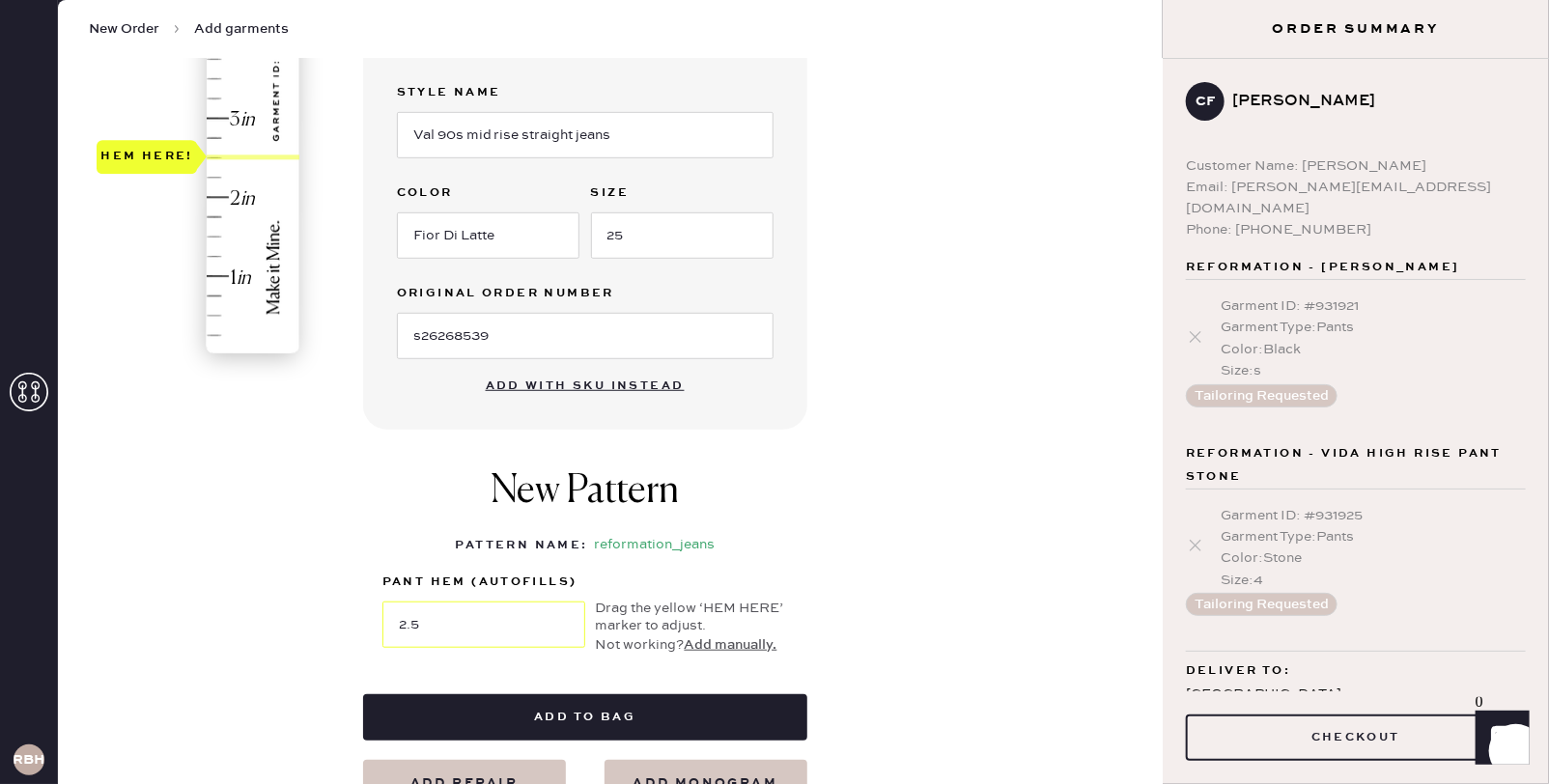
scroll to position [488, 0]
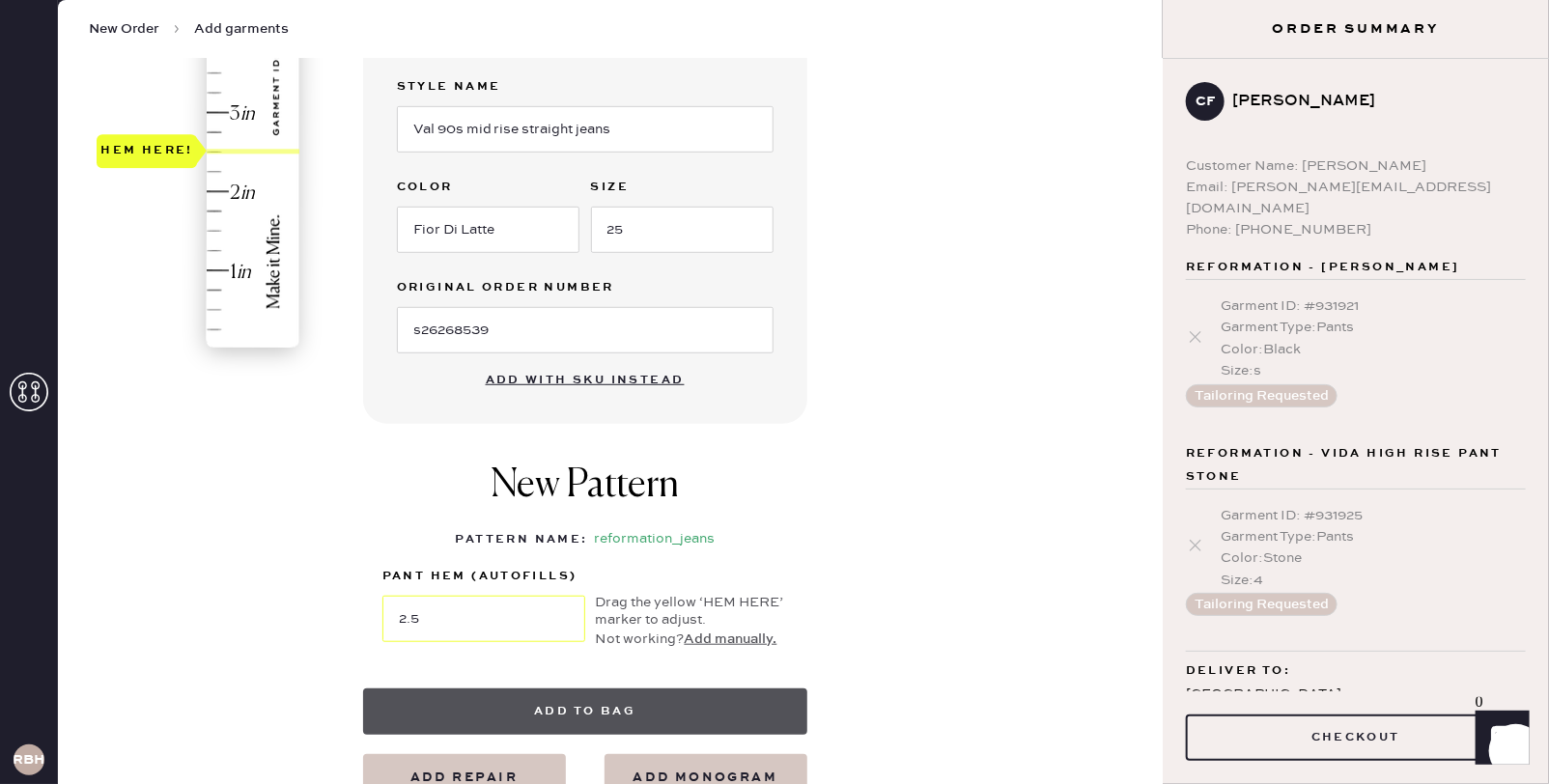
click at [567, 707] on button "Add to bag" at bounding box center [585, 711] width 445 height 46
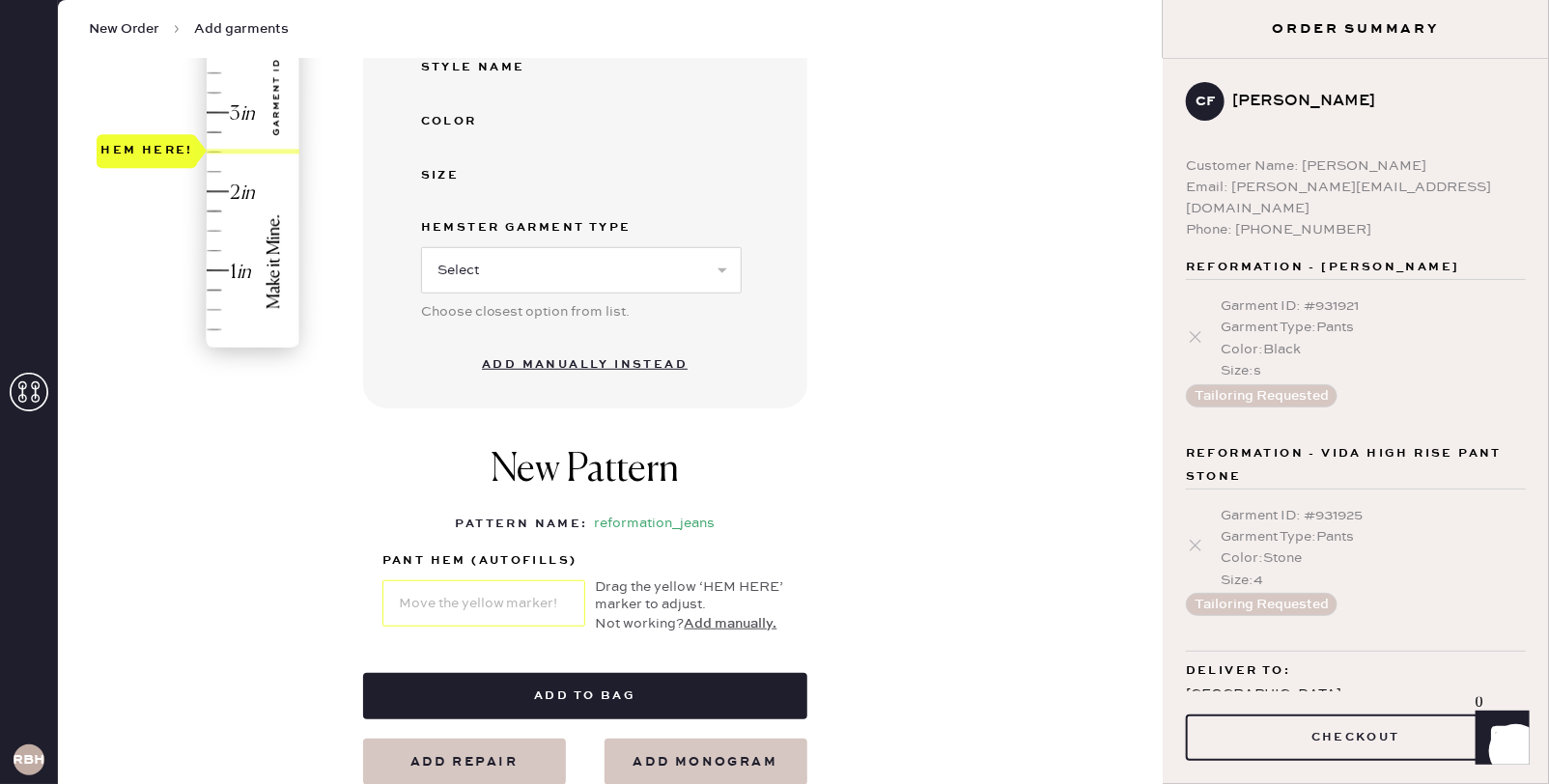
select select "2"
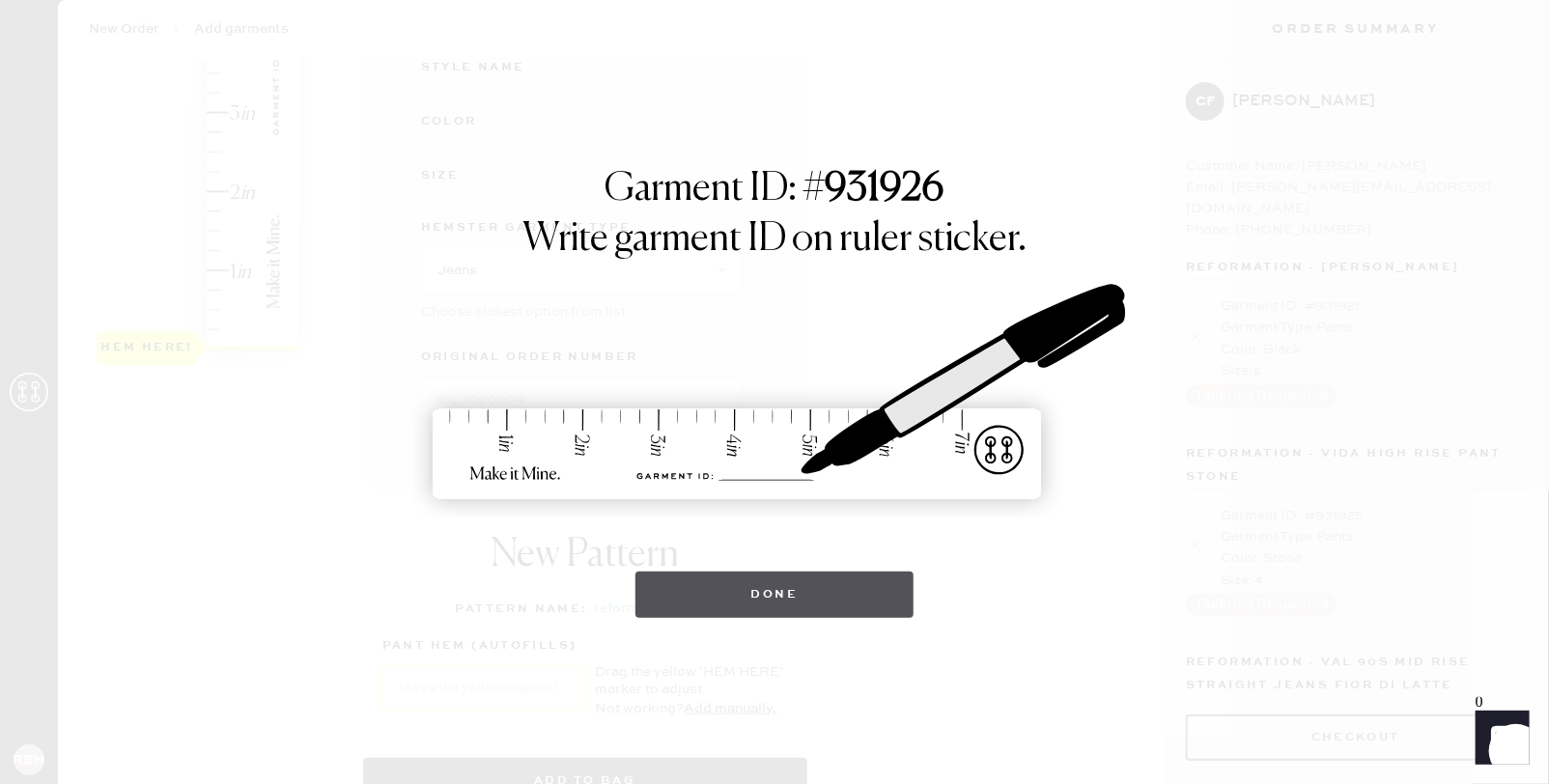
click at [771, 586] on button "Done" at bounding box center [774, 594] width 279 height 46
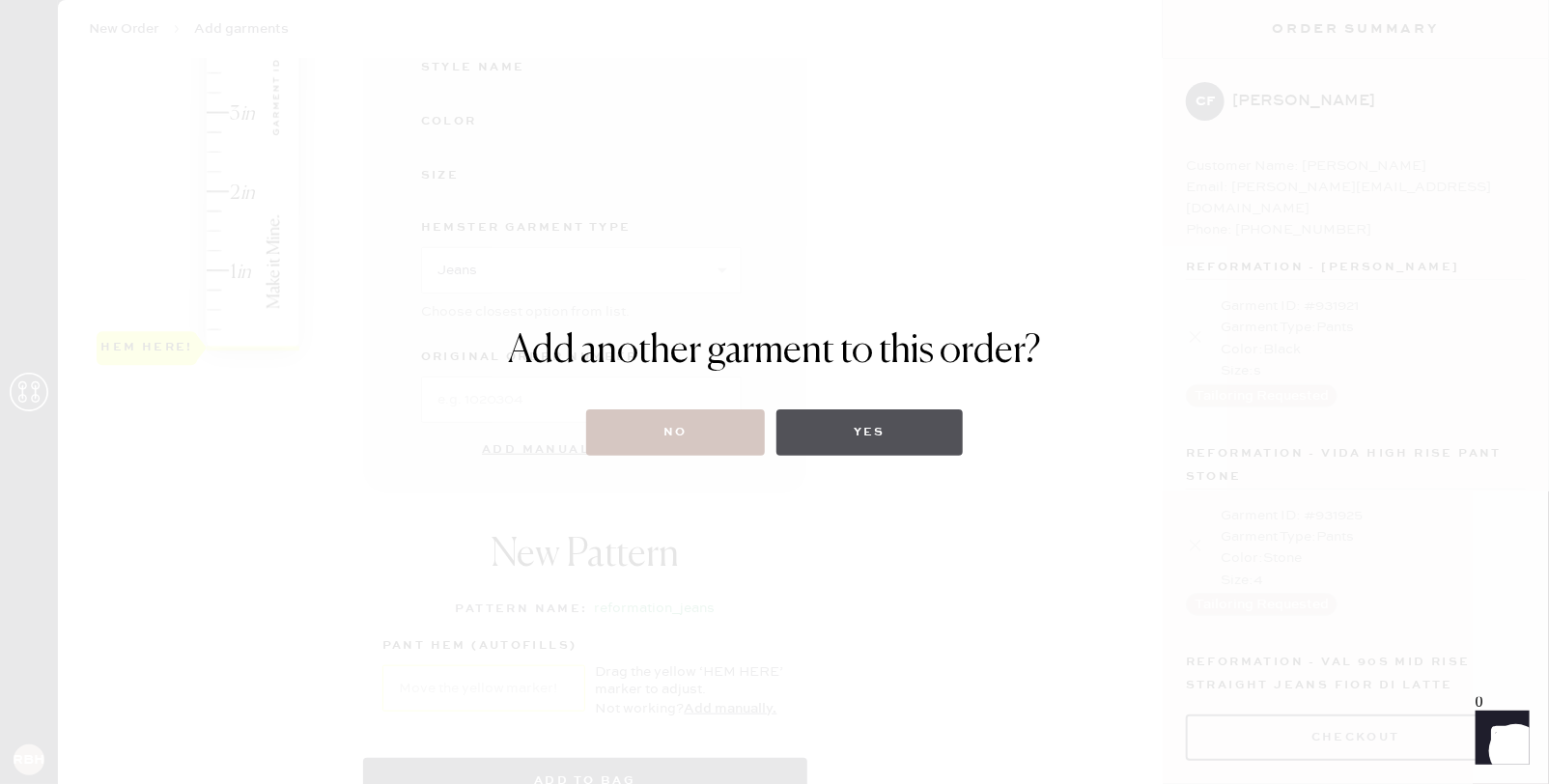
click at [867, 425] on button "Yes" at bounding box center [869, 432] width 187 height 46
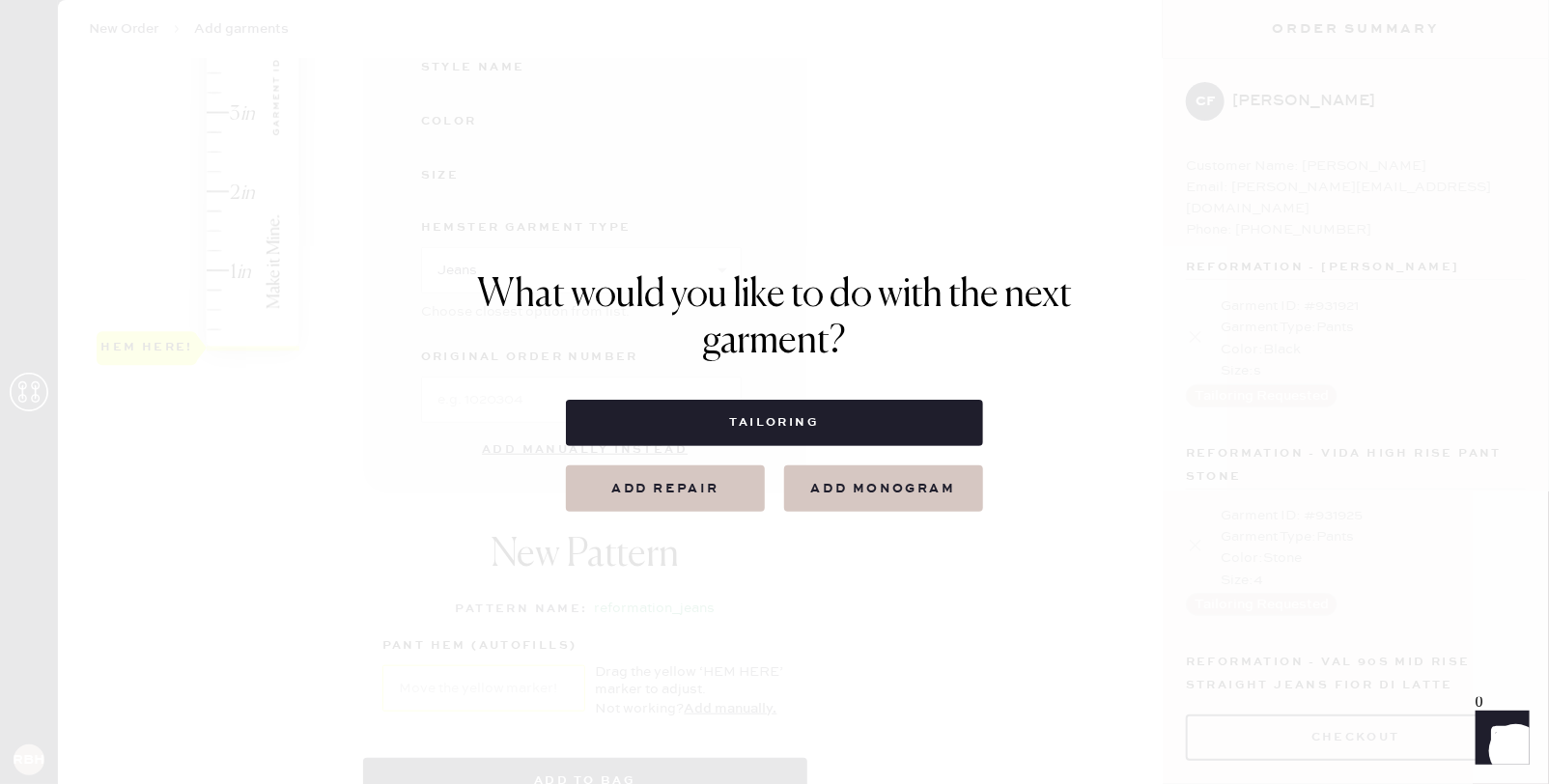
click at [867, 425] on button "Tailoring" at bounding box center [774, 422] width 417 height 46
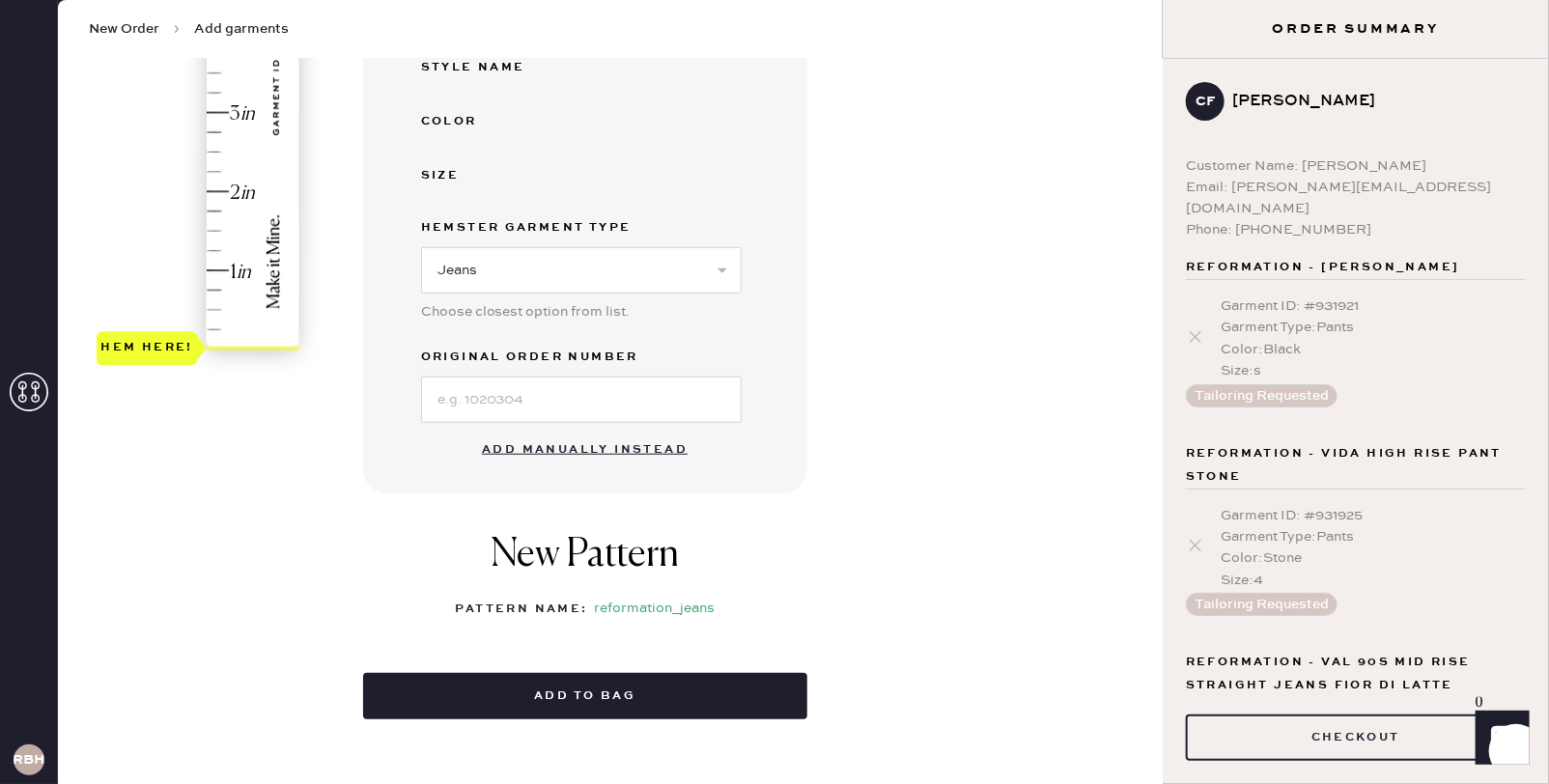
select select
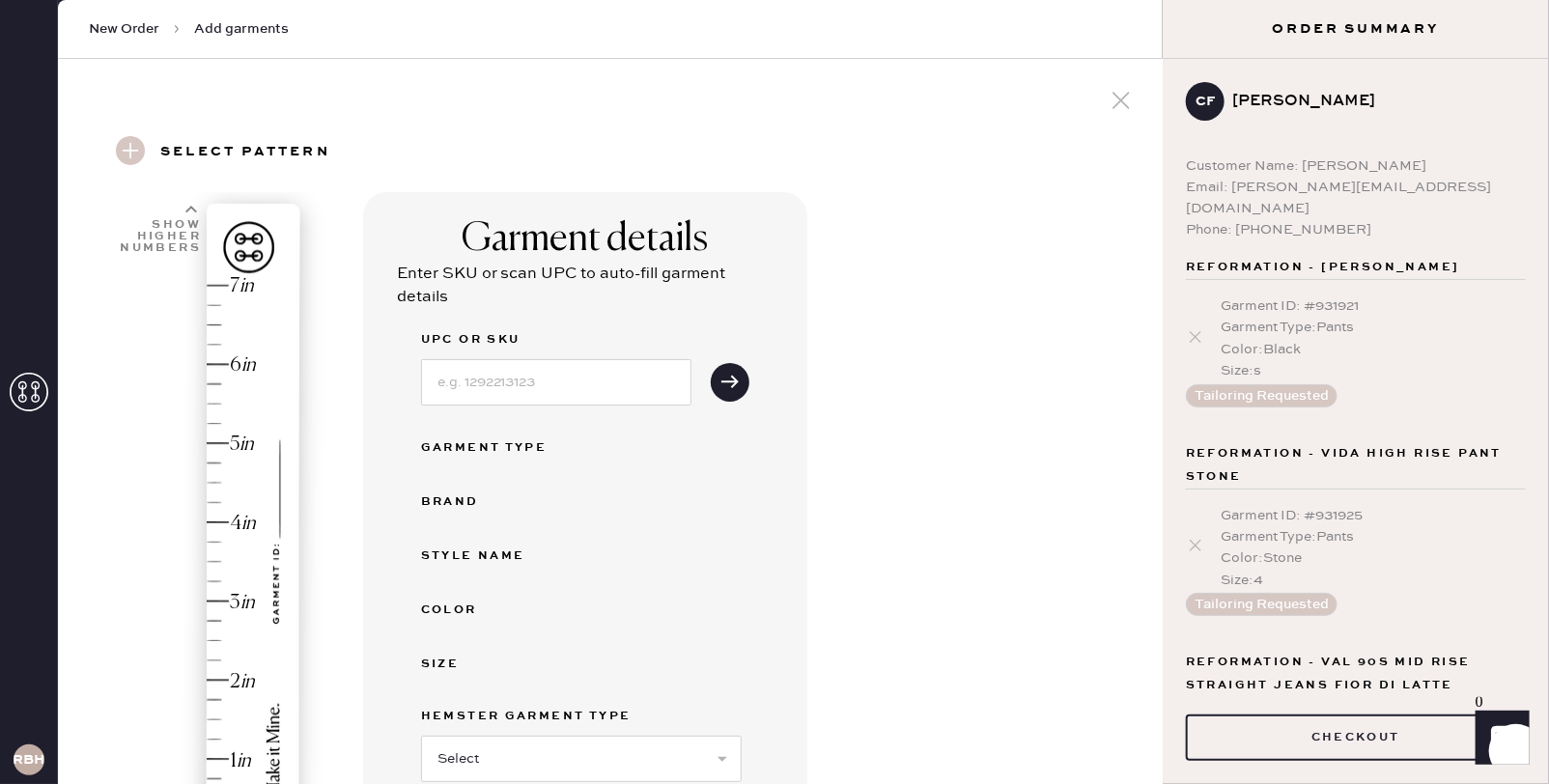
scroll to position [349, 0]
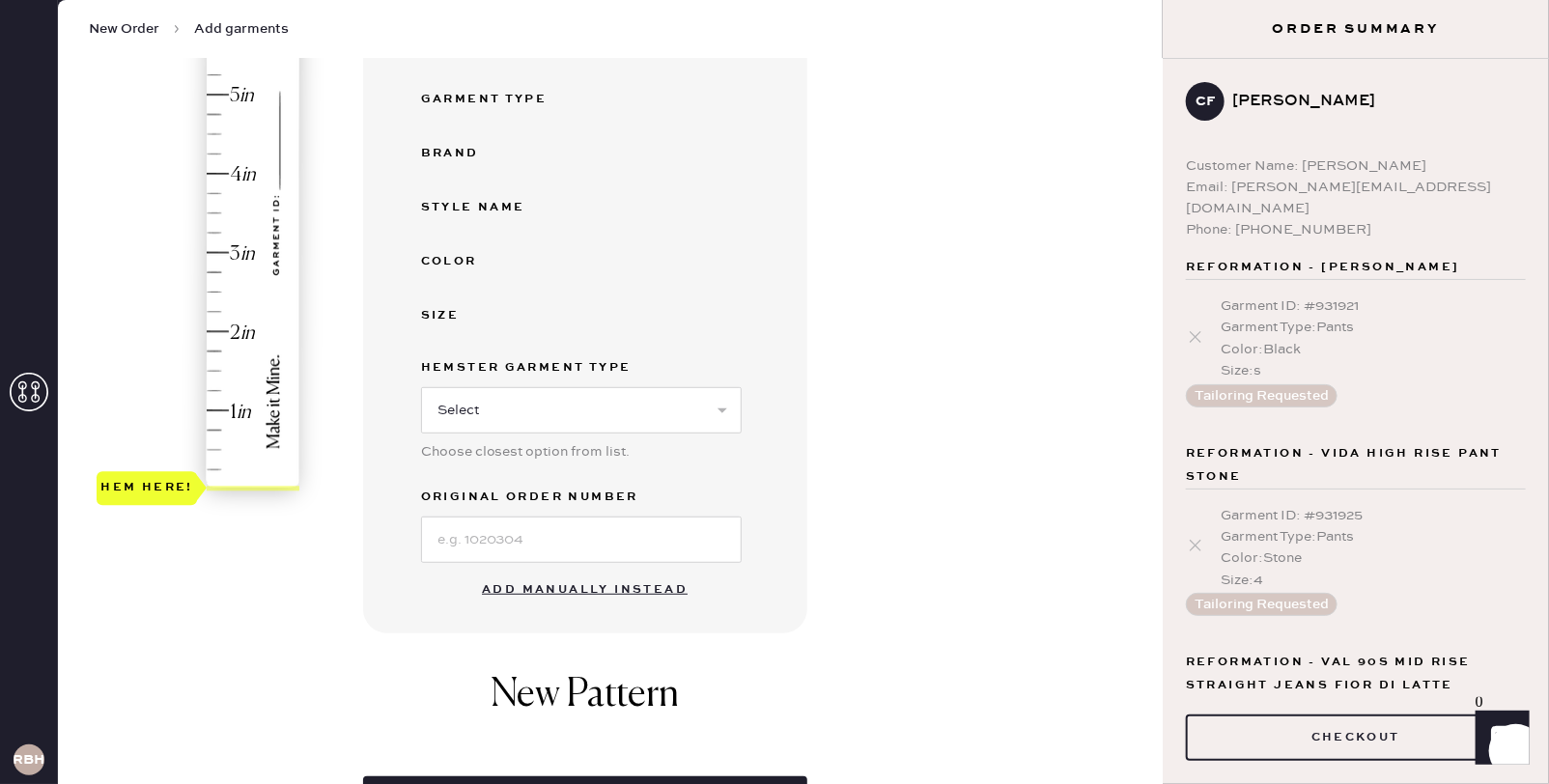
click at [609, 582] on button "Add manually instead" at bounding box center [585, 589] width 229 height 39
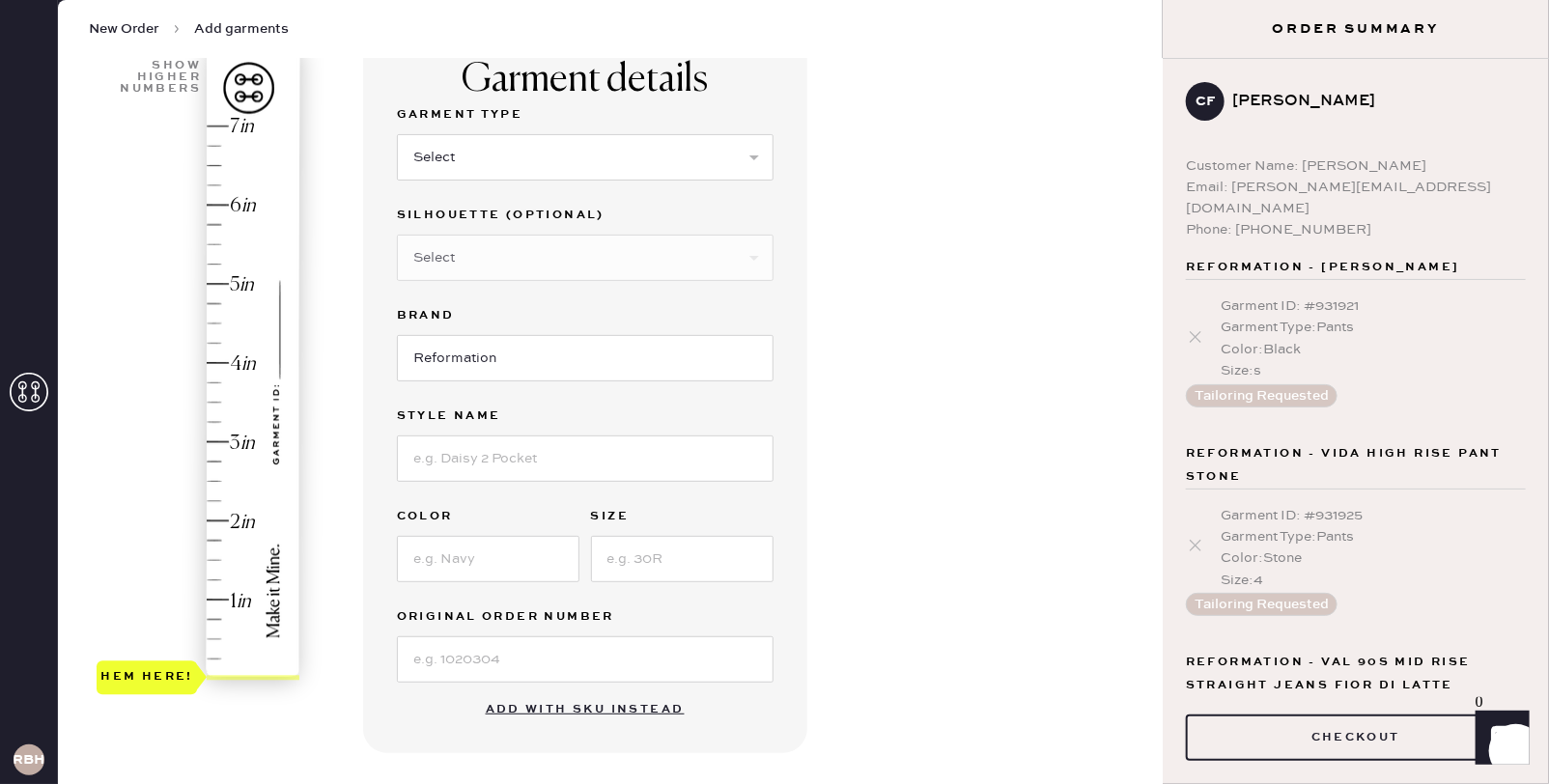
scroll to position [148, 0]
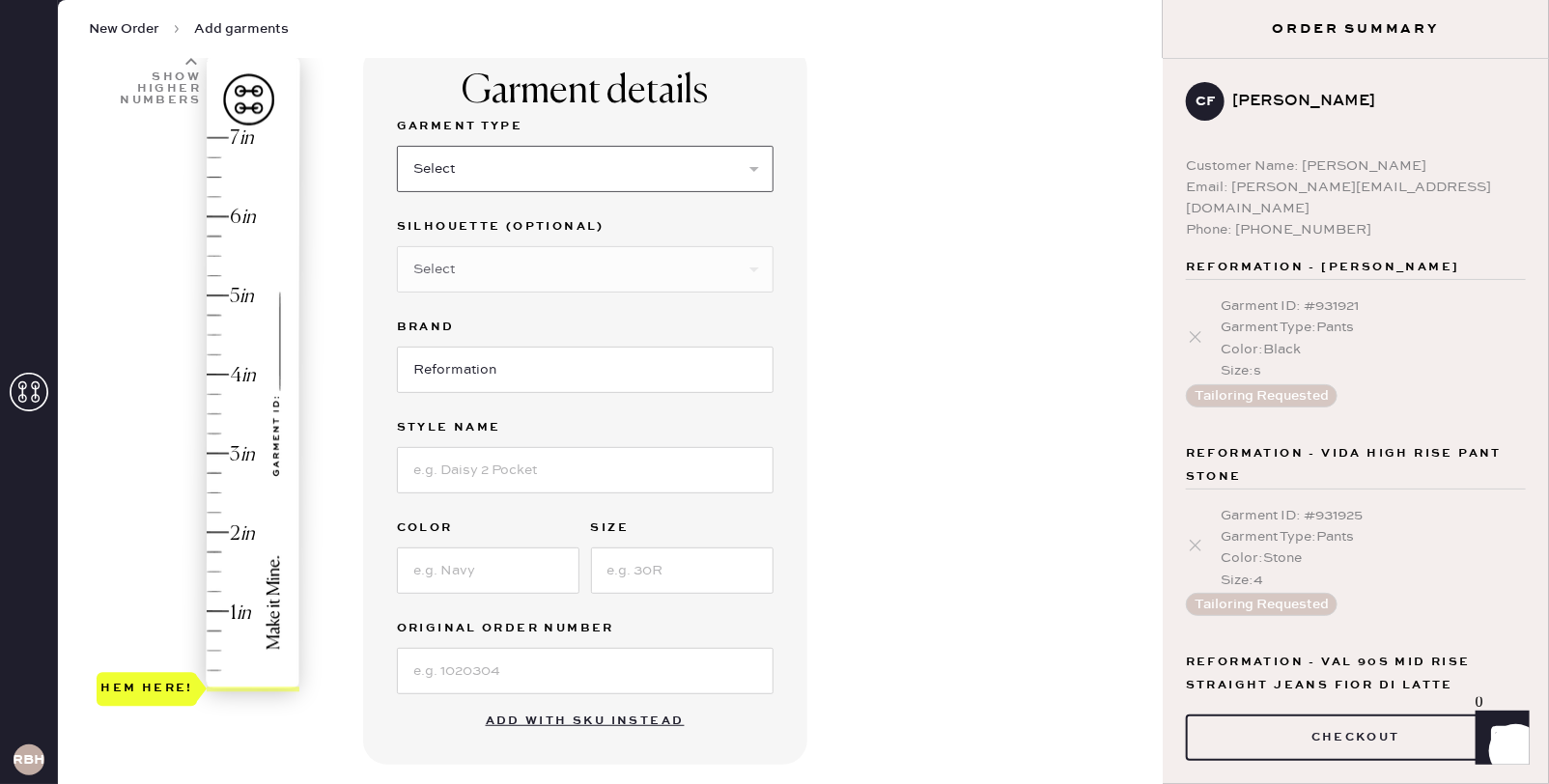
click at [659, 174] on select "Select Basic Skirt Jeans Leggings Pants Shorts Basic Sleeved Dress Basic Sleeve…" at bounding box center [585, 169] width 377 height 46
click at [564, 168] on select "Select Basic Skirt Jeans Leggings Pants Shorts Basic Sleeved Dress Basic Sleeve…" at bounding box center [585, 169] width 377 height 46
select select "6"
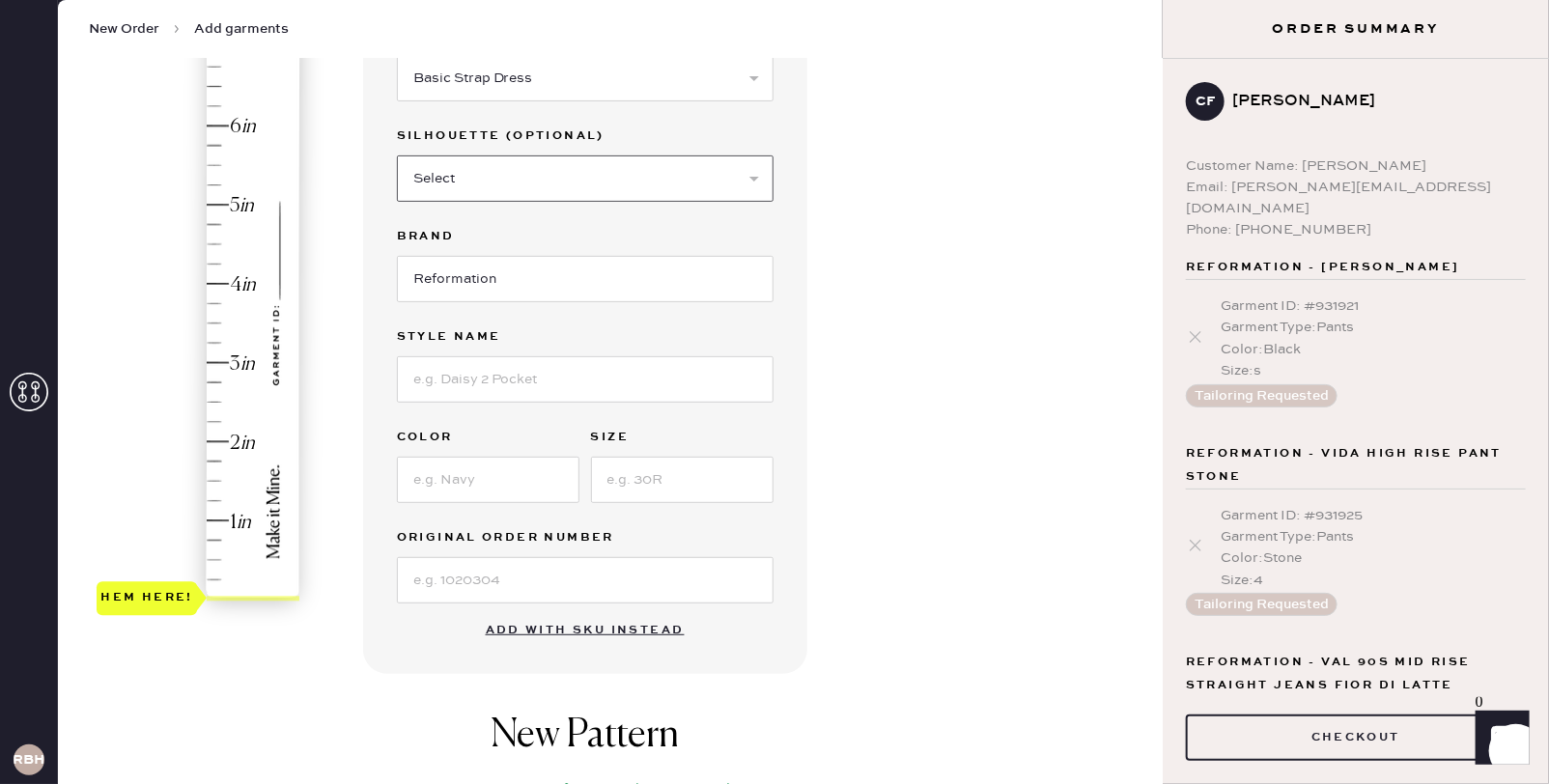
click at [548, 169] on select "Select Maxi Dress Midi Dress Mini Dress Other" at bounding box center [585, 179] width 377 height 46
click at [552, 372] on input at bounding box center [585, 380] width 377 height 46
type input "[PERSON_NAME] Dress"
click at [501, 482] on input at bounding box center [488, 479] width 183 height 46
type input "Black"
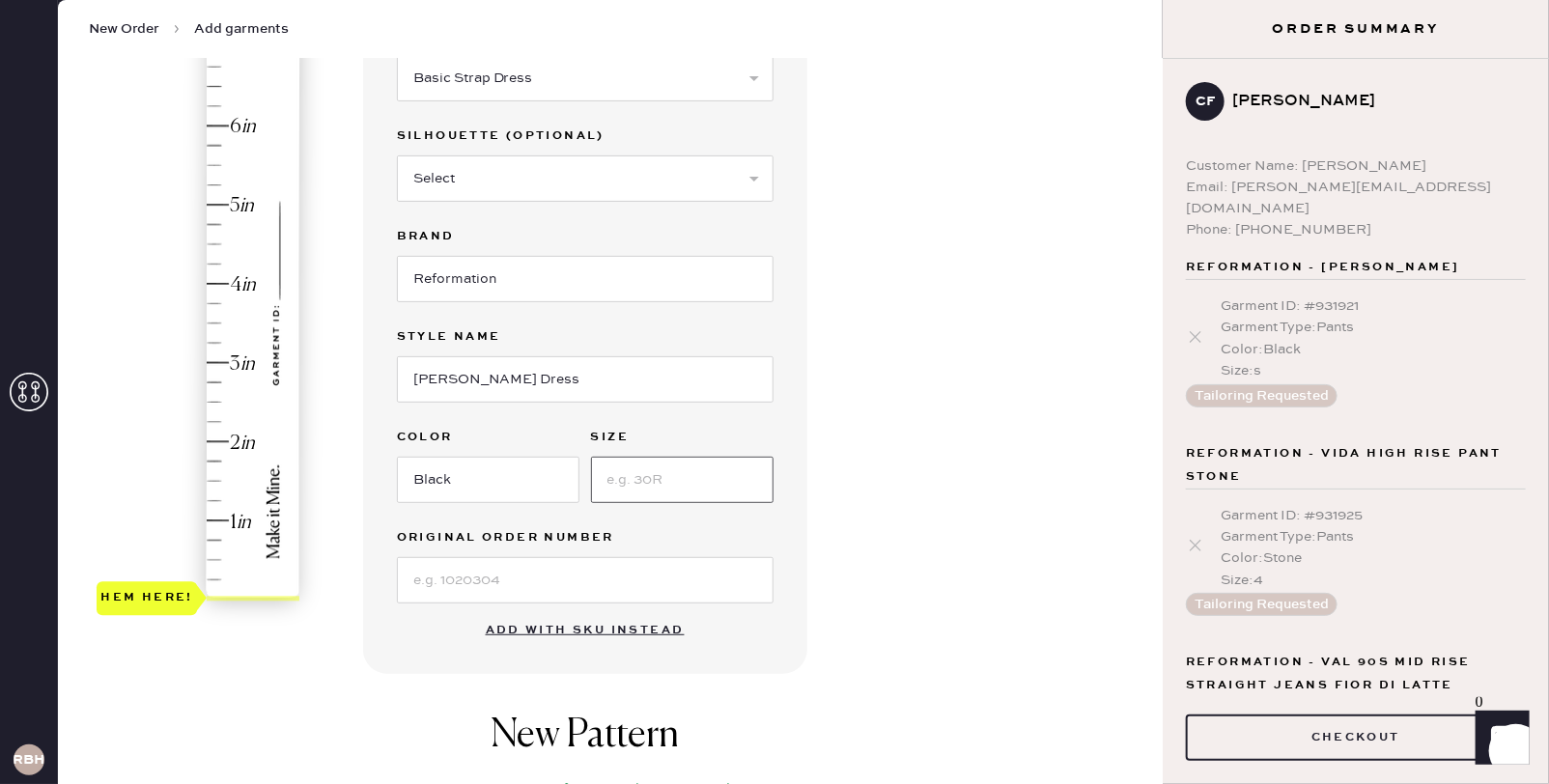
click at [687, 470] on input at bounding box center [683, 479] width 183 height 46
type input "4"
click at [856, 427] on div "Garment details Garment Type Select Basic Skirt Jeans Leggings Pants Shorts Bas…" at bounding box center [756, 529] width 785 height 1151
type input "4.25"
click at [216, 262] on div "Hem here!" at bounding box center [200, 324] width 206 height 569
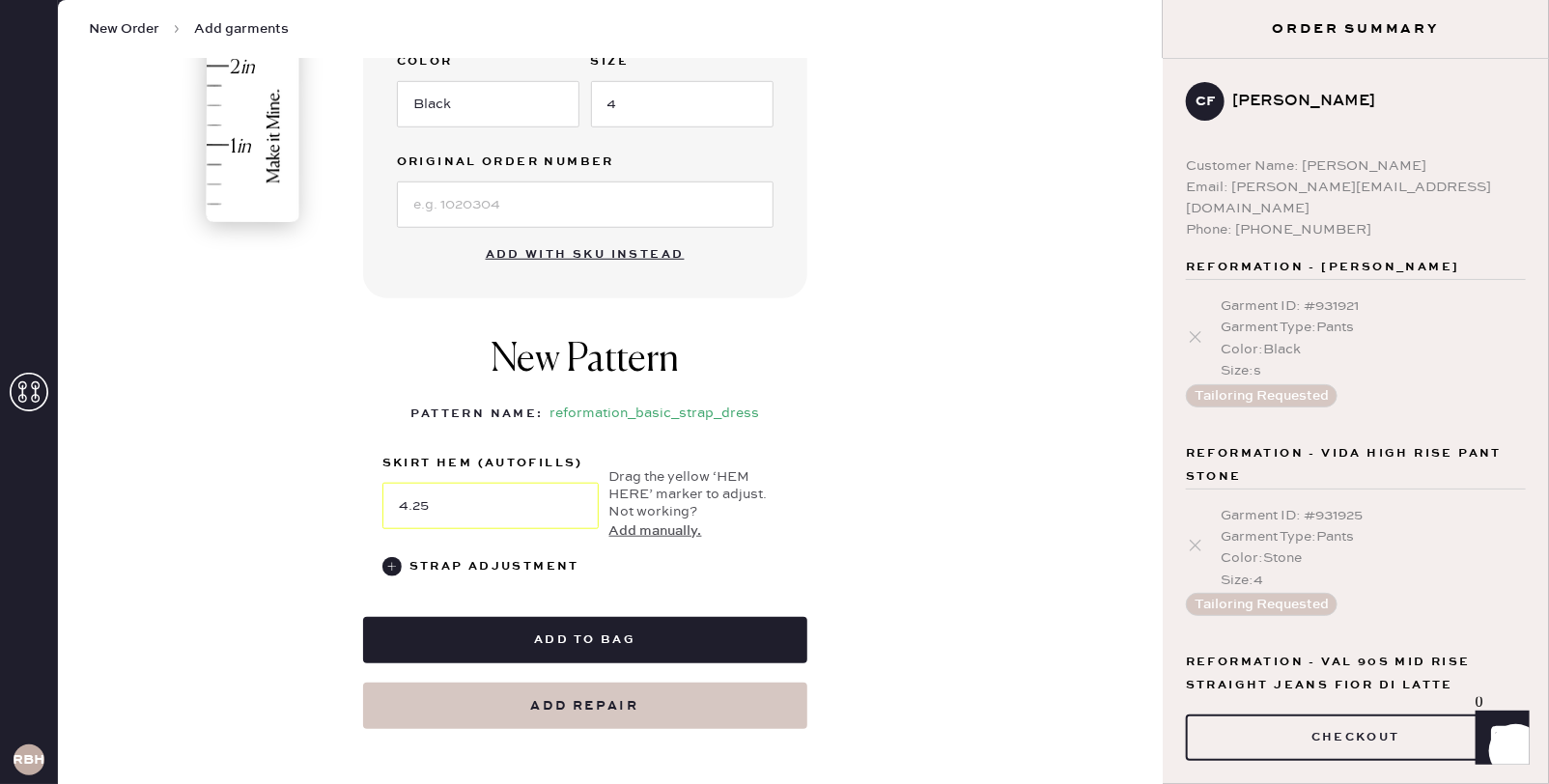
scroll to position [627, 0]
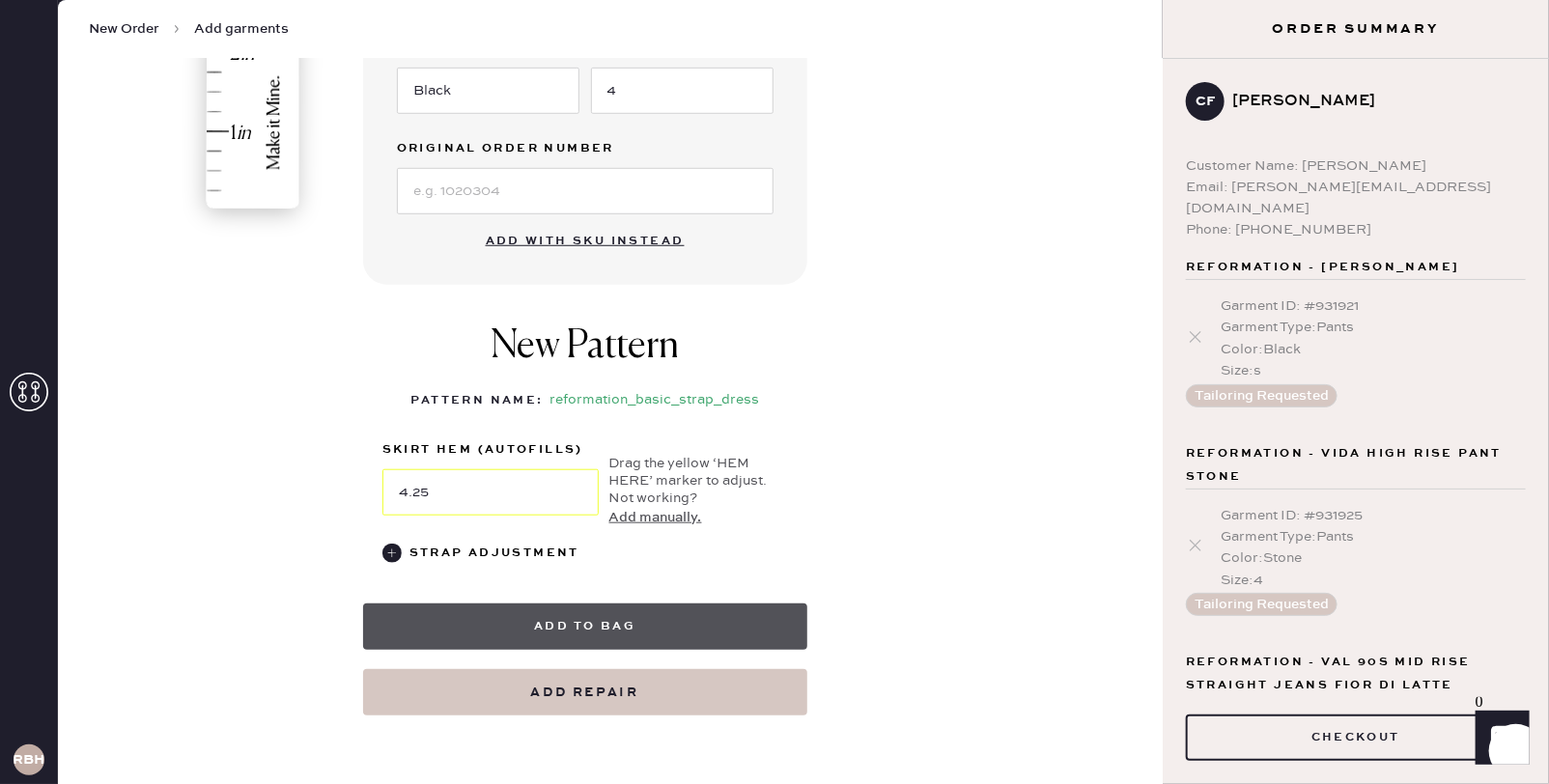
click at [672, 612] on button "Add to bag" at bounding box center [585, 626] width 445 height 46
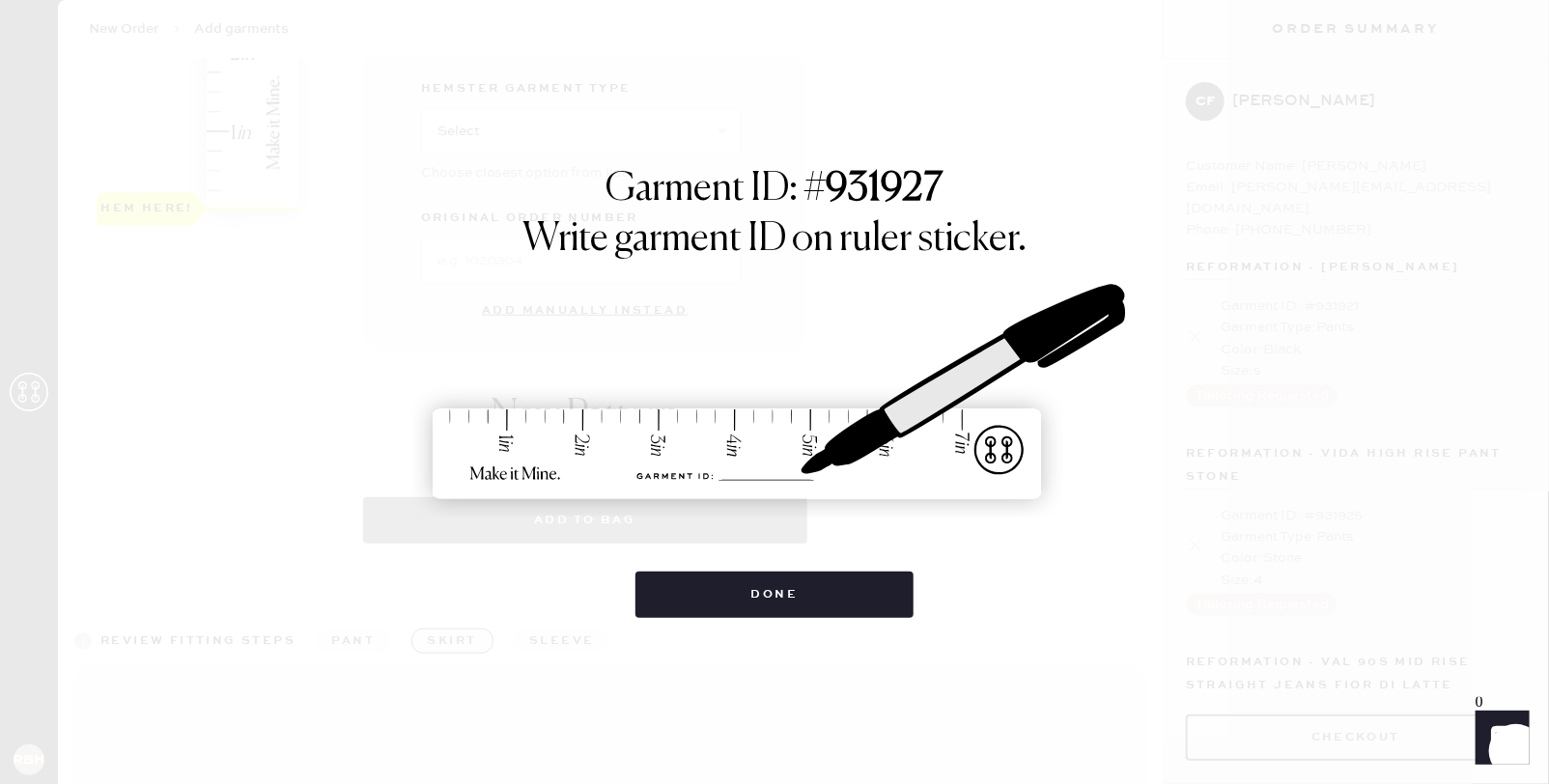
select select "6"
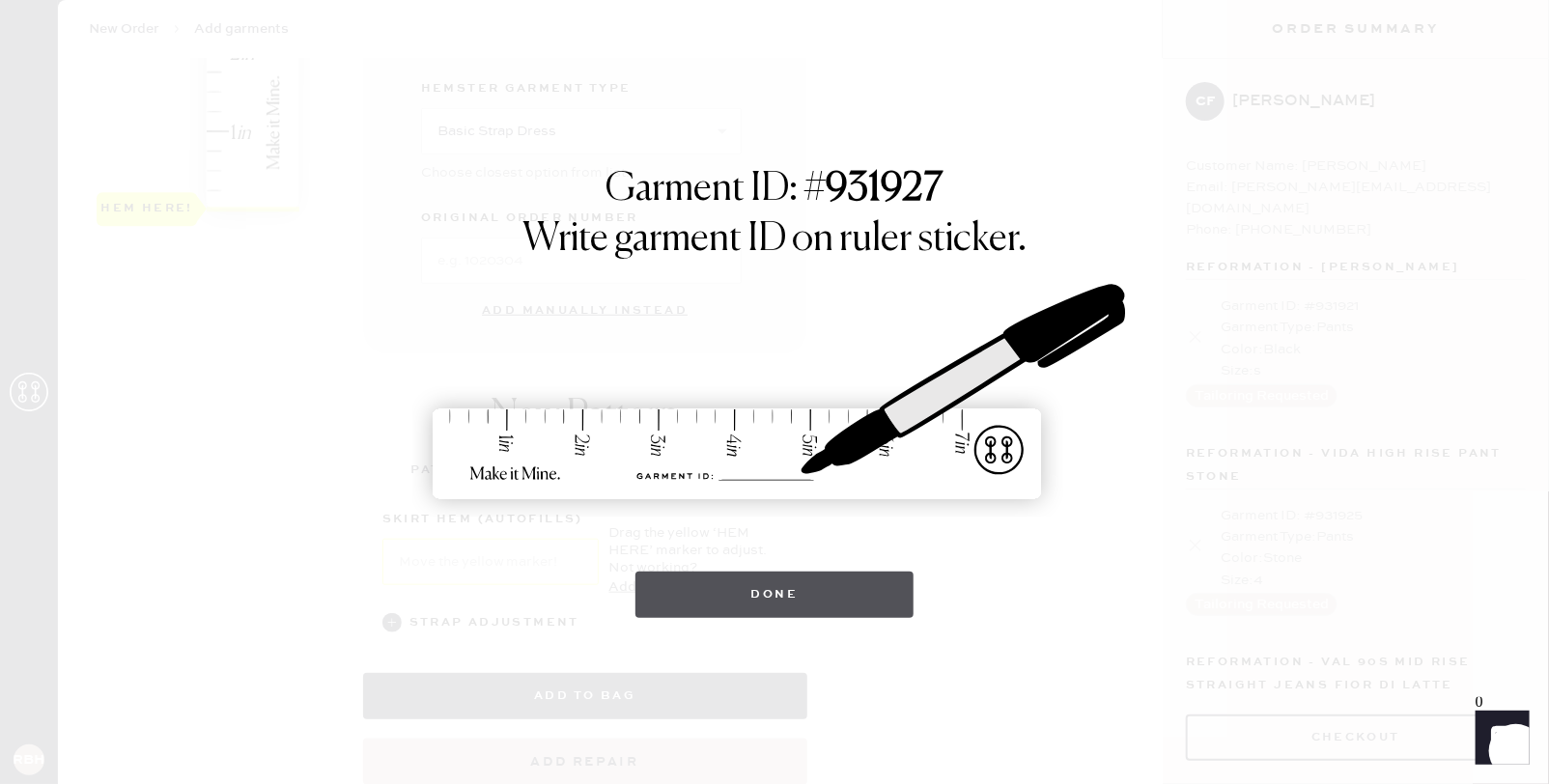
click at [869, 584] on button "Done" at bounding box center [774, 594] width 279 height 46
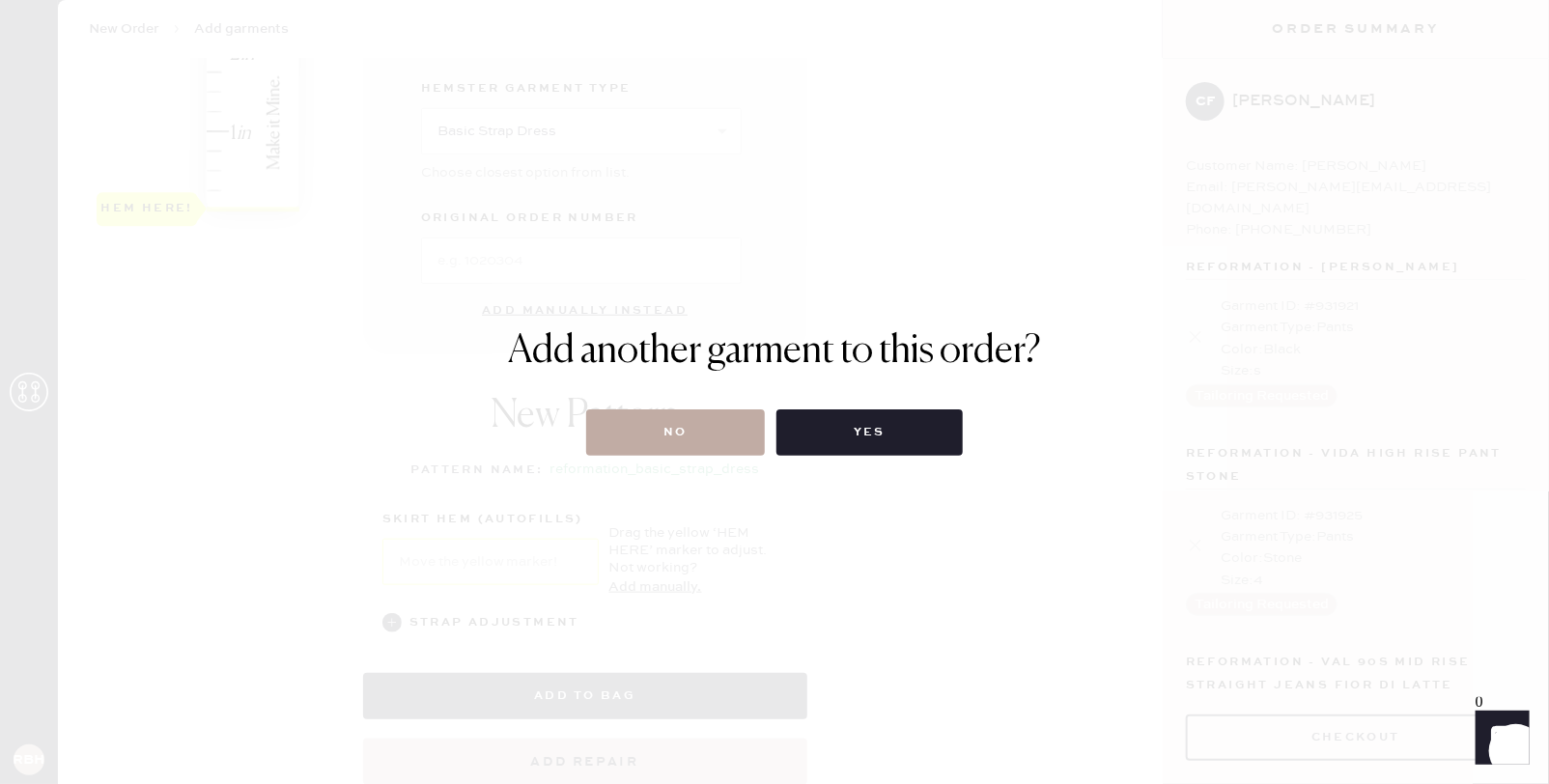
click at [718, 425] on button "No" at bounding box center [676, 432] width 179 height 46
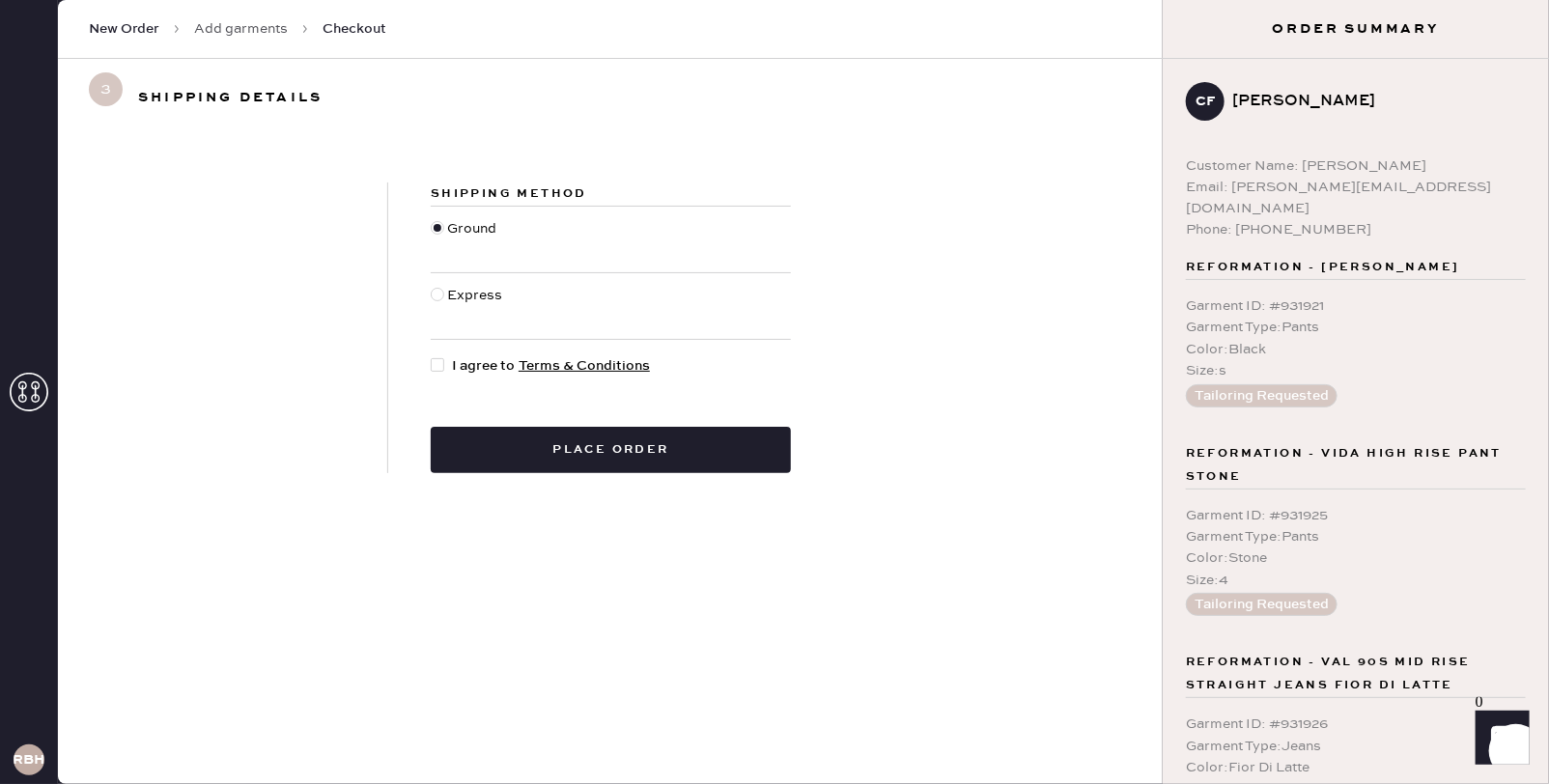
click at [437, 294] on div at bounding box center [438, 295] width 14 height 14
click at [432, 286] on input "Express" at bounding box center [431, 285] width 1 height 1
radio input "true"
click at [443, 360] on div at bounding box center [438, 366] width 14 height 14
click at [432, 357] on input "I agree to Terms & Conditions" at bounding box center [431, 356] width 1 height 1
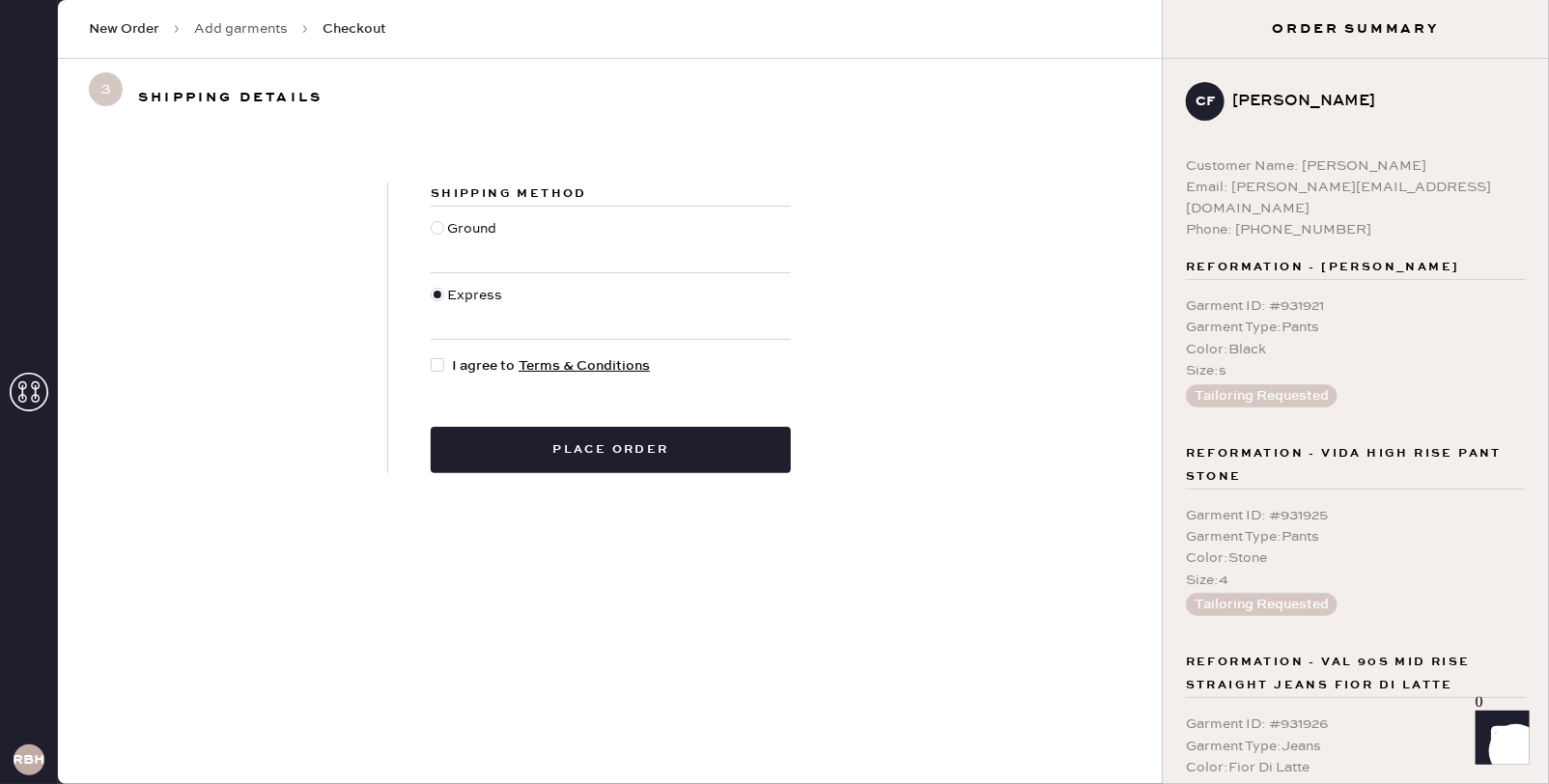
checkbox input "true"
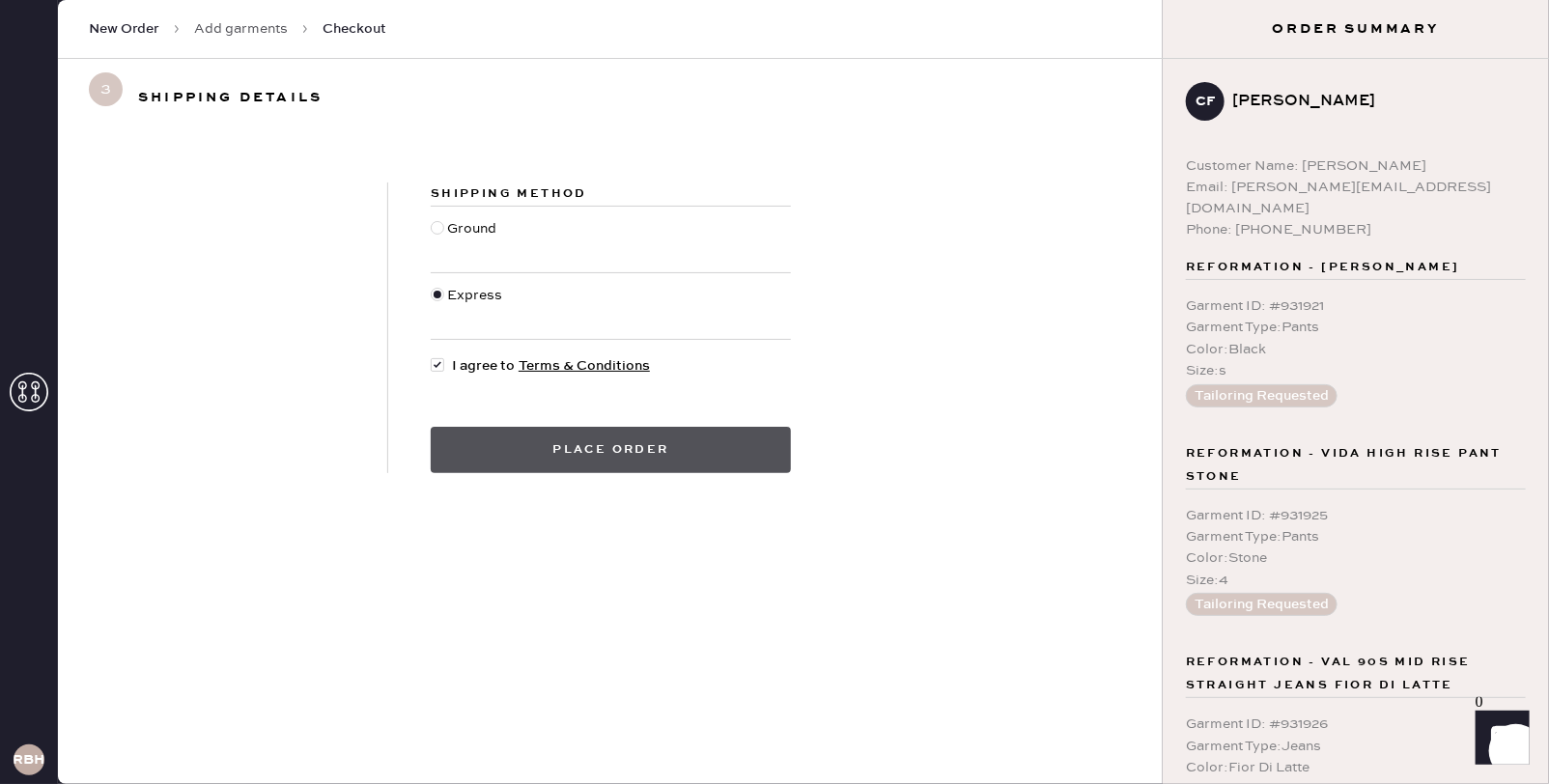
click at [582, 454] on button "Place order" at bounding box center [611, 449] width 361 height 46
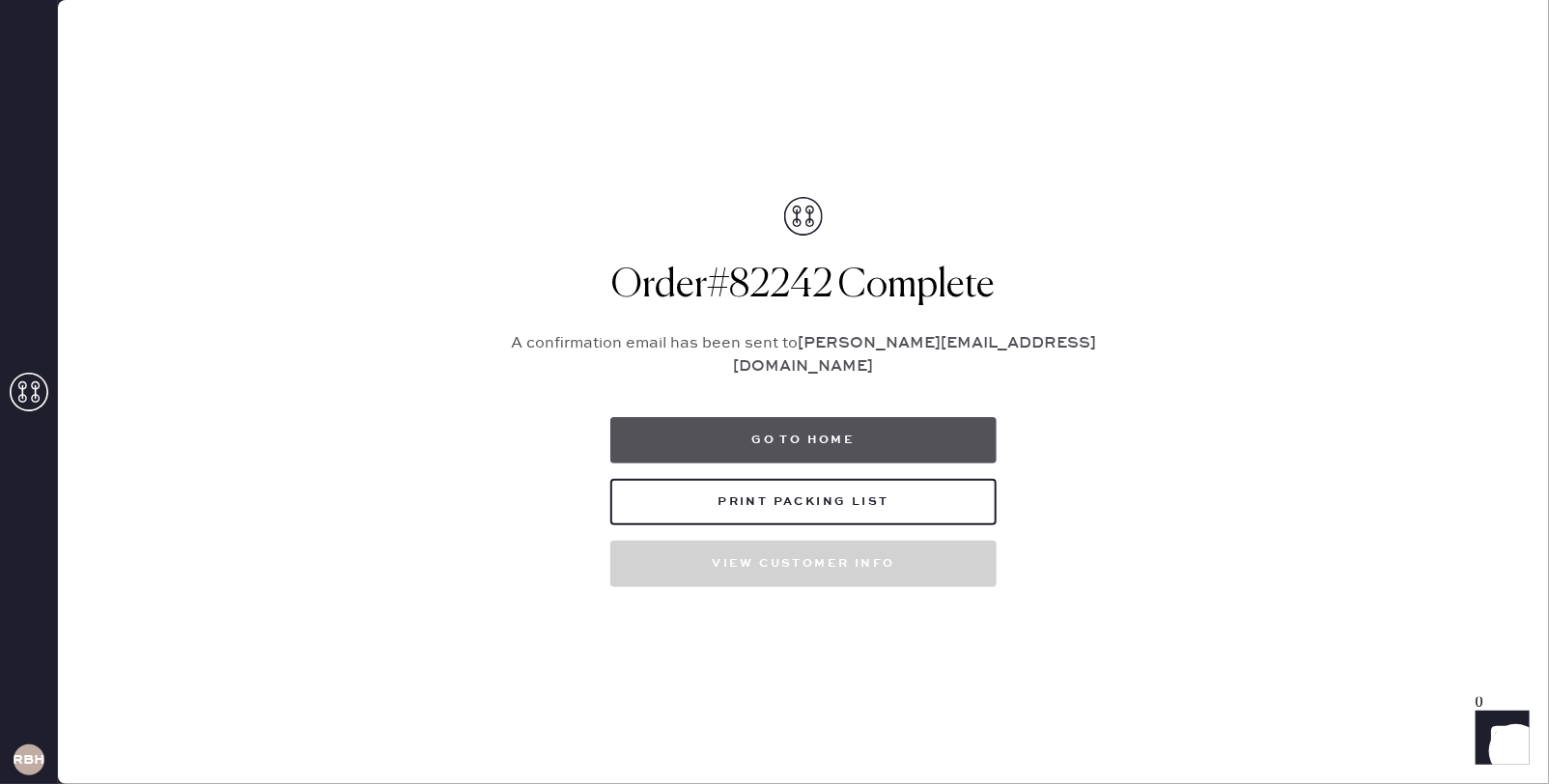
click at [942, 424] on button "Go to home" at bounding box center [803, 440] width 387 height 46
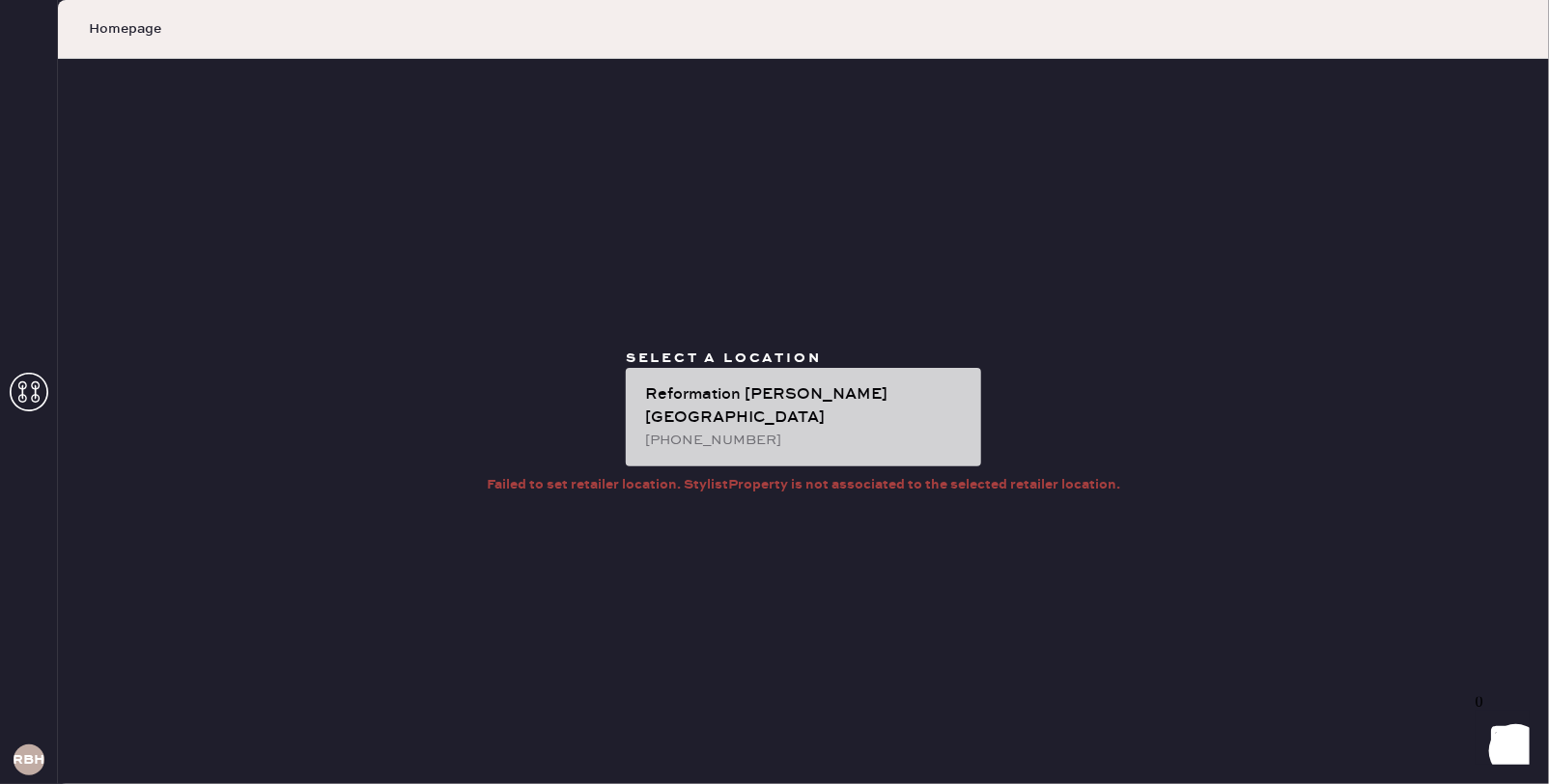
click at [864, 399] on div "Reformation [PERSON_NAME][GEOGRAPHIC_DATA]" at bounding box center [805, 406] width 321 height 46
